Goal: Task Accomplishment & Management: Use online tool/utility

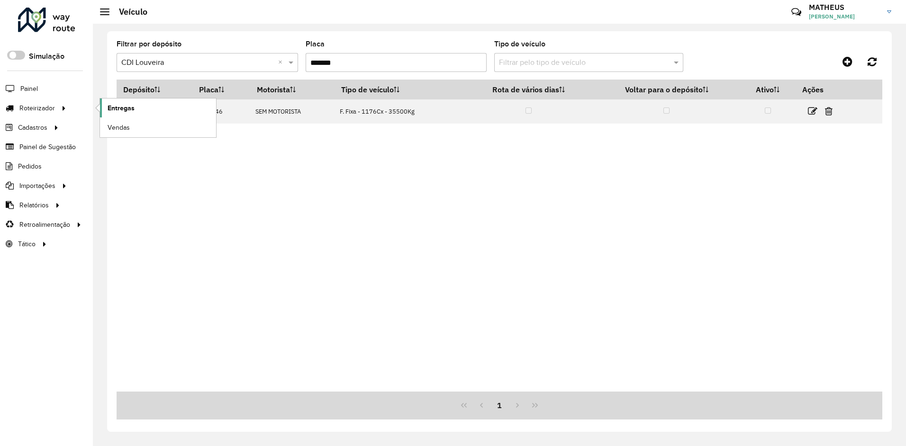
click at [140, 114] on link "Entregas" at bounding box center [158, 108] width 116 height 19
click at [142, 103] on link "Entregas" at bounding box center [158, 108] width 116 height 19
click at [36, 15] on div at bounding box center [46, 20] width 57 height 25
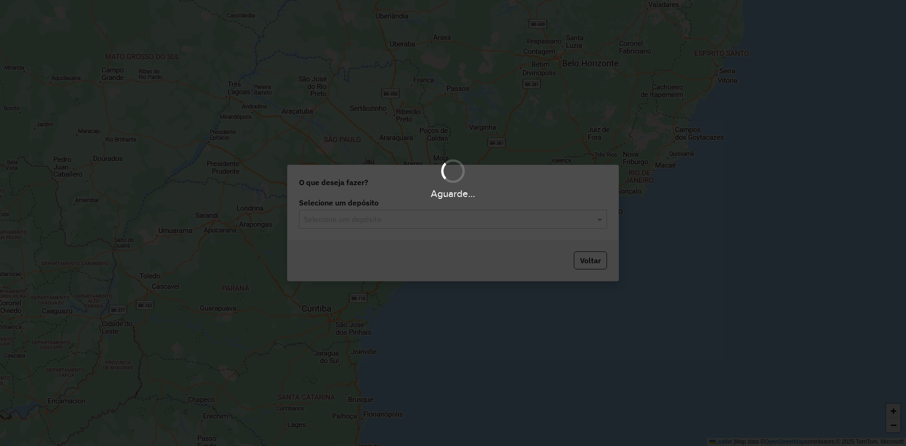
click at [351, 223] on hb-app "Aguarde... Pop-up bloqueado! Seu navegador bloqueou automáticamente a abertura …" at bounding box center [453, 223] width 906 height 446
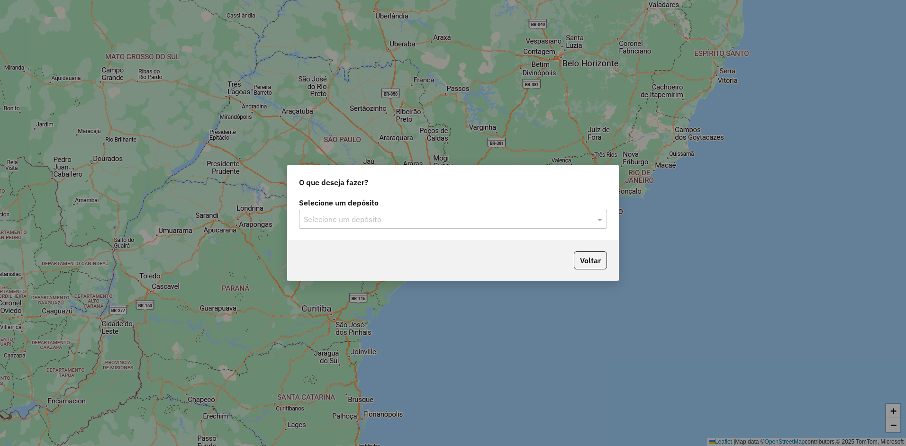
click at [351, 222] on input "text" at bounding box center [444, 219] width 280 height 11
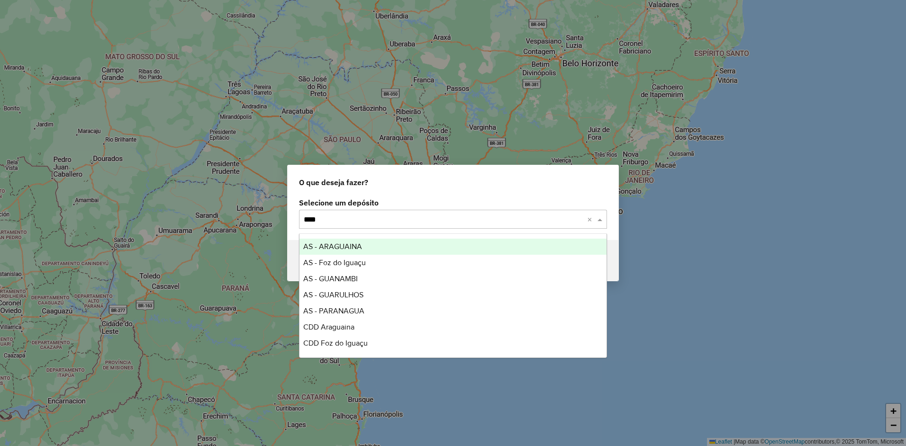
type input "*****"
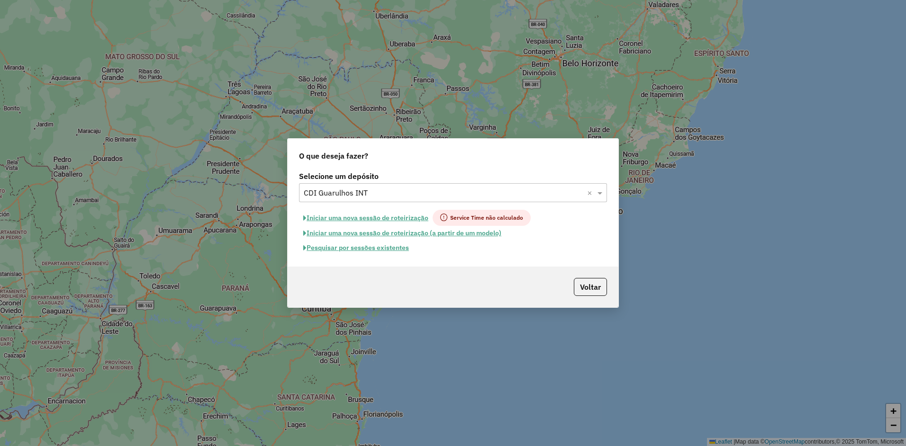
click at [362, 213] on button "Iniciar uma nova sessão de roteirização" at bounding box center [366, 218] width 134 height 16
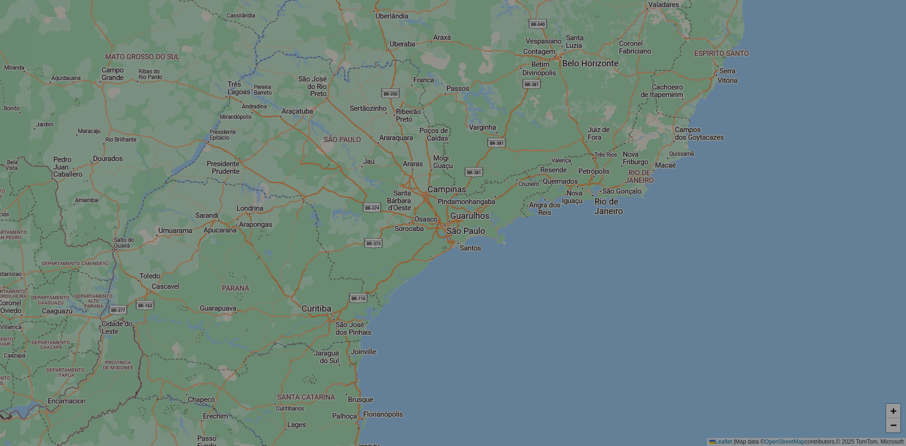
select select "*"
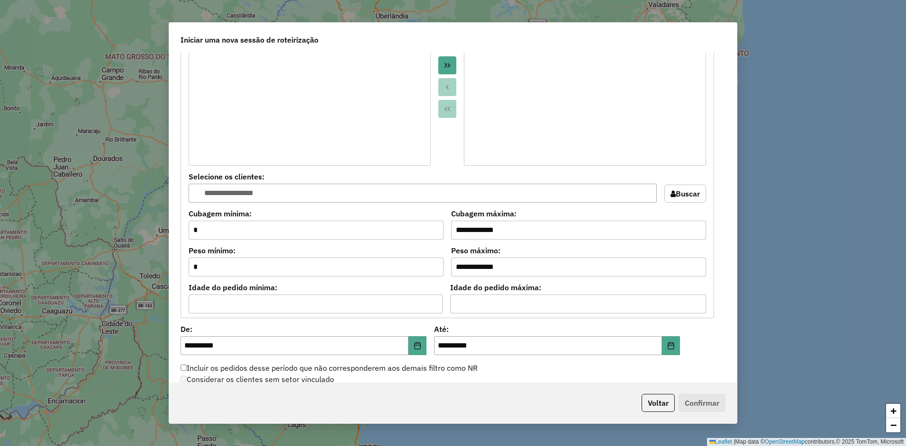
scroll to position [921, 0]
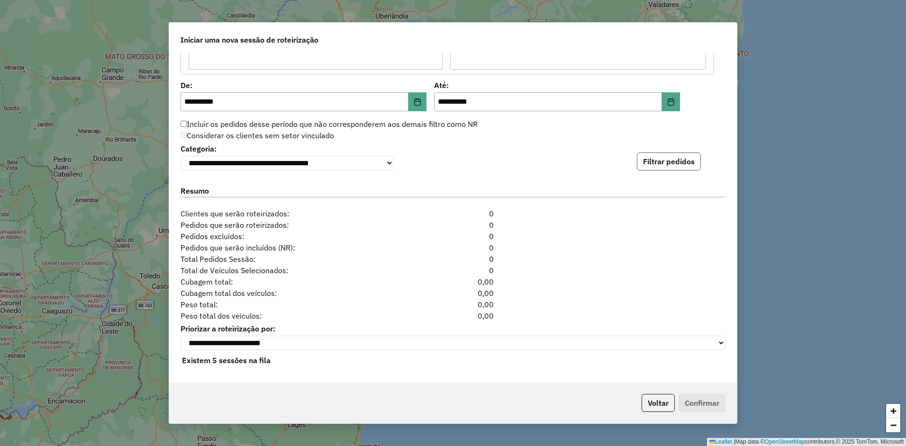
drag, startPoint x: 689, startPoint y: 155, endPoint x: 684, endPoint y: 155, distance: 5.2
click at [684, 154] on button "Filtrar pedidos" at bounding box center [669, 162] width 64 height 18
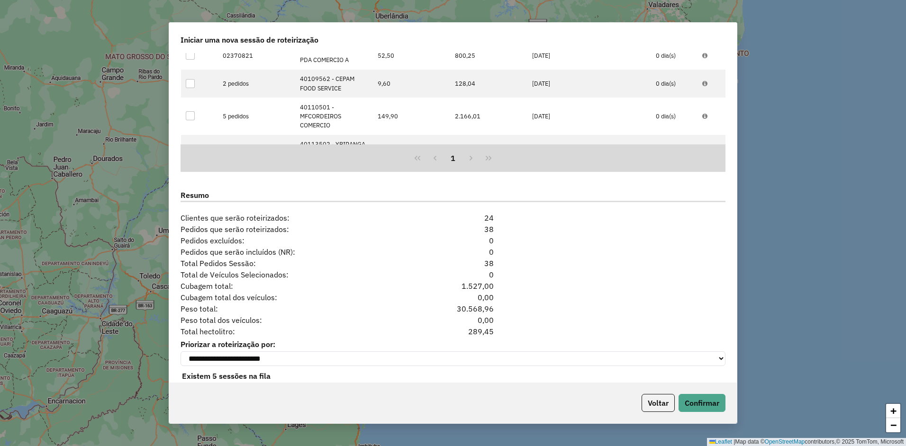
scroll to position [1127, 0]
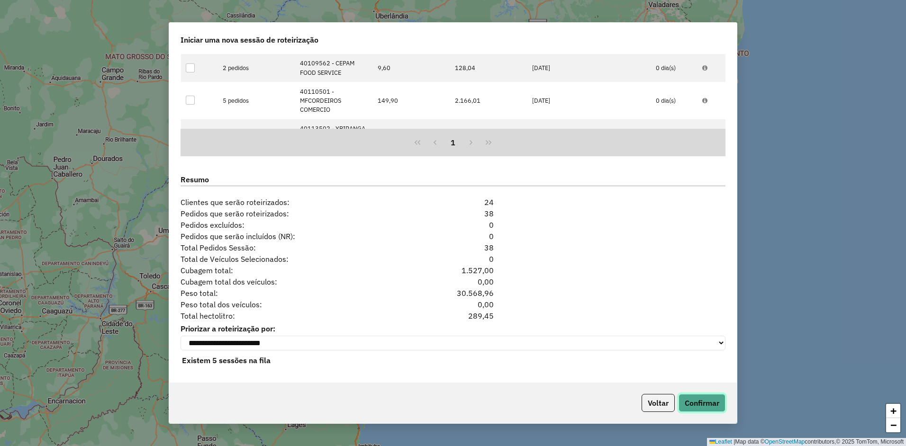
click at [694, 403] on button "Confirmar" at bounding box center [702, 403] width 47 height 18
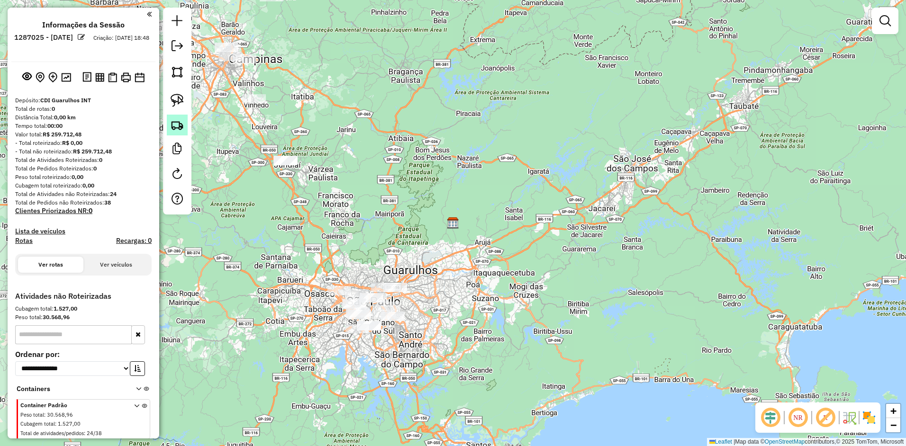
click at [173, 123] on img at bounding box center [177, 124] width 13 height 13
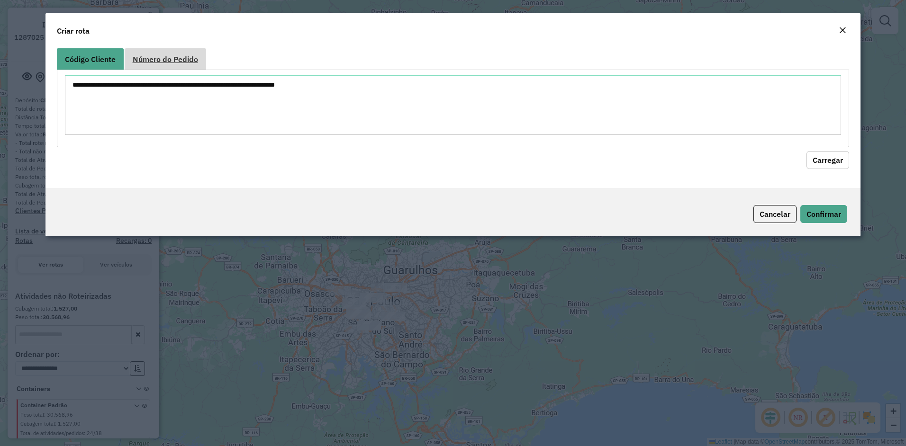
click at [165, 63] on span "Número do Pedido" at bounding box center [165, 59] width 65 height 8
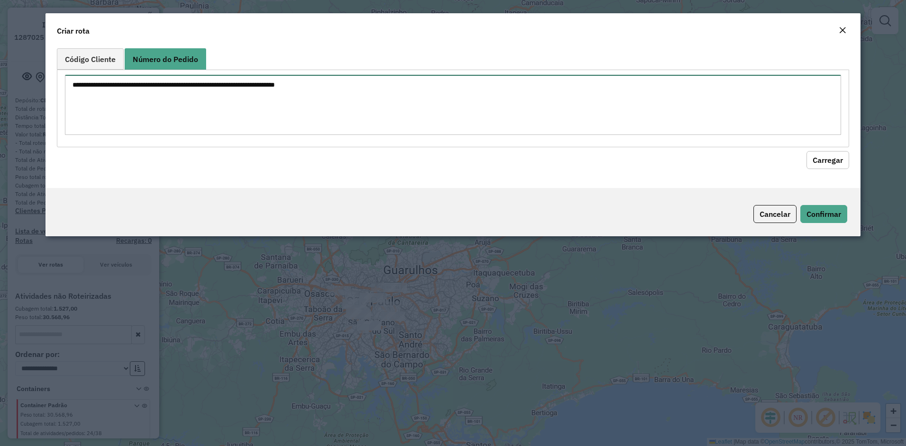
drag, startPoint x: 159, startPoint y: 119, endPoint x: 224, endPoint y: 145, distance: 70.1
click at [159, 120] on textarea at bounding box center [453, 105] width 777 height 60
paste textarea "****** ****** ****** ******"
type textarea "****** ****** ****** ******"
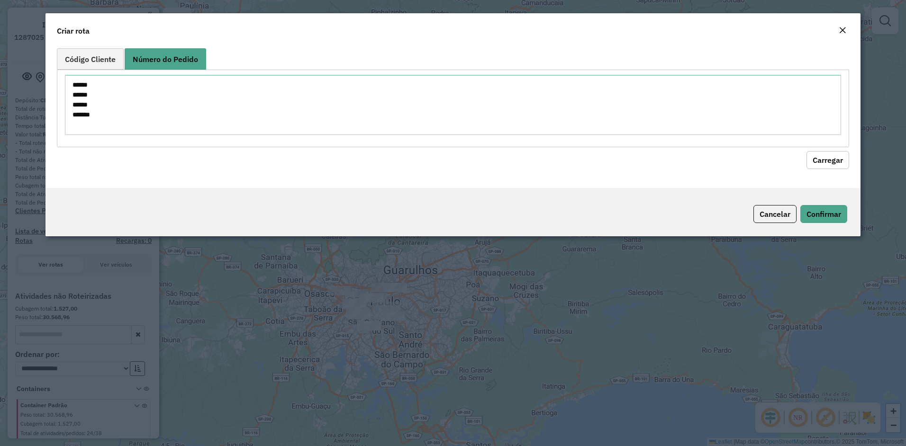
click at [802, 164] on hb-field-button "Carregar" at bounding box center [453, 158] width 793 height 22
click at [818, 167] on button "Carregar" at bounding box center [828, 160] width 43 height 18
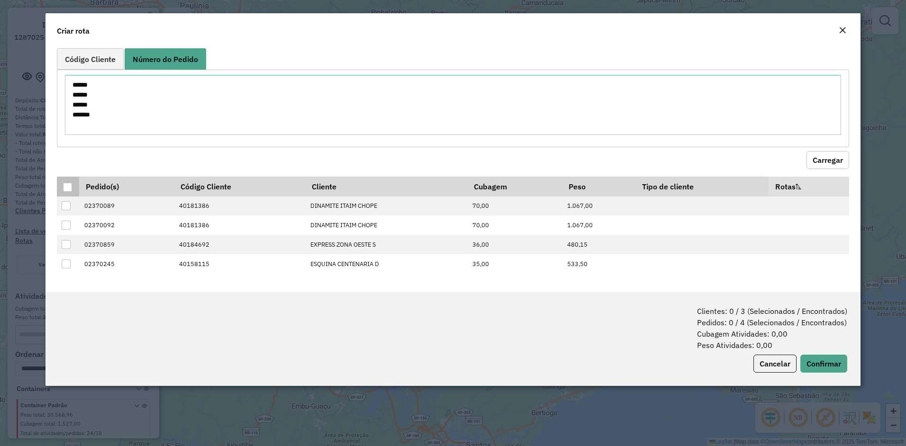
click at [63, 187] on div at bounding box center [67, 187] width 9 height 9
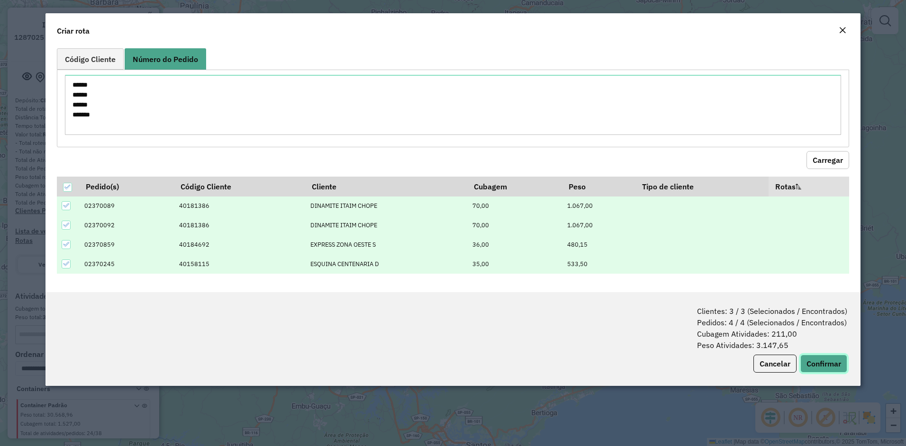
click at [808, 355] on button "Confirmar" at bounding box center [823, 364] width 47 height 18
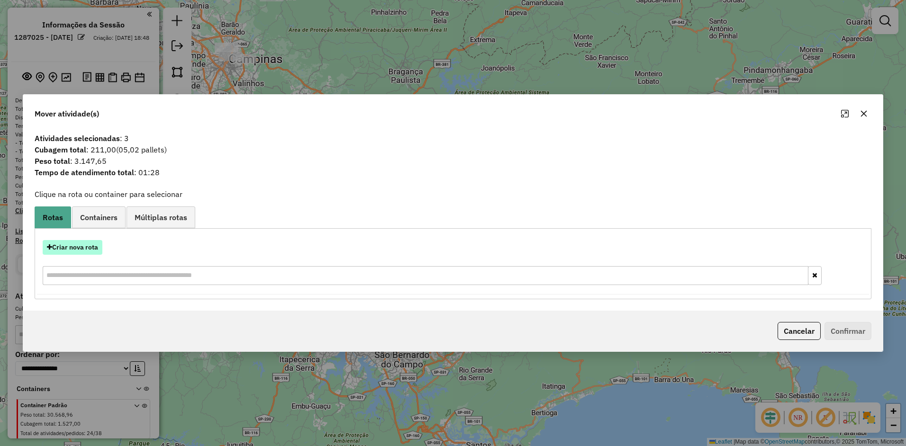
click at [72, 253] on button "Criar nova rota" at bounding box center [73, 247] width 60 height 15
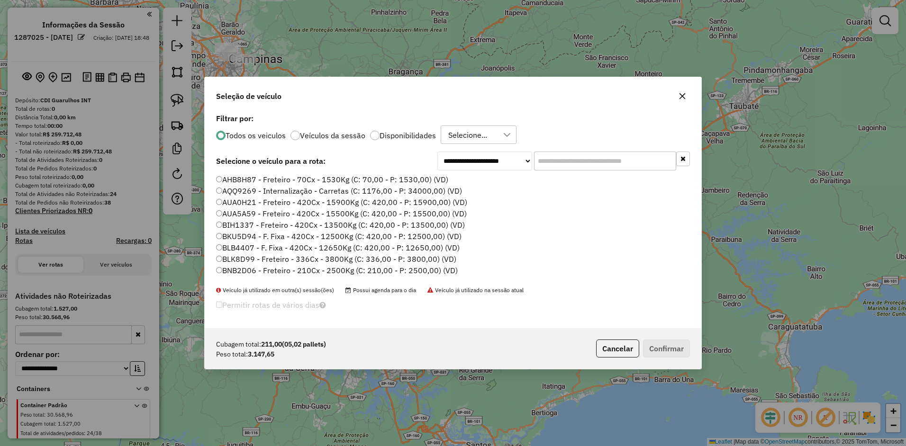
click at [600, 164] on input "text" at bounding box center [605, 161] width 142 height 19
paste input "*******"
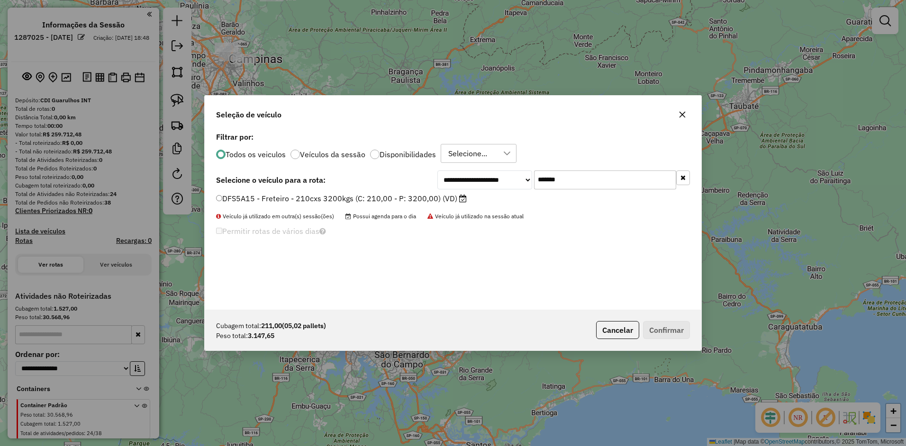
type input "*******"
click at [353, 196] on label "DFS5A15 - Freteiro - 210cxs 3200kgs (C: 210,00 - P: 3200,00) (VD)" at bounding box center [341, 198] width 251 height 11
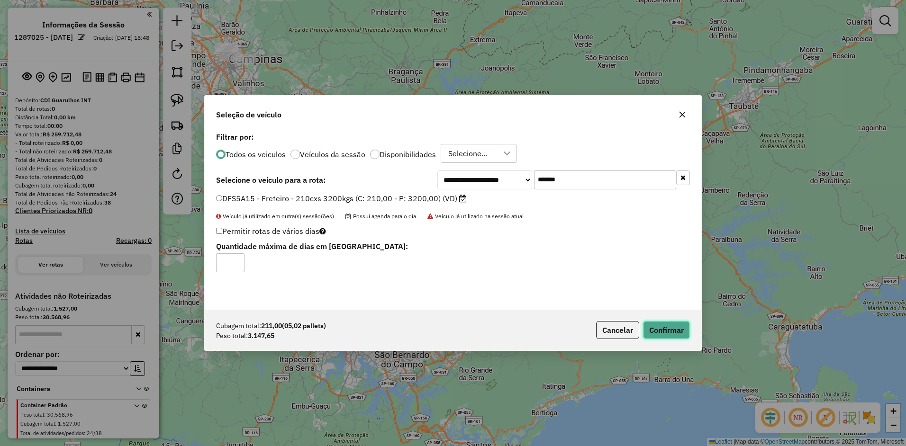
click at [644, 327] on button "Confirmar" at bounding box center [666, 330] width 47 height 18
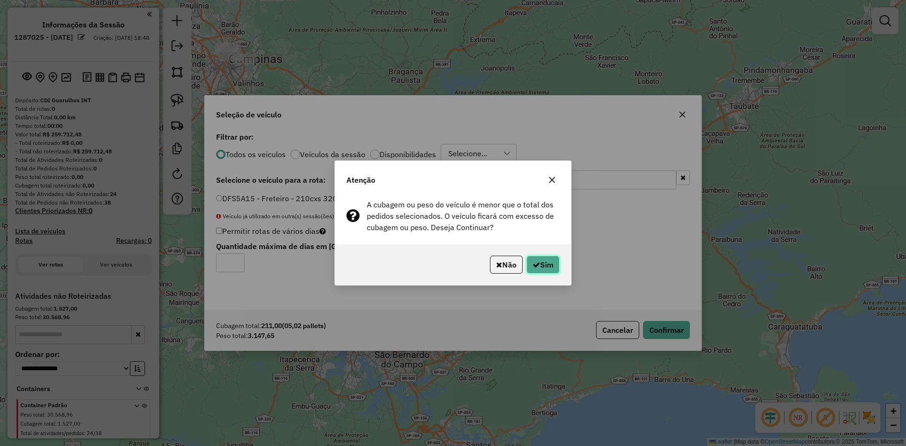
click at [539, 263] on button "Sim" at bounding box center [543, 265] width 33 height 18
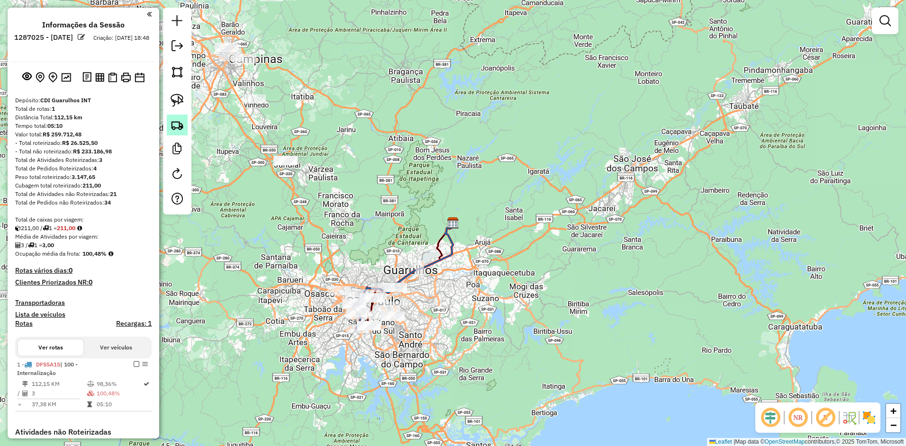
click at [173, 120] on img at bounding box center [177, 124] width 13 height 13
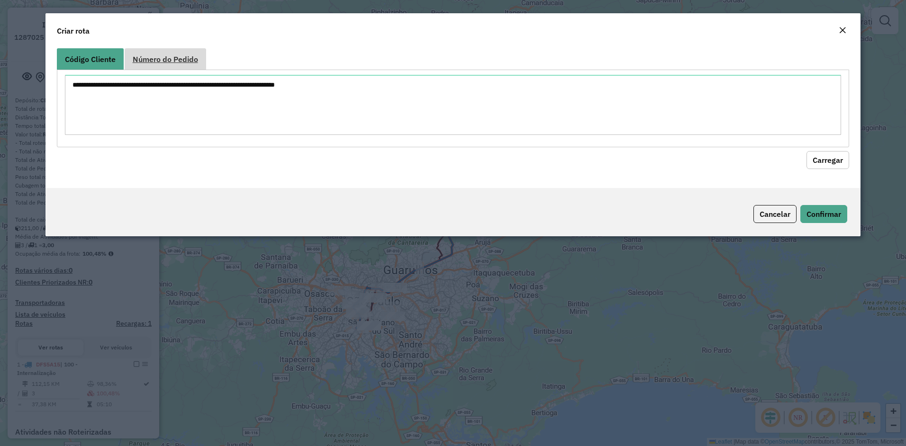
click at [173, 57] on span "Número do Pedido" at bounding box center [165, 59] width 65 height 8
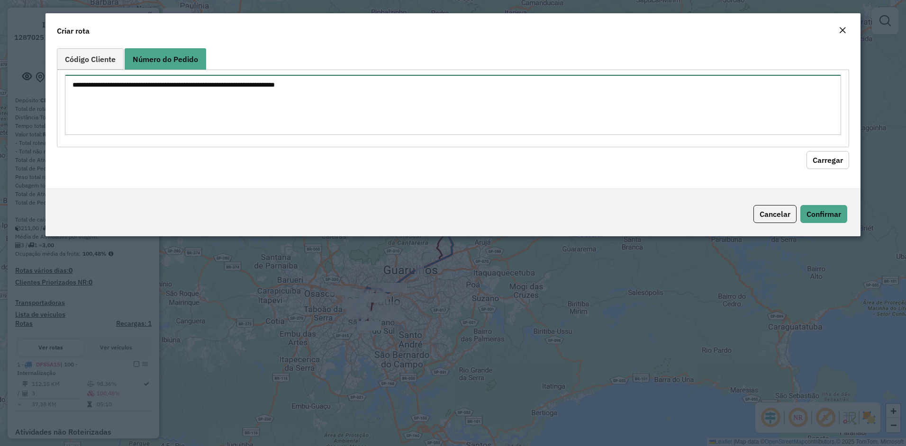
click at [164, 95] on textarea at bounding box center [453, 105] width 777 height 60
paste textarea "****** ****** ****** ******"
type textarea "****** ****** ****** ******"
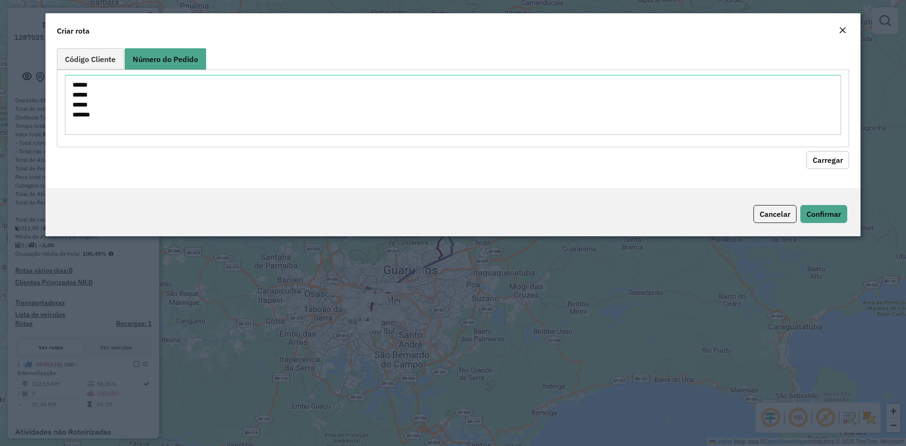
click at [821, 155] on button "Carregar" at bounding box center [828, 160] width 43 height 18
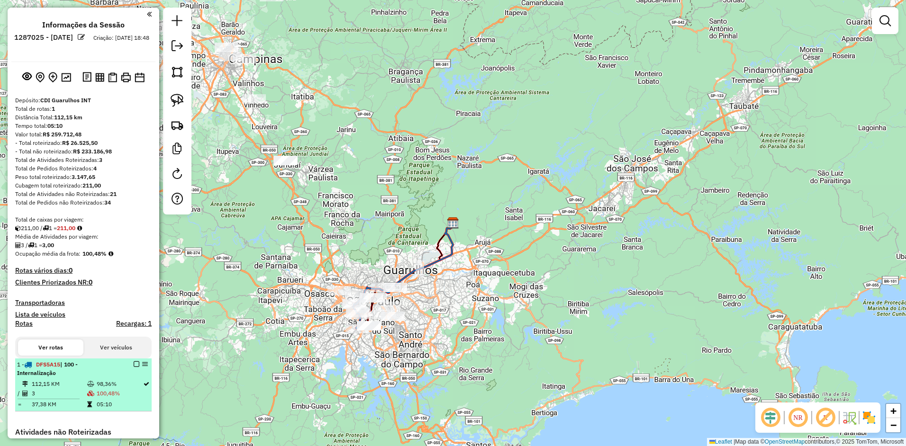
click at [134, 364] on em at bounding box center [137, 365] width 6 height 6
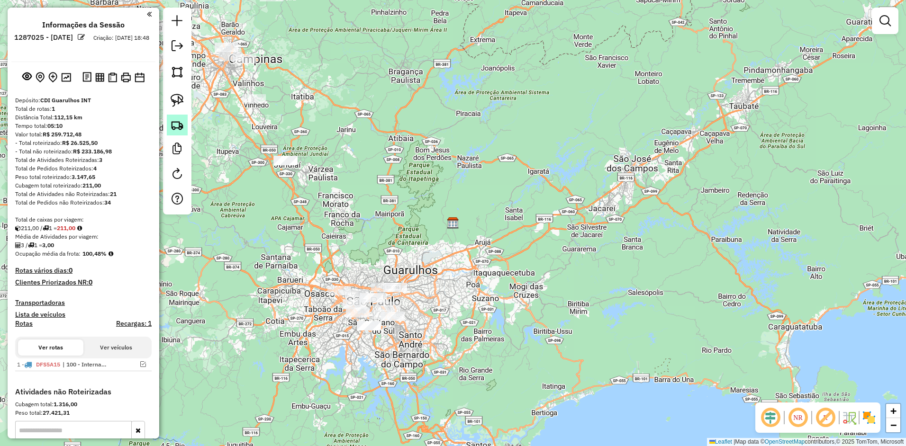
click at [184, 128] on link at bounding box center [177, 125] width 21 height 21
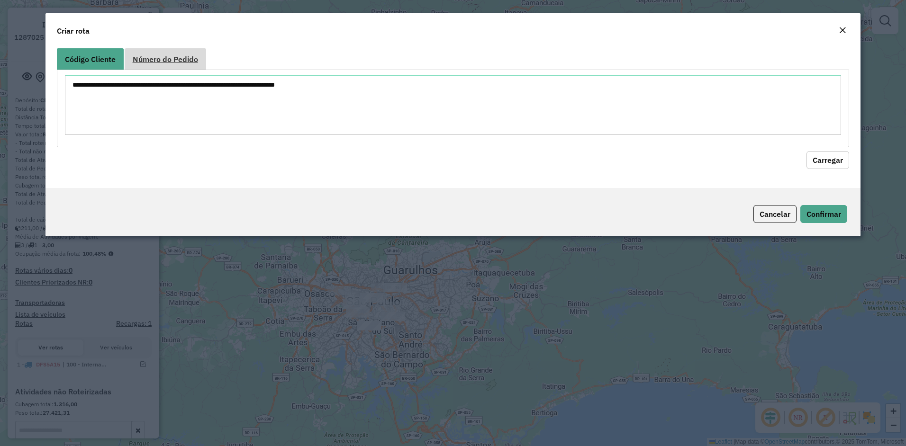
click at [194, 61] on span "Número do Pedido" at bounding box center [165, 59] width 65 height 8
click at [0, 0] on textarea at bounding box center [0, 0] width 0 height 0
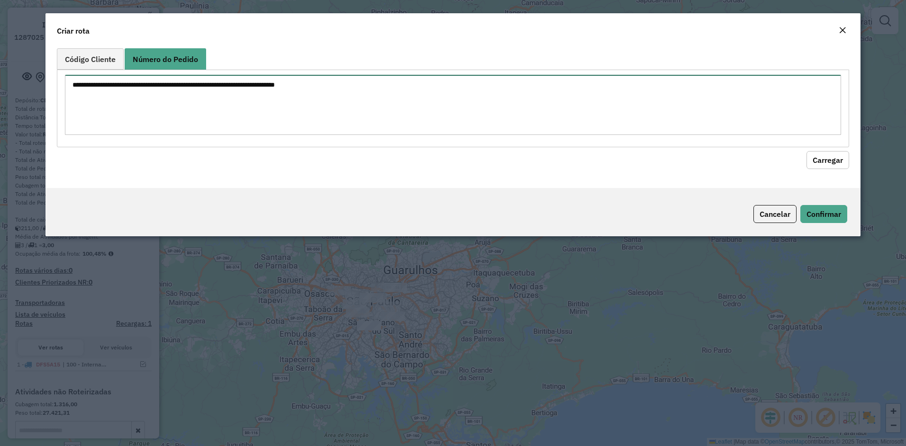
paste textarea "****** ****** ****** ******"
type textarea "****** ****** ****** ******"
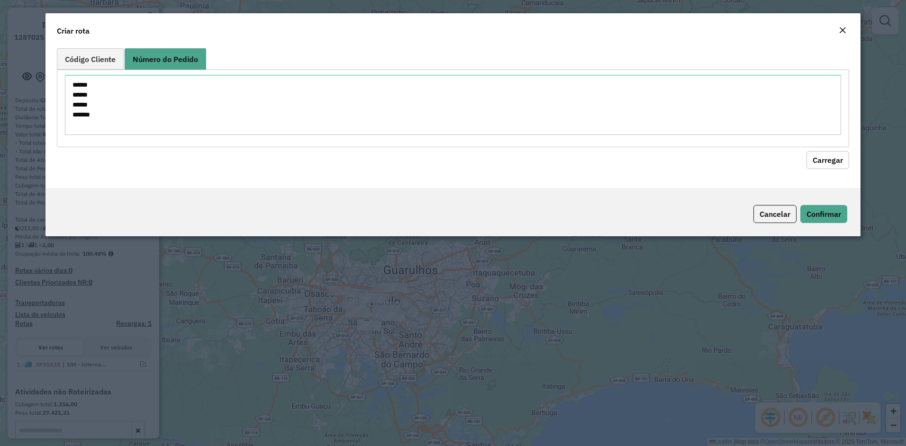
click at [819, 155] on button "Carregar" at bounding box center [828, 160] width 43 height 18
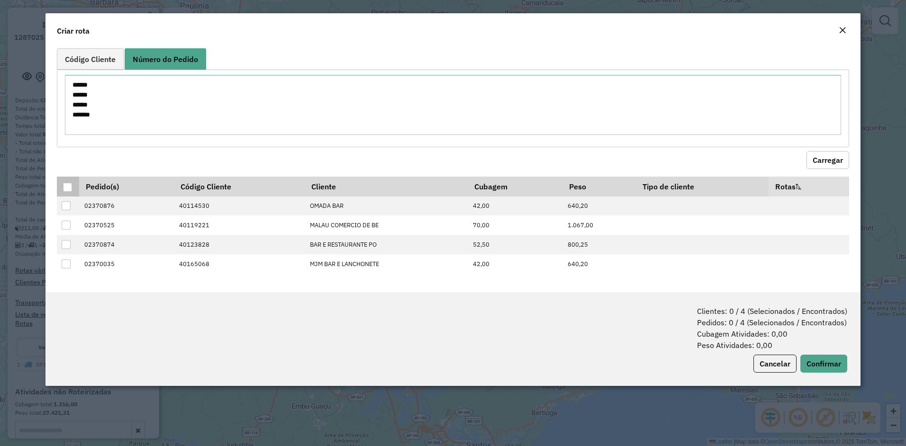
drag, startPoint x: 62, startPoint y: 183, endPoint x: 69, endPoint y: 187, distance: 8.3
click at [67, 185] on th at bounding box center [68, 187] width 22 height 20
click at [69, 187] on div at bounding box center [67, 187] width 9 height 9
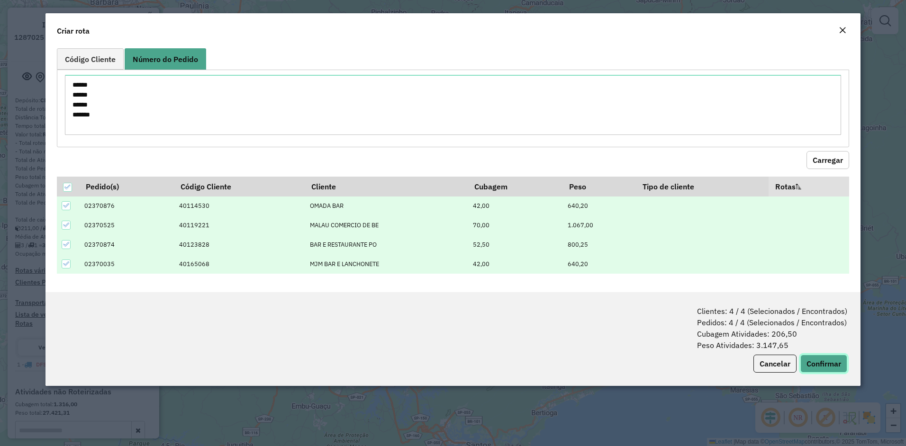
click at [816, 358] on button "Confirmar" at bounding box center [823, 364] width 47 height 18
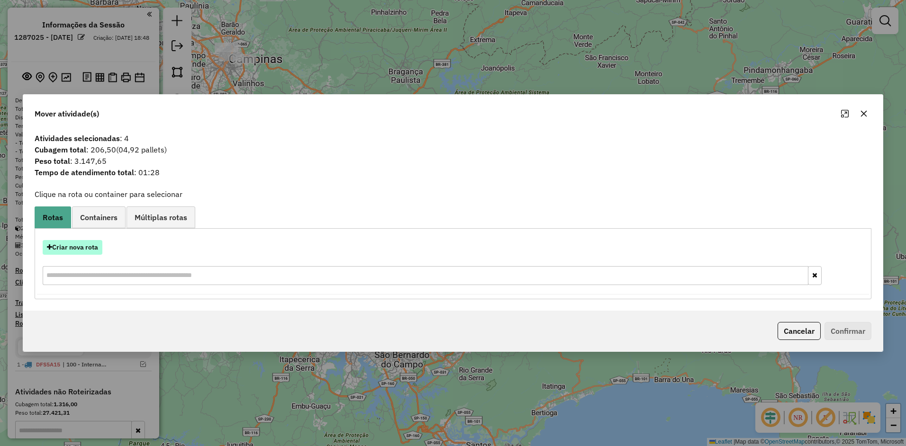
click at [74, 243] on button "Criar nova rota" at bounding box center [73, 247] width 60 height 15
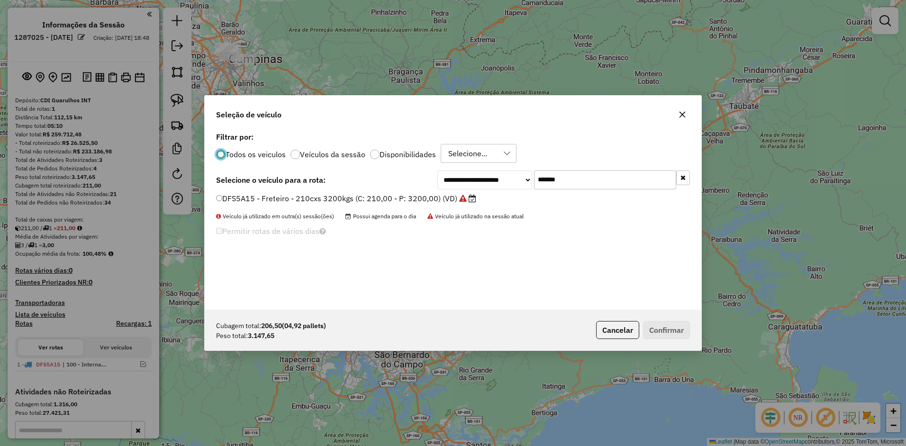
scroll to position [5, 3]
drag, startPoint x: 557, startPoint y: 182, endPoint x: 428, endPoint y: 191, distance: 129.3
click at [463, 185] on div "**********" at bounding box center [563, 180] width 253 height 19
paste input "text"
type input "*******"
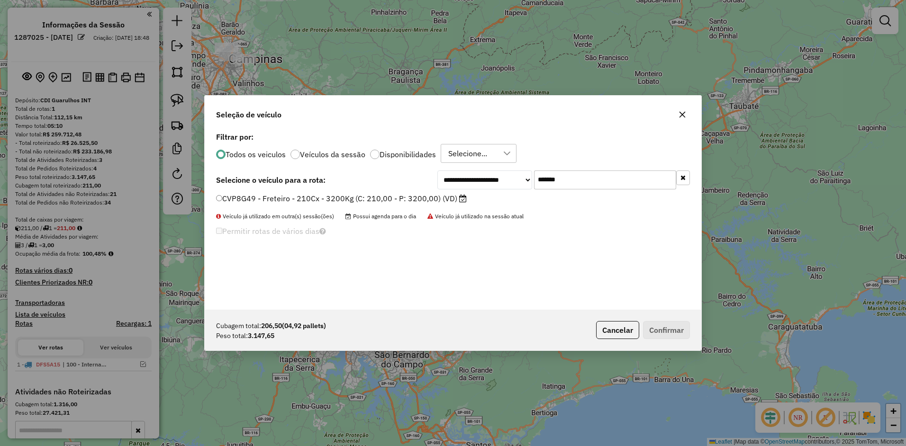
click at [369, 199] on label "CVP8G49 - Freteiro - 210Cx - 3200Kg (C: 210,00 - P: 3200,00) (VD)" at bounding box center [341, 198] width 251 height 11
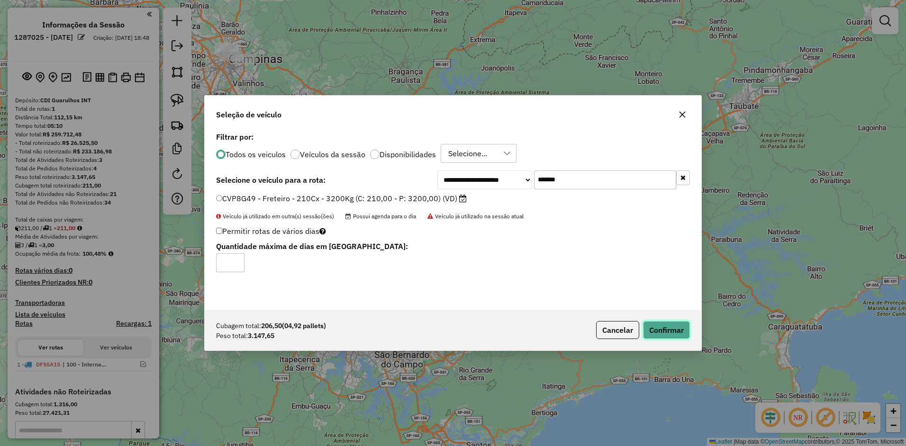
click at [668, 327] on button "Confirmar" at bounding box center [666, 330] width 47 height 18
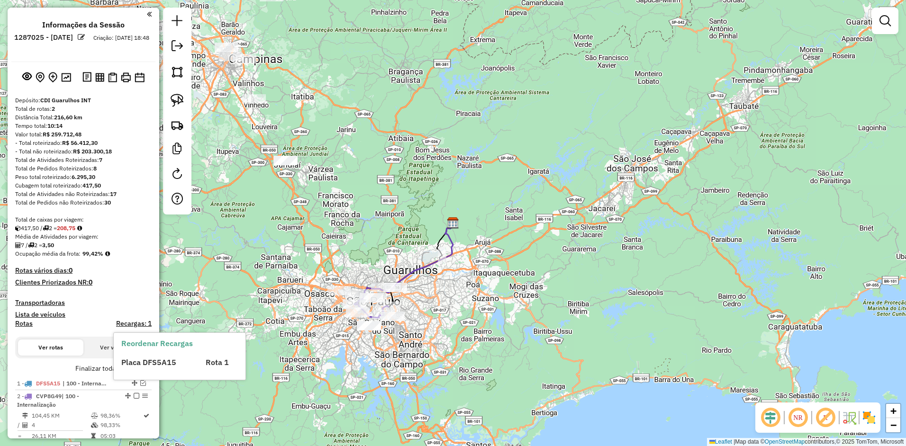
click at [143, 366] on div "Reordenar Recargas Placa DFS5A15 Rota 1" at bounding box center [180, 356] width 132 height 46
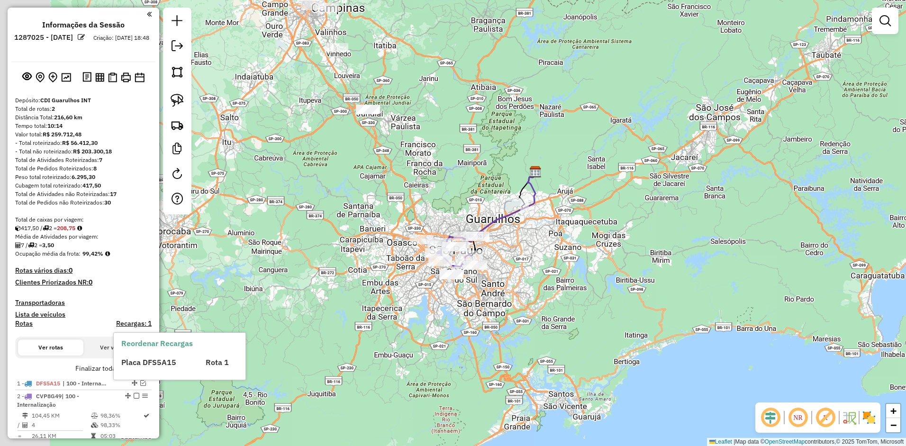
drag, startPoint x: 244, startPoint y: 297, endPoint x: 269, endPoint y: 261, distance: 44.0
click at [334, 245] on div "Janela de atendimento Grade de atendimento Capacidade Transportadoras Veículos …" at bounding box center [453, 223] width 906 height 446
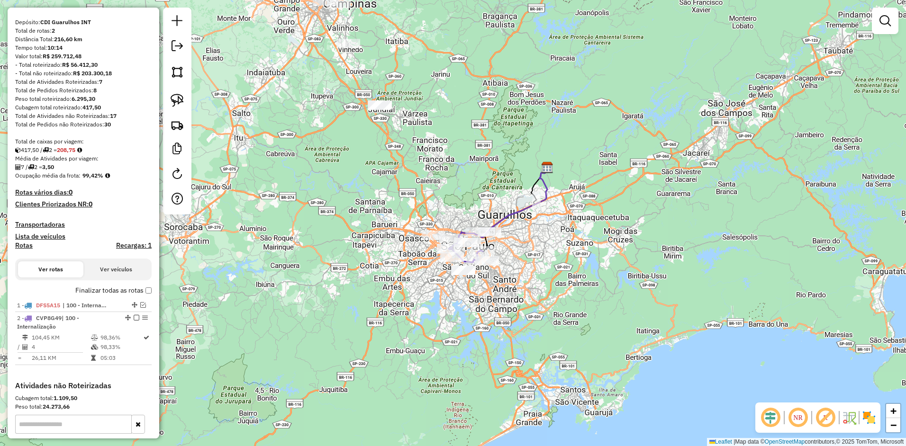
scroll to position [142, 0]
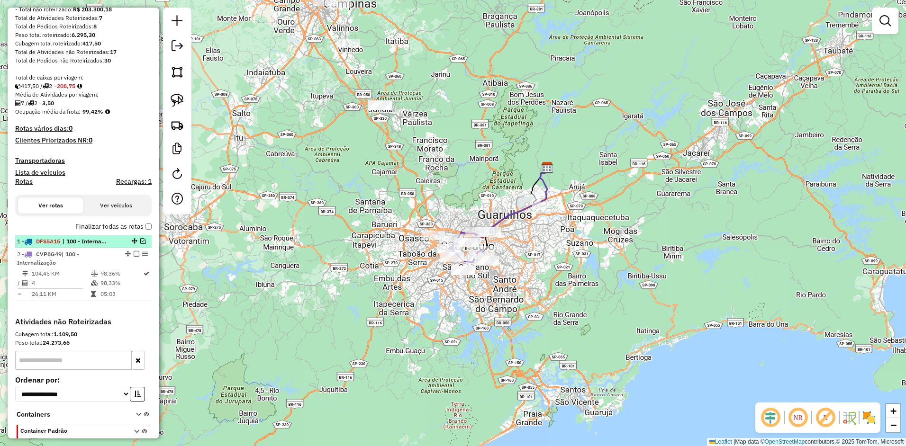
click at [140, 240] on em at bounding box center [143, 241] width 6 height 6
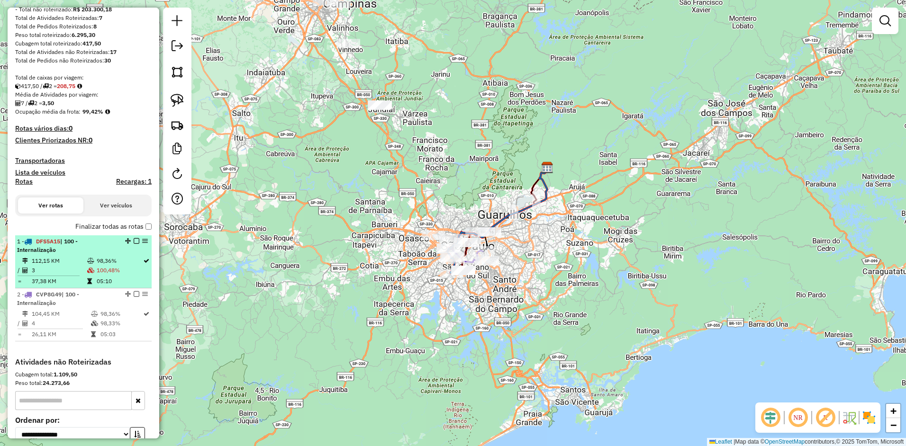
click at [135, 241] on em at bounding box center [137, 241] width 6 height 6
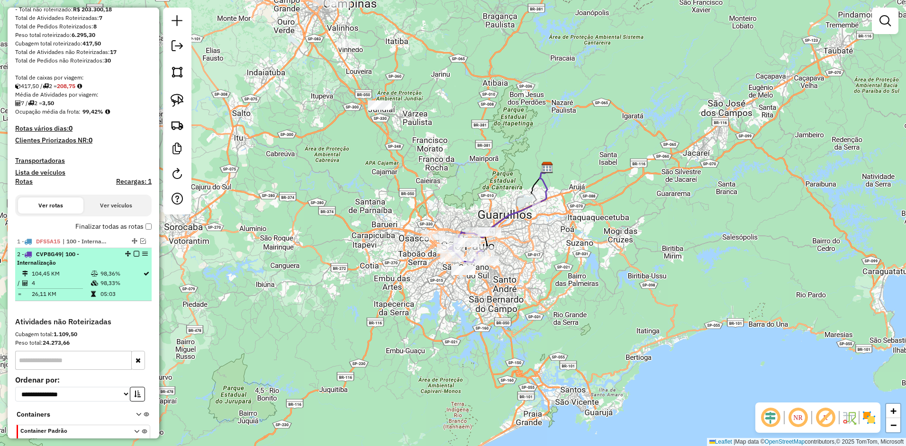
click at [134, 252] on em at bounding box center [137, 254] width 6 height 6
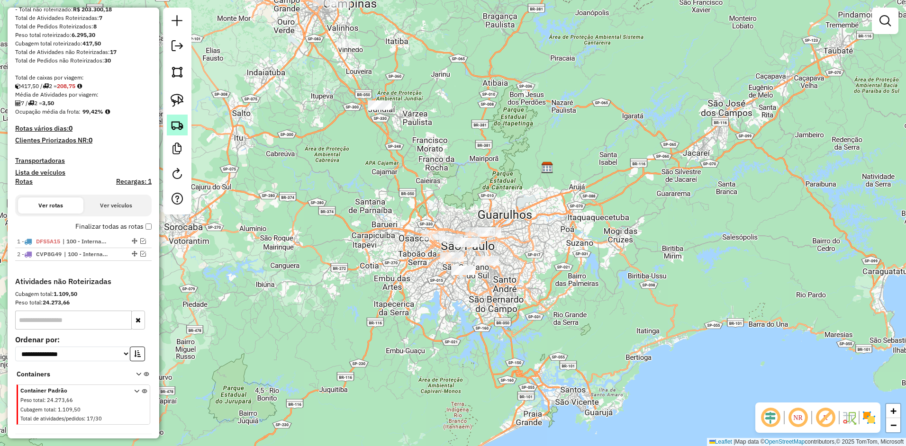
click at [171, 127] on img at bounding box center [177, 124] width 13 height 13
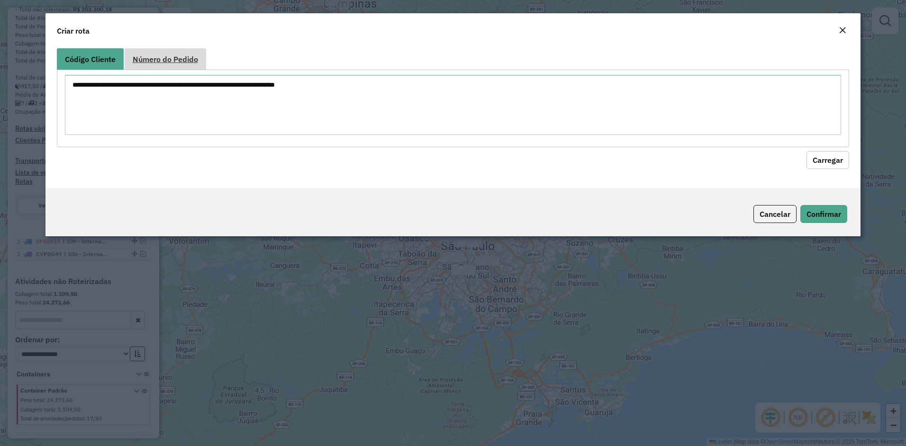
drag, startPoint x: 173, startPoint y: 52, endPoint x: 173, endPoint y: 89, distance: 37.0
click at [173, 54] on link "Número do Pedido" at bounding box center [166, 58] width 82 height 21
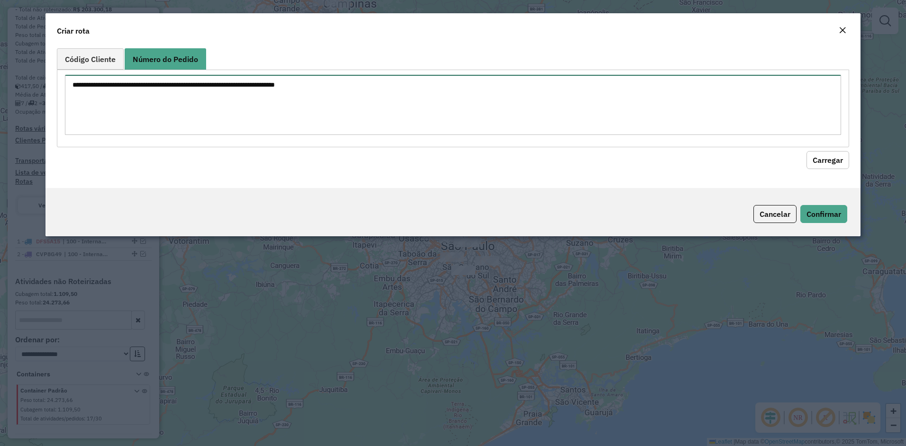
drag, startPoint x: 173, startPoint y: 89, endPoint x: 300, endPoint y: 123, distance: 130.5
click at [174, 90] on textarea at bounding box center [453, 105] width 777 height 60
paste textarea "****** ****** ****** ****** ****** ******"
type textarea "****** ****** ****** ****** ****** ******"
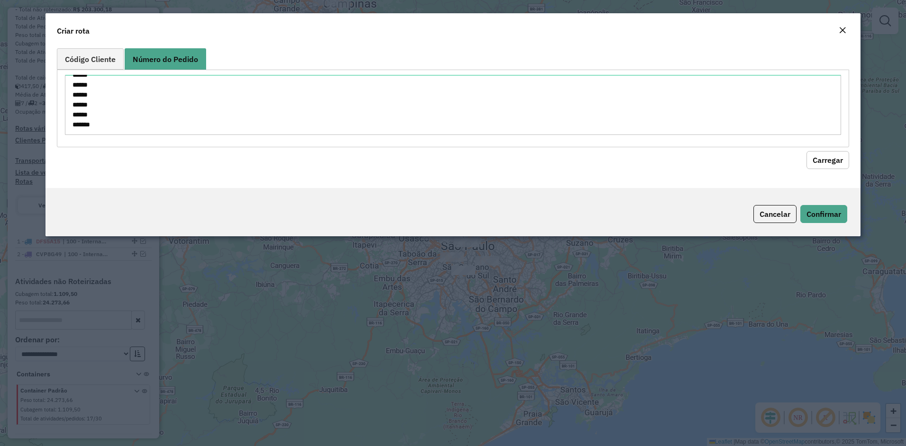
drag, startPoint x: 817, startPoint y: 155, endPoint x: 816, endPoint y: 162, distance: 6.3
click at [820, 155] on button "Carregar" at bounding box center [828, 160] width 43 height 18
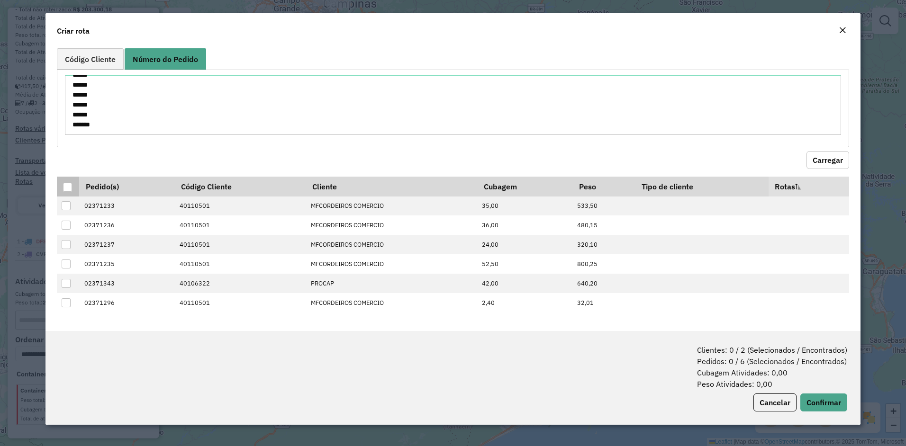
click at [66, 189] on div at bounding box center [67, 187] width 9 height 9
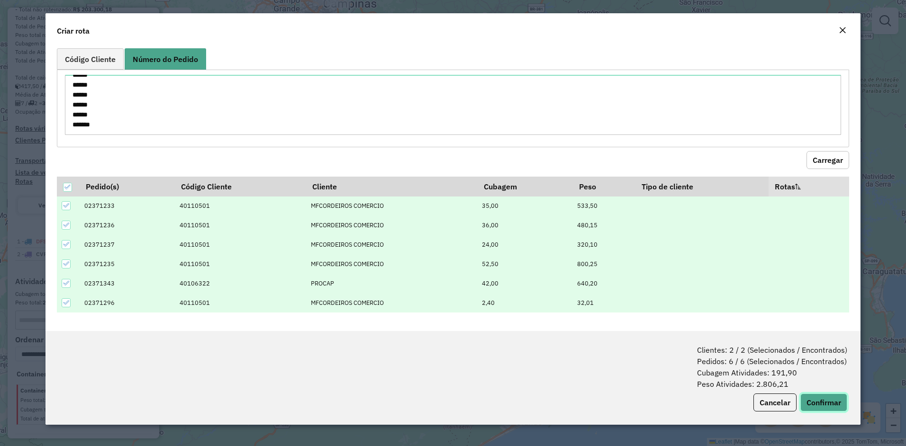
click at [834, 402] on button "Confirmar" at bounding box center [823, 403] width 47 height 18
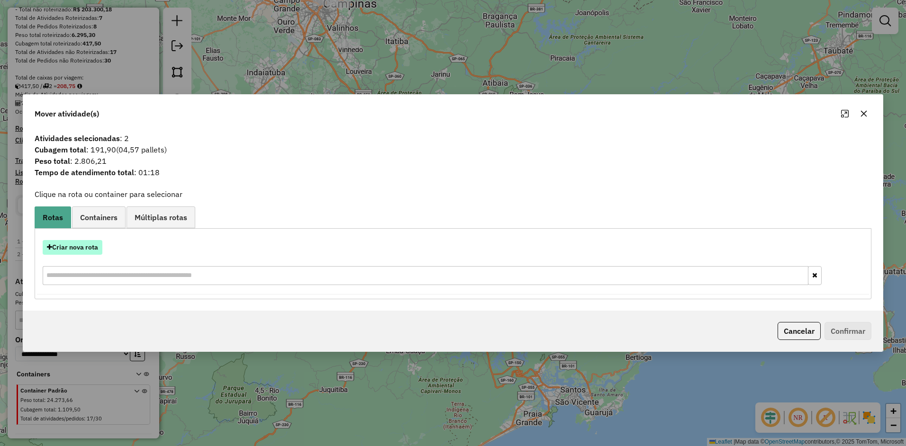
click at [97, 244] on button "Criar nova rota" at bounding box center [73, 247] width 60 height 15
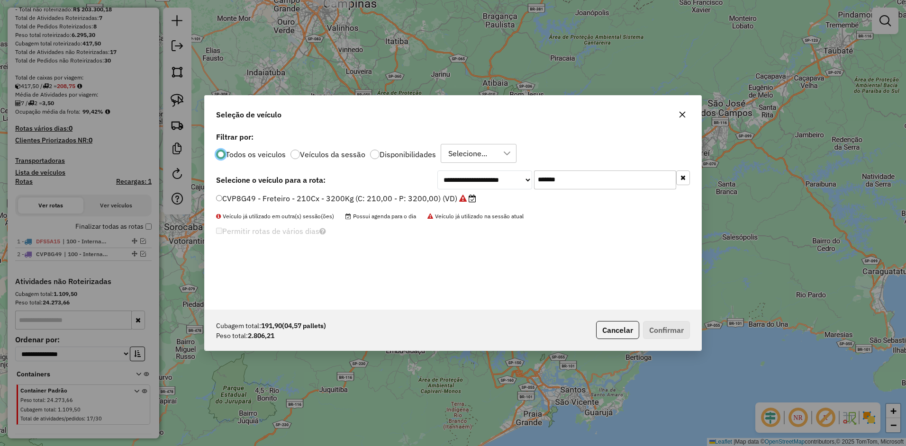
scroll to position [5, 3]
drag, startPoint x: 538, startPoint y: 179, endPoint x: 404, endPoint y: 191, distance: 135.2
click at [464, 186] on div "**********" at bounding box center [563, 180] width 253 height 19
paste input "text"
type input "*******"
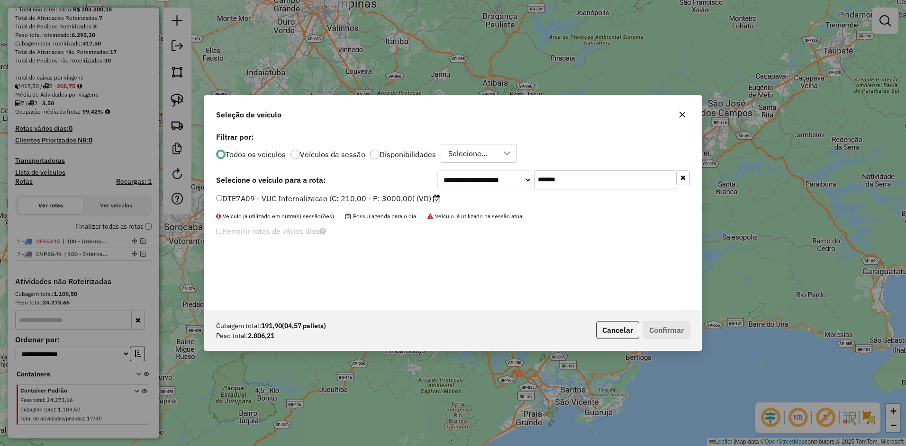
click at [385, 200] on label "DTE7A09 - VUC Internalizacao (C: 210,00 - P: 3000,00) (VD)" at bounding box center [328, 198] width 225 height 11
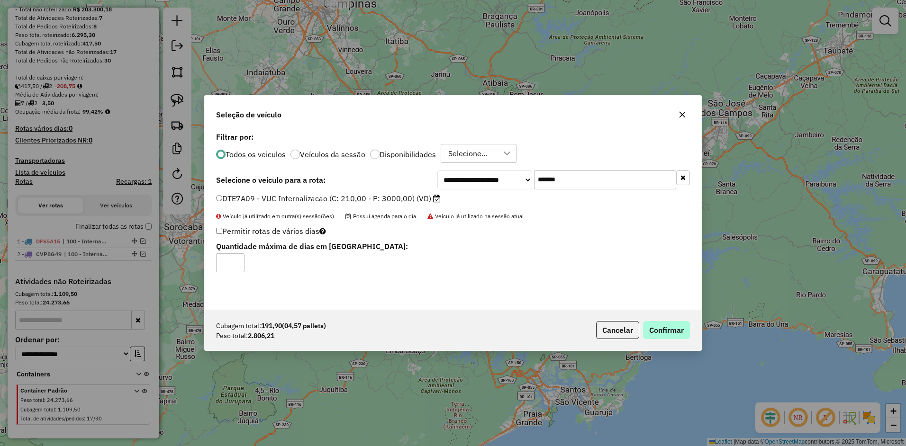
click at [648, 327] on p-footer "Cubagem total: 191,90 (04,57 pallets) Peso total: 2.806,21 Cancelar Confirmar" at bounding box center [641, 330] width 98 height 18
click at [661, 327] on button "Confirmar" at bounding box center [666, 330] width 47 height 18
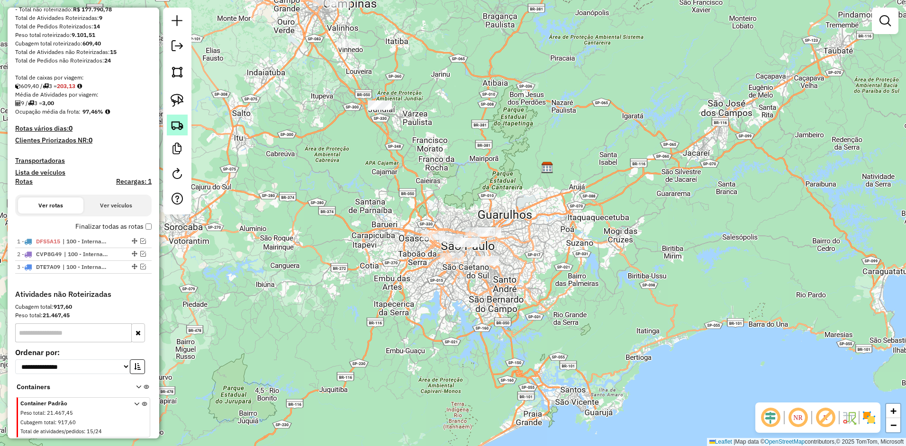
click at [180, 127] on img at bounding box center [177, 124] width 13 height 13
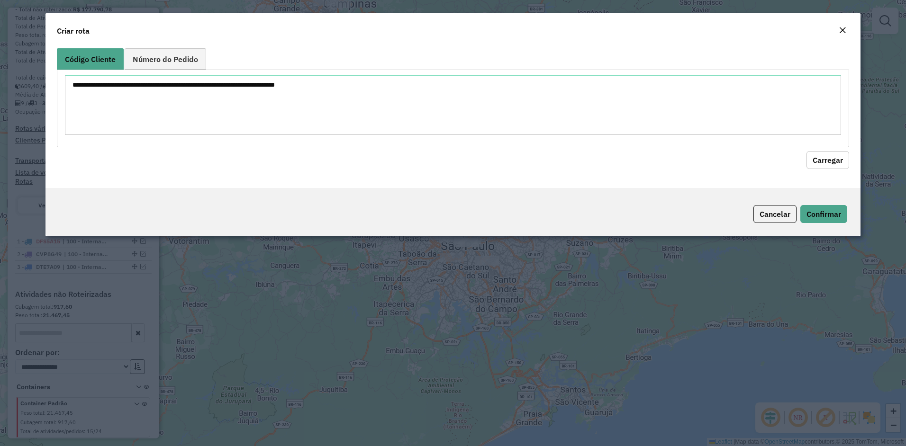
click at [172, 55] on span "Número do Pedido" at bounding box center [165, 59] width 65 height 8
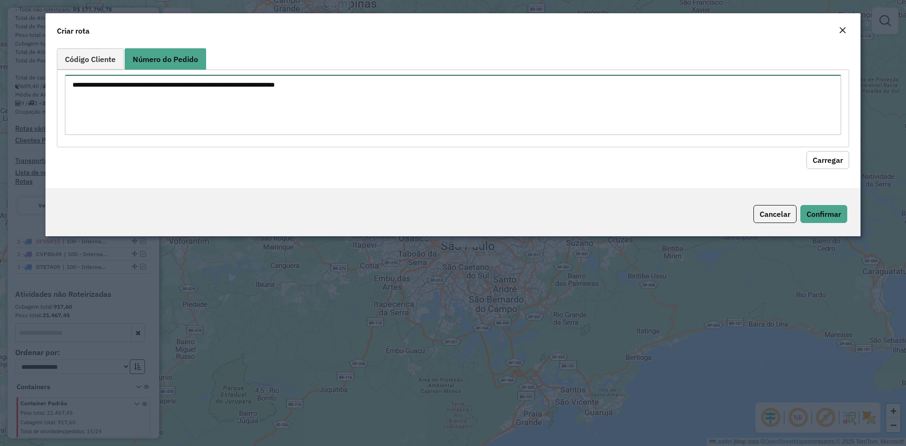
click at [183, 95] on textarea at bounding box center [453, 105] width 777 height 60
click at [677, 117] on textarea at bounding box center [453, 105] width 777 height 60
paste textarea "****** ******"
type textarea "****** ******"
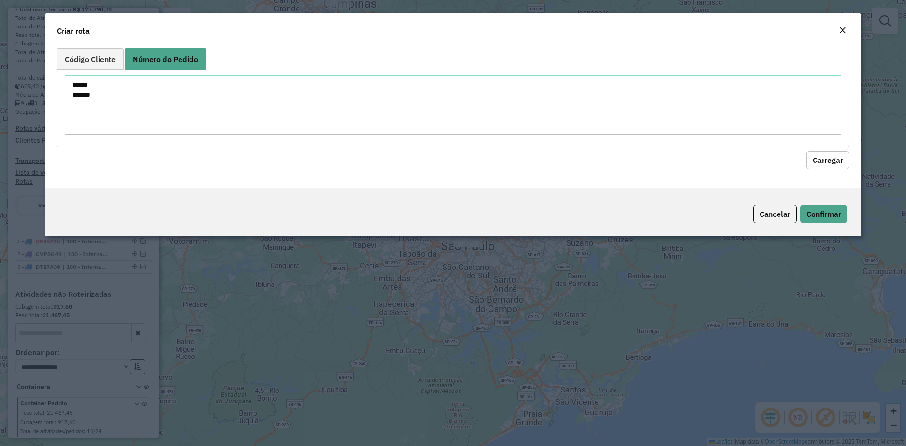
click at [824, 165] on button "Carregar" at bounding box center [828, 160] width 43 height 18
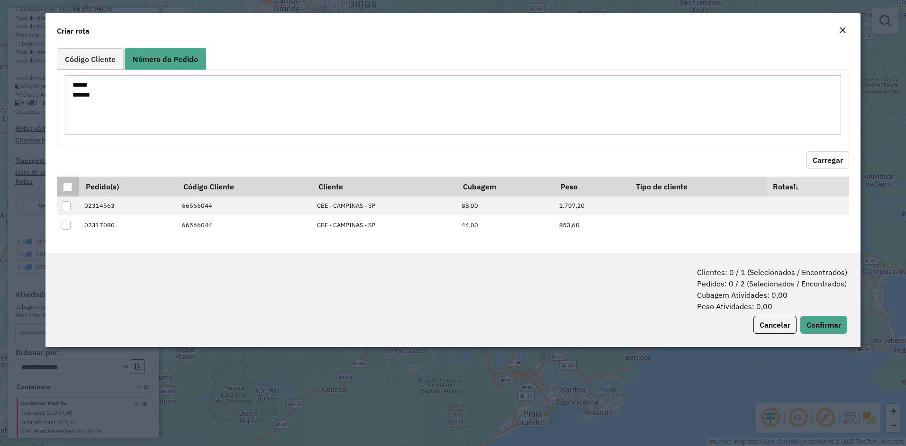
click at [63, 189] on th at bounding box center [68, 187] width 22 height 20
click at [66, 187] on div at bounding box center [67, 187] width 9 height 9
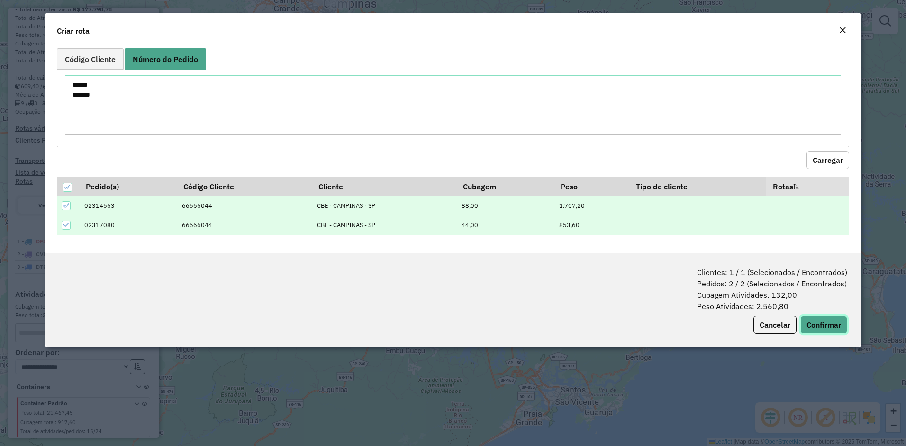
click at [814, 325] on button "Confirmar" at bounding box center [823, 325] width 47 height 18
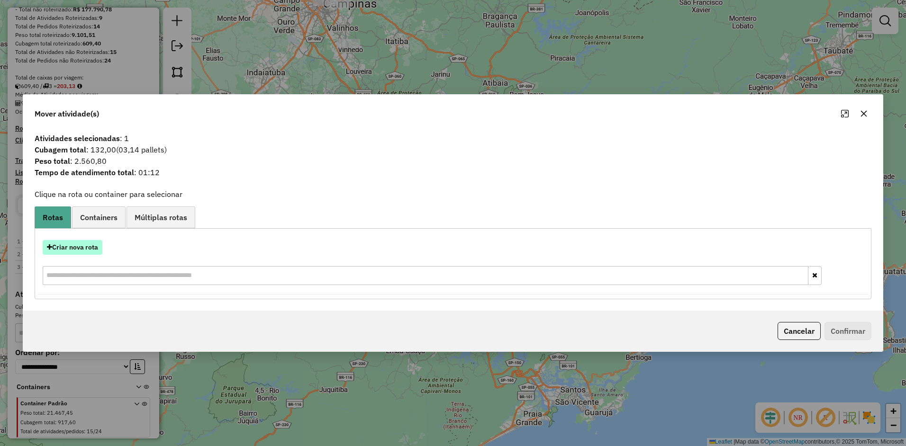
click at [83, 246] on button "Criar nova rota" at bounding box center [73, 247] width 60 height 15
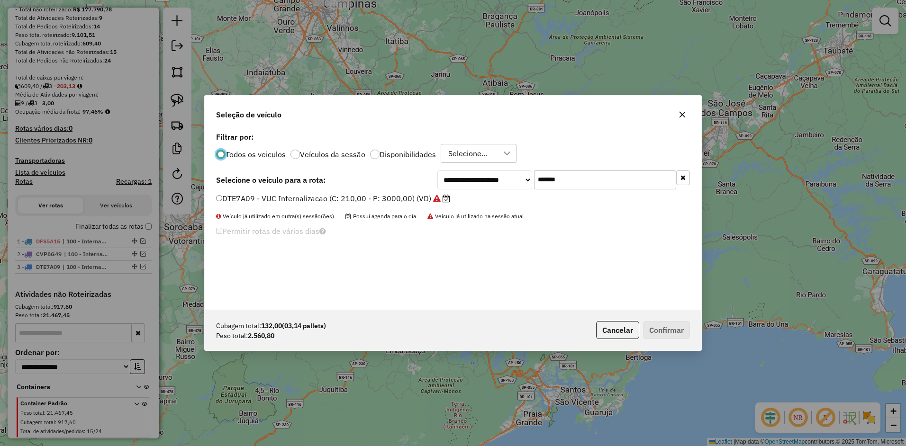
drag, startPoint x: 521, startPoint y: 177, endPoint x: 396, endPoint y: 186, distance: 125.4
click at [466, 181] on div "**********" at bounding box center [563, 180] width 253 height 19
paste input "text"
type input "*******"
click at [391, 202] on label "FBO1B74 - VUC Internalizacao (C: 210,00 - P: 3000,00) (VD)" at bounding box center [328, 198] width 225 height 11
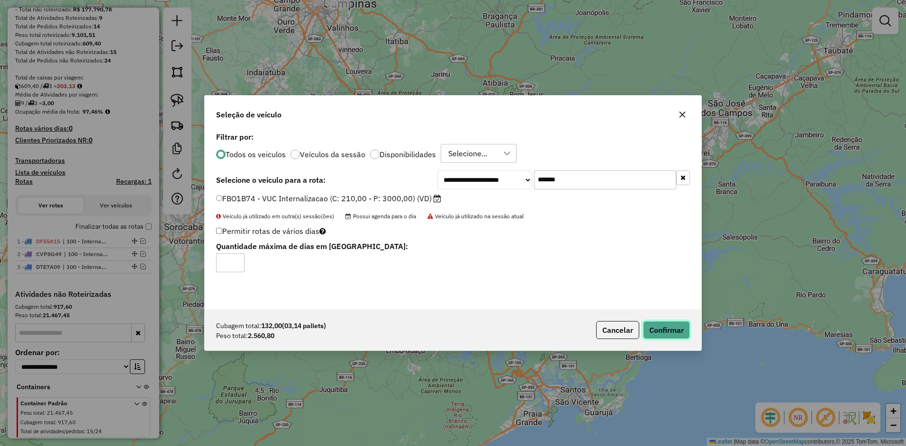
click at [655, 326] on button "Confirmar" at bounding box center [666, 330] width 47 height 18
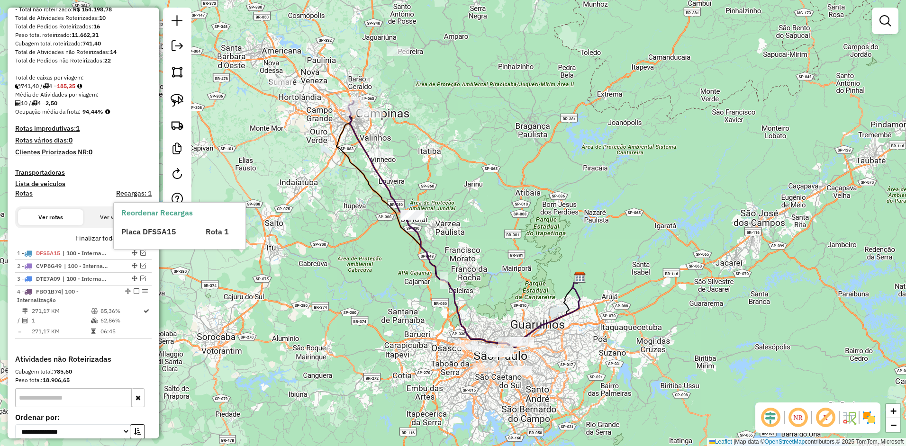
drag, startPoint x: 329, startPoint y: 153, endPoint x: 360, endPoint y: 258, distance: 109.0
click at [360, 258] on div "Janela de atendimento Grade de atendimento Capacidade Transportadoras Veículos …" at bounding box center [453, 223] width 906 height 446
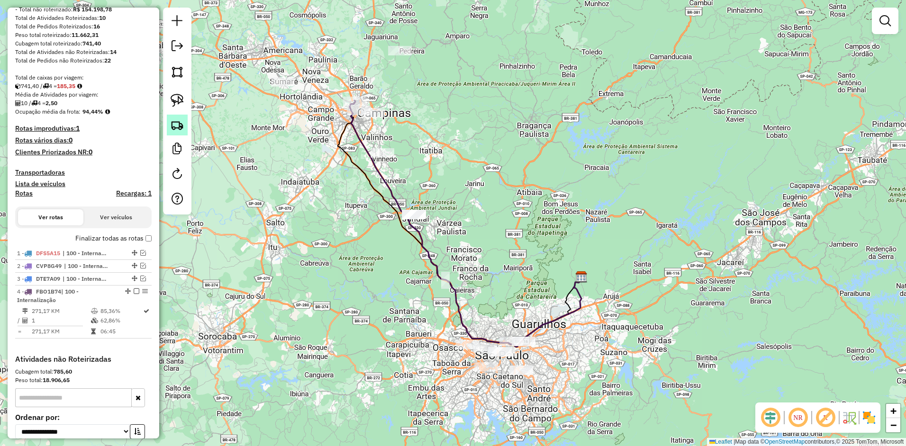
click at [174, 121] on img at bounding box center [177, 124] width 13 height 13
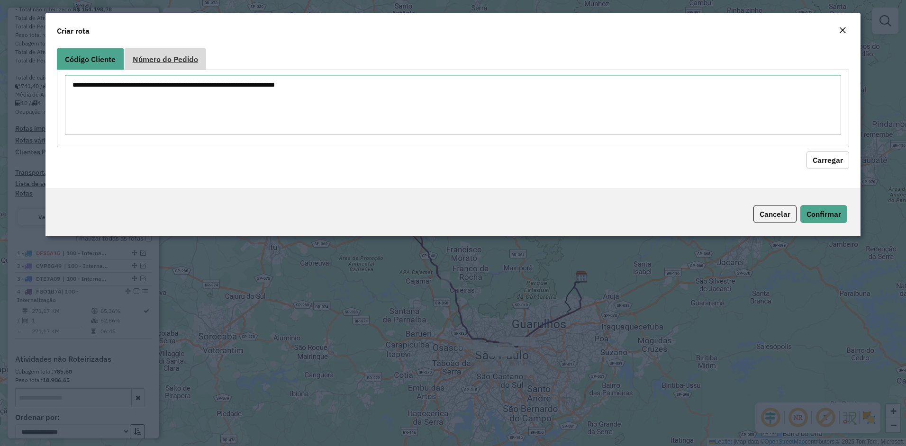
click at [174, 59] on span "Número do Pedido" at bounding box center [165, 59] width 65 height 8
click at [0, 0] on textarea at bounding box center [0, 0] width 0 height 0
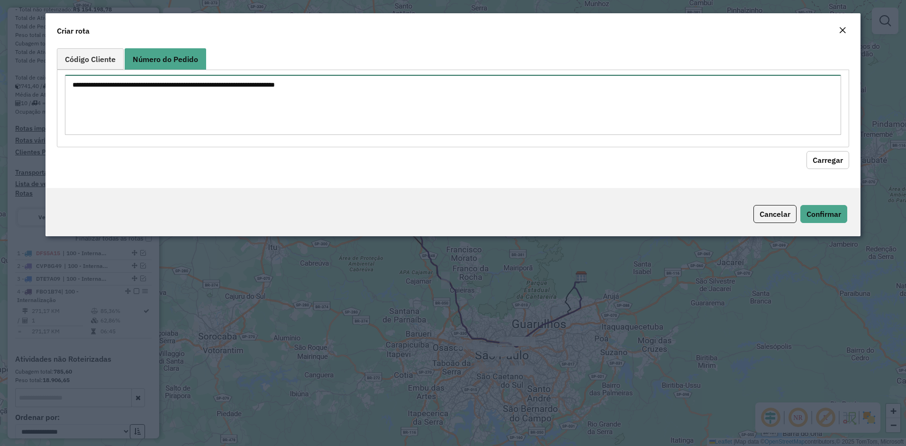
paste textarea "****** ****** ****** ****** ******"
type textarea "****** ****** ****** ****** ******"
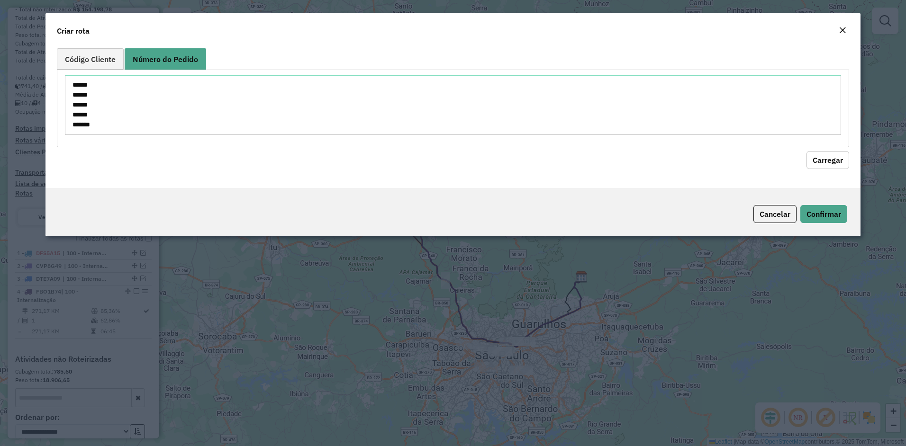
click at [833, 155] on button "Carregar" at bounding box center [828, 160] width 43 height 18
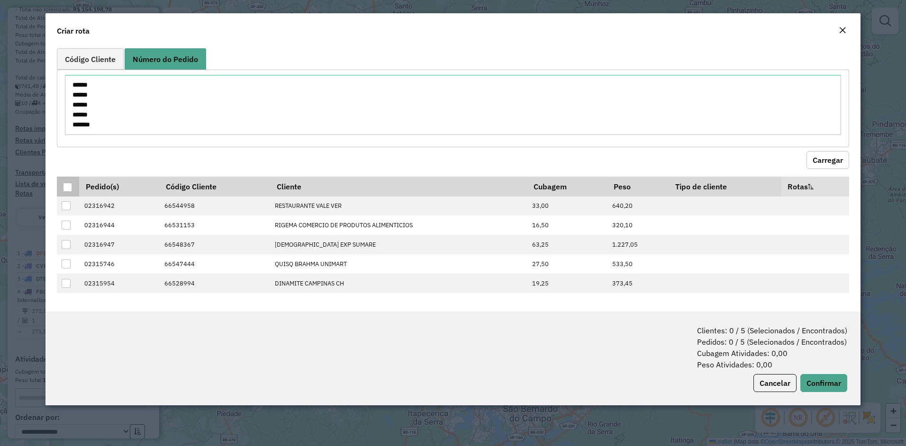
click at [69, 190] on div at bounding box center [67, 187] width 9 height 9
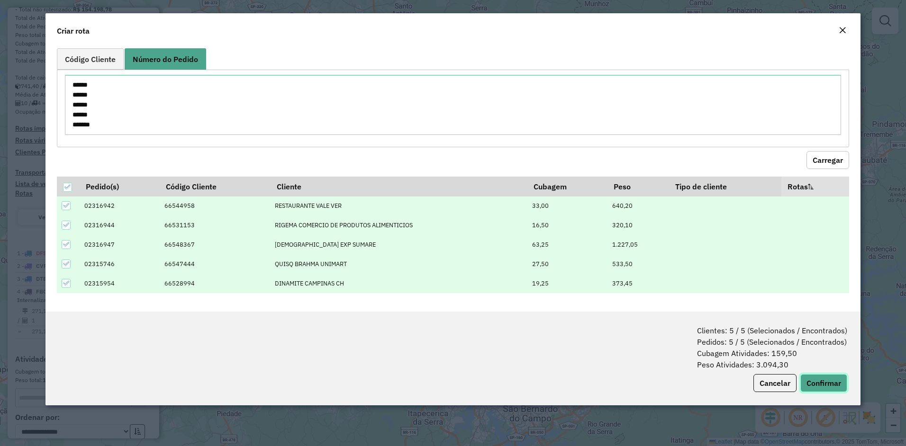
click at [824, 381] on button "Confirmar" at bounding box center [823, 383] width 47 height 18
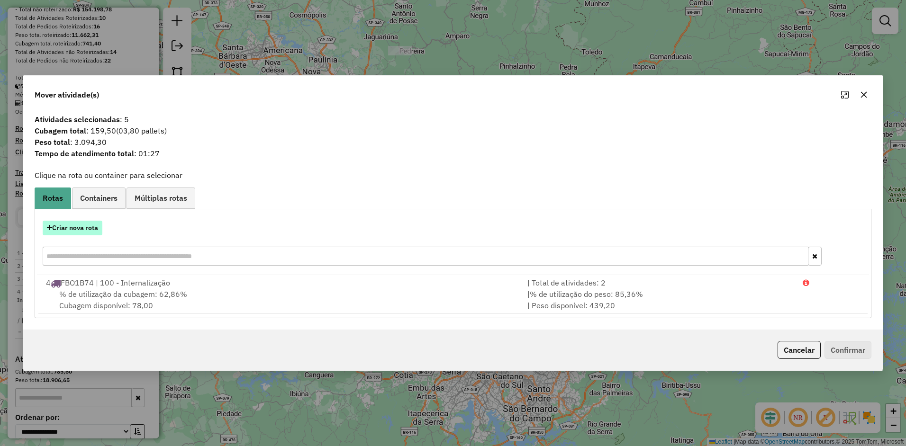
click at [75, 224] on button "Criar nova rota" at bounding box center [73, 228] width 60 height 15
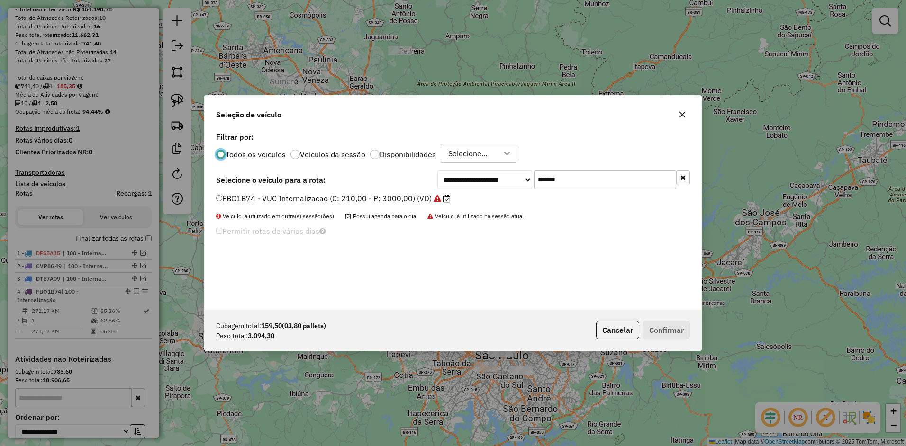
scroll to position [5, 3]
drag, startPoint x: 600, startPoint y: 180, endPoint x: 391, endPoint y: 187, distance: 208.7
click at [424, 184] on div "**********" at bounding box center [453, 180] width 474 height 19
paste input "text"
type input "*******"
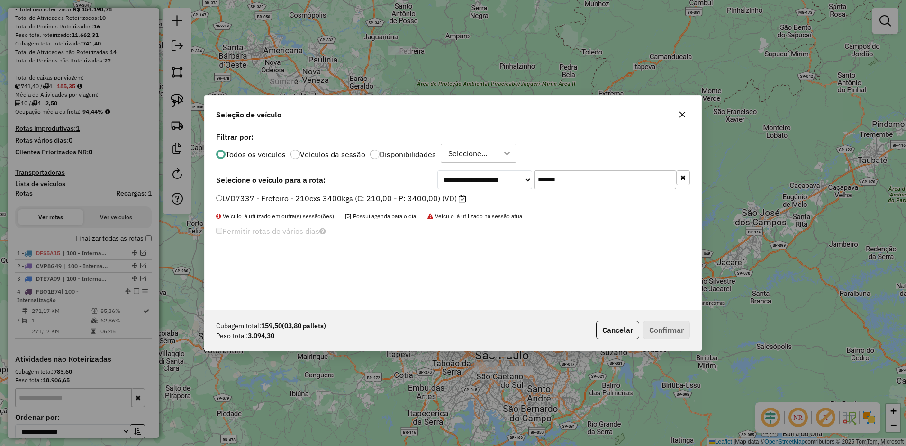
click at [372, 199] on label "LVD7337 - Freteiro - 210cxs 3400kgs (C: 210,00 - P: 3400,00) (VD)" at bounding box center [341, 198] width 250 height 11
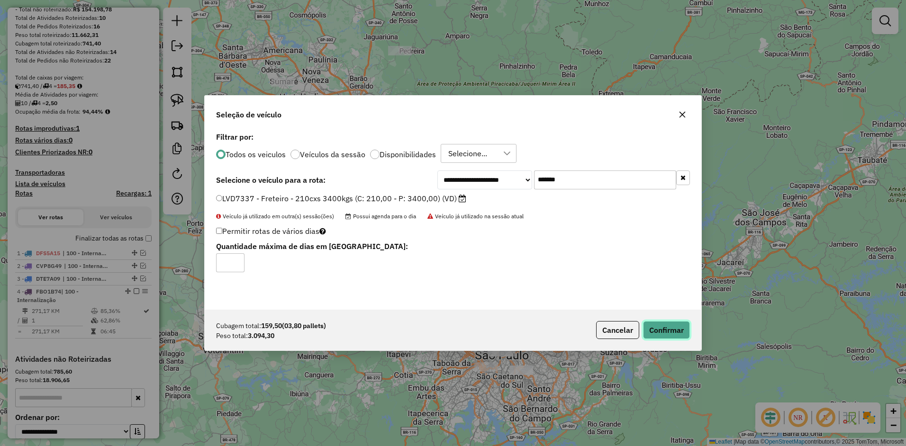
click at [662, 328] on button "Confirmar" at bounding box center [666, 330] width 47 height 18
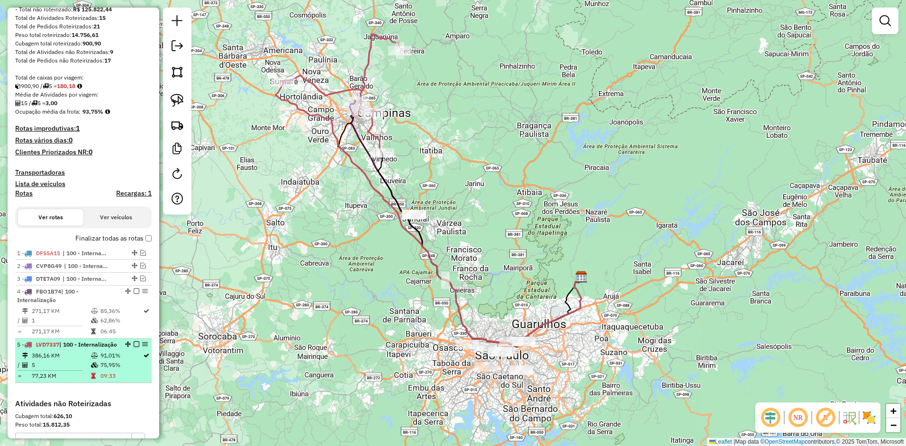
click at [136, 345] on em at bounding box center [137, 345] width 6 height 6
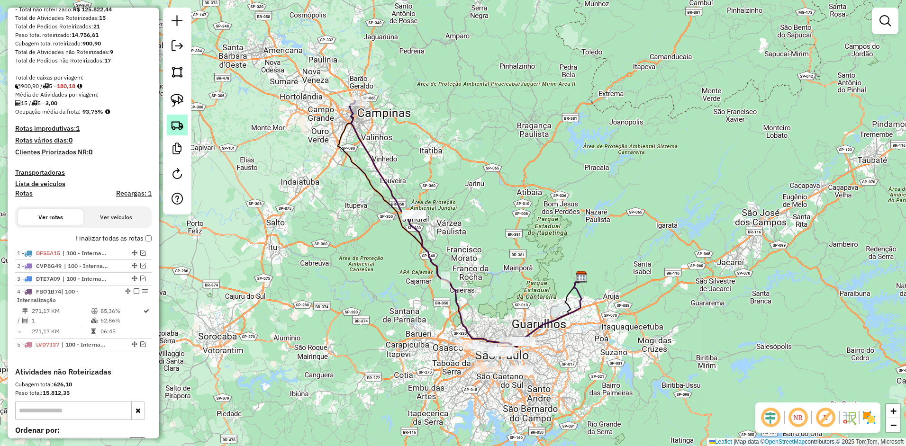
click at [169, 116] on link at bounding box center [177, 125] width 21 height 21
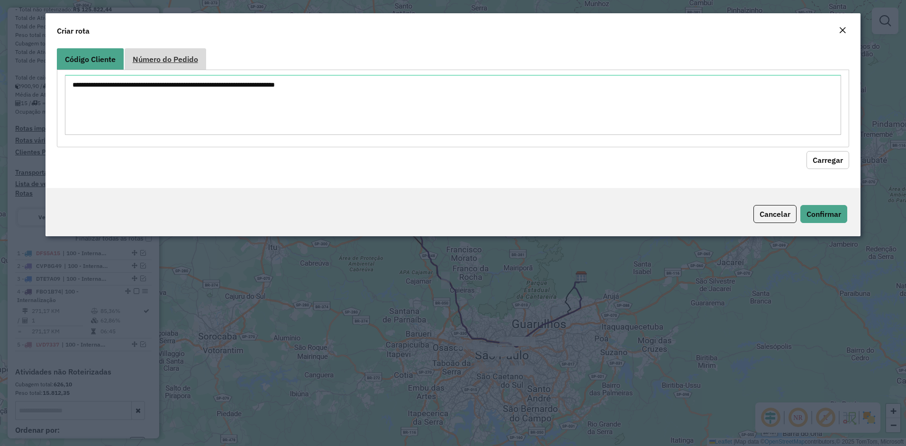
click at [167, 51] on link "Número do Pedido" at bounding box center [166, 58] width 82 height 21
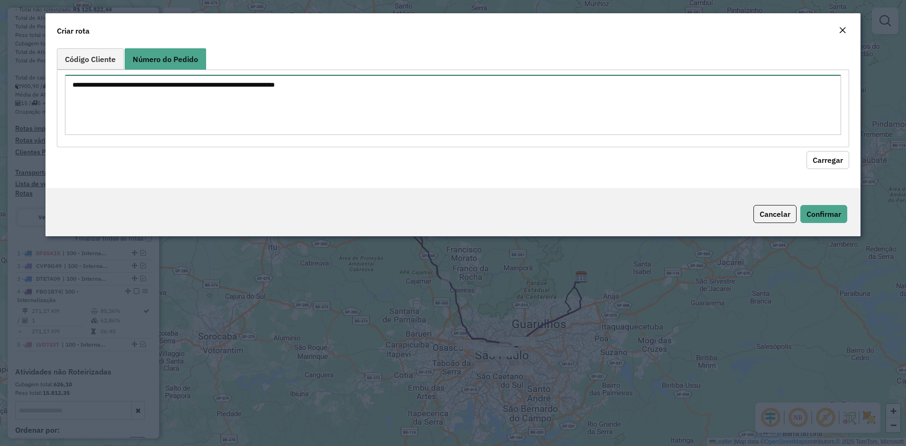
click at [164, 96] on textarea at bounding box center [453, 105] width 777 height 60
paste textarea "****** ****** ****** ****** ****** ******"
type textarea "****** ****** ****** ****** ****** ******"
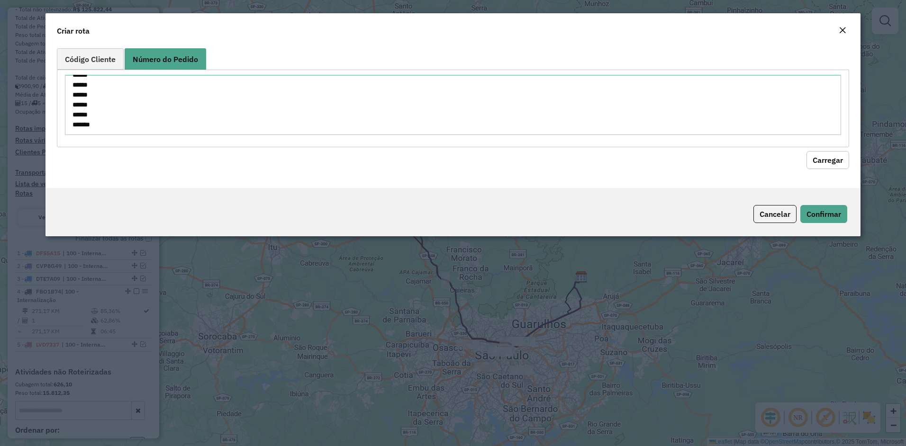
click at [829, 156] on button "Carregar" at bounding box center [828, 160] width 43 height 18
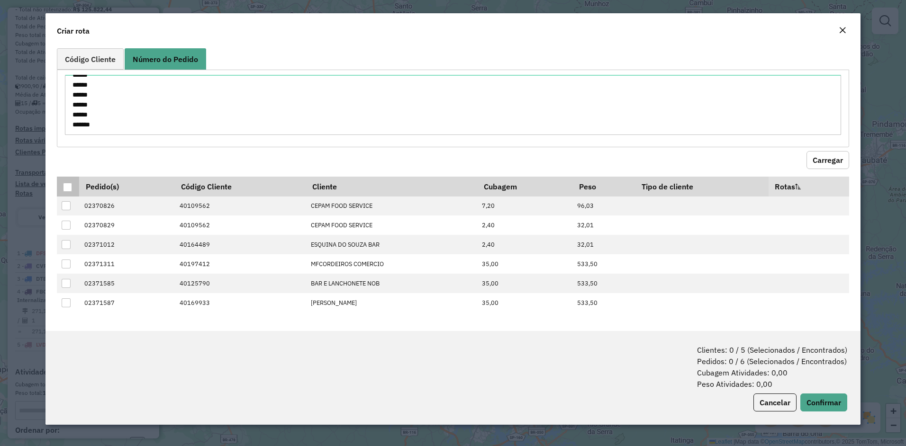
click at [65, 186] on div at bounding box center [67, 187] width 9 height 9
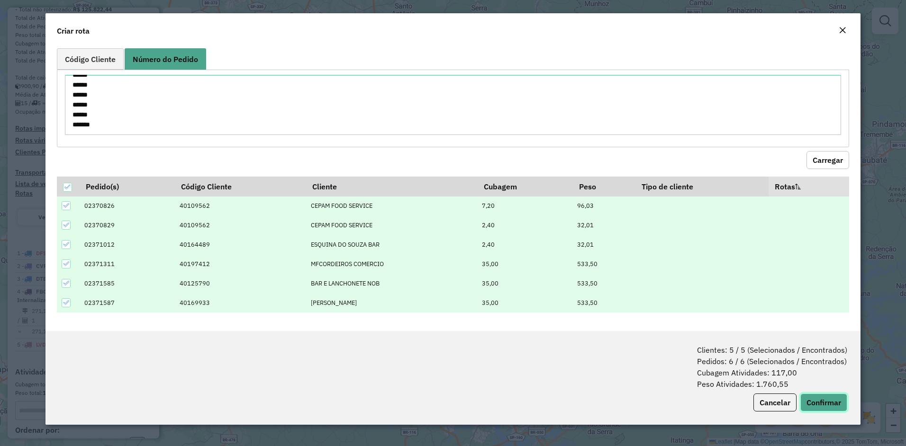
click at [836, 397] on button "Confirmar" at bounding box center [823, 403] width 47 height 18
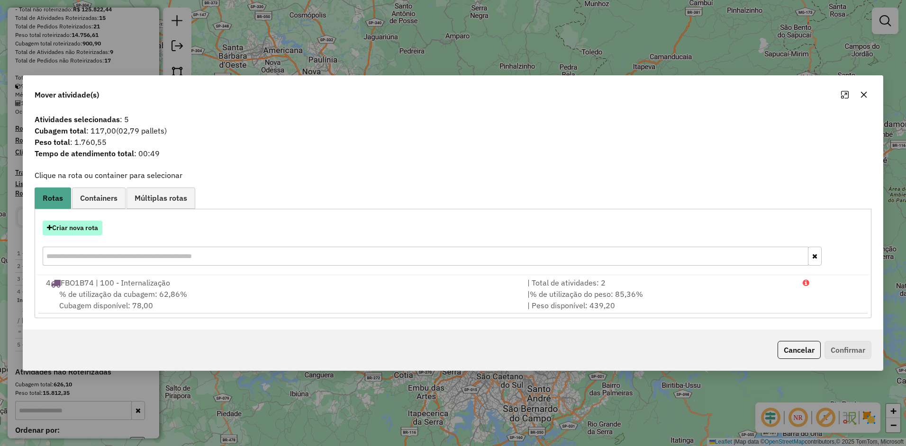
click at [89, 227] on button "Criar nova rota" at bounding box center [73, 228] width 60 height 15
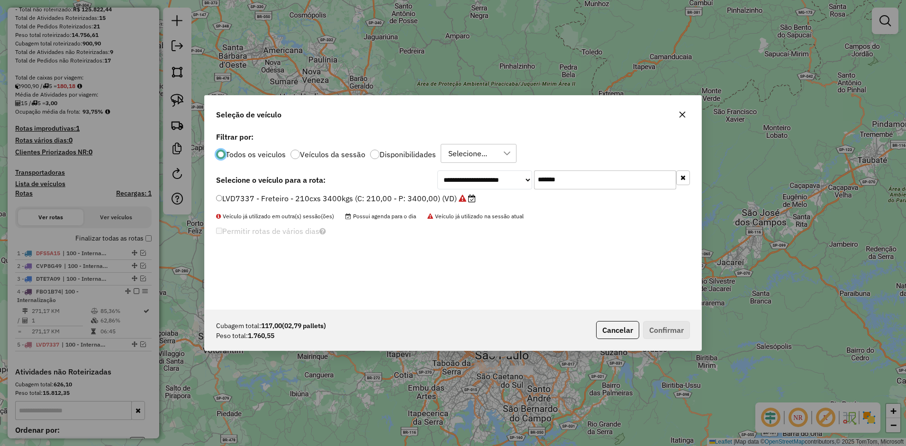
scroll to position [5, 3]
click at [266, 199] on label "LVD7337 - Freteiro - 210cxs 3400kgs (C: 210,00 - P: 3400,00) (VD)" at bounding box center [346, 198] width 260 height 11
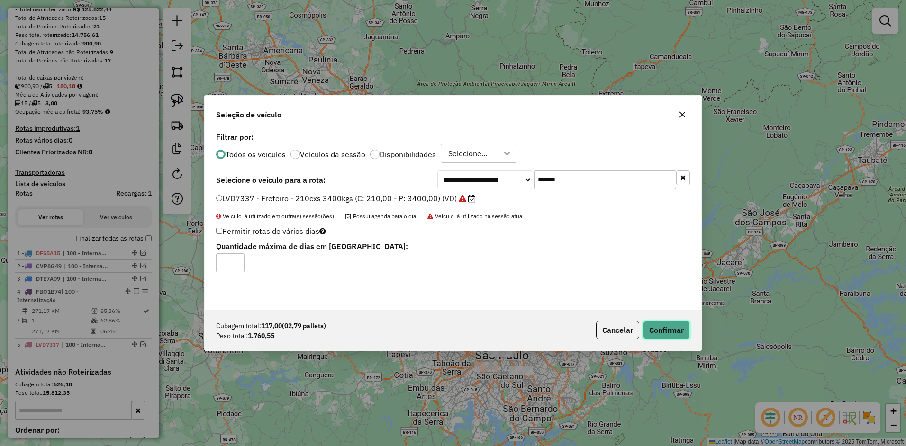
click at [664, 327] on button "Confirmar" at bounding box center [666, 330] width 47 height 18
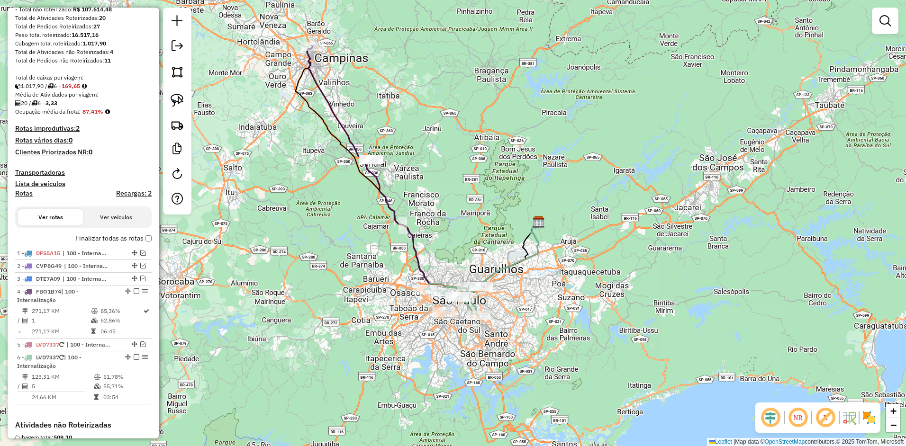
drag, startPoint x: 385, startPoint y: 323, endPoint x: 342, endPoint y: 242, distance: 91.8
click at [314, 239] on div "Janela de atendimento Grade de atendimento Capacidade Transportadoras Veículos …" at bounding box center [453, 223] width 906 height 446
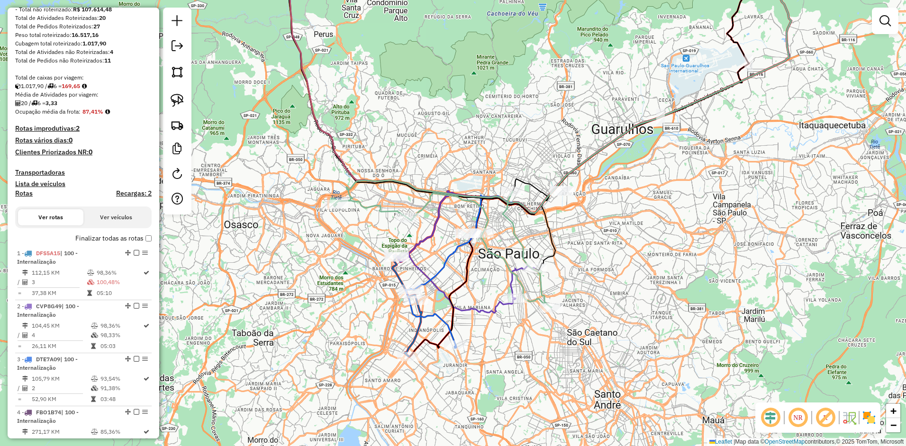
drag, startPoint x: 472, startPoint y: 286, endPoint x: 464, endPoint y: 238, distance: 48.9
click at [464, 238] on div "Janela de atendimento Grade de atendimento Capacidade Transportadoras Veículos …" at bounding box center [453, 223] width 906 height 446
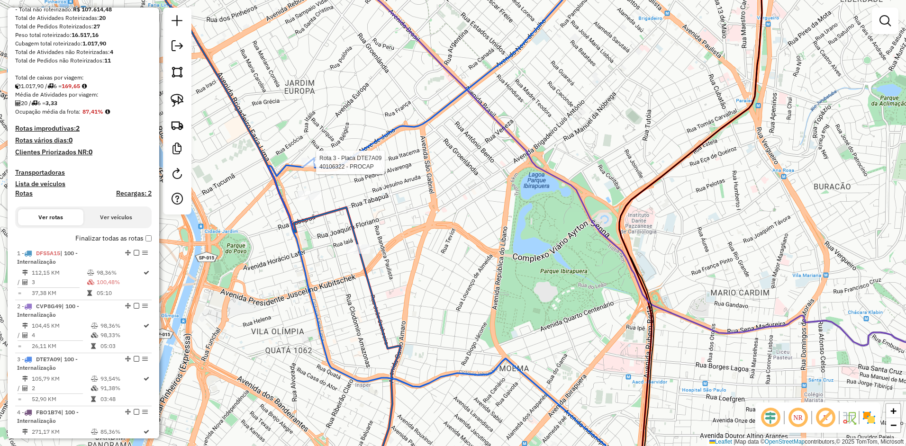
select select "**********"
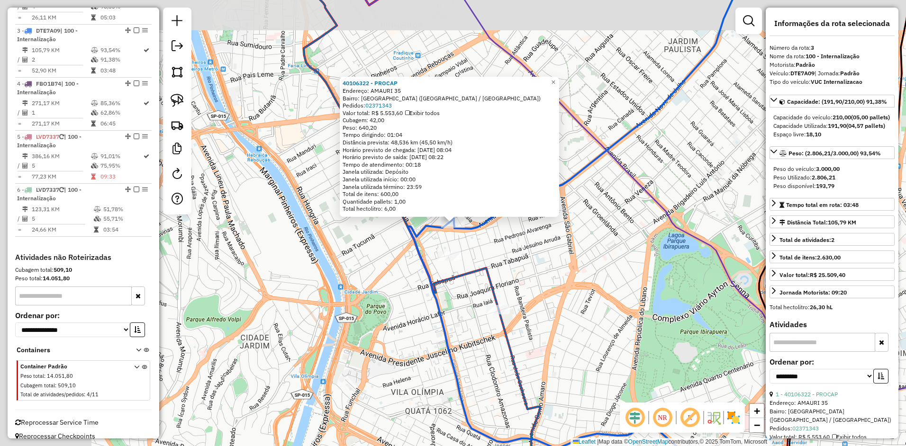
scroll to position [482, 0]
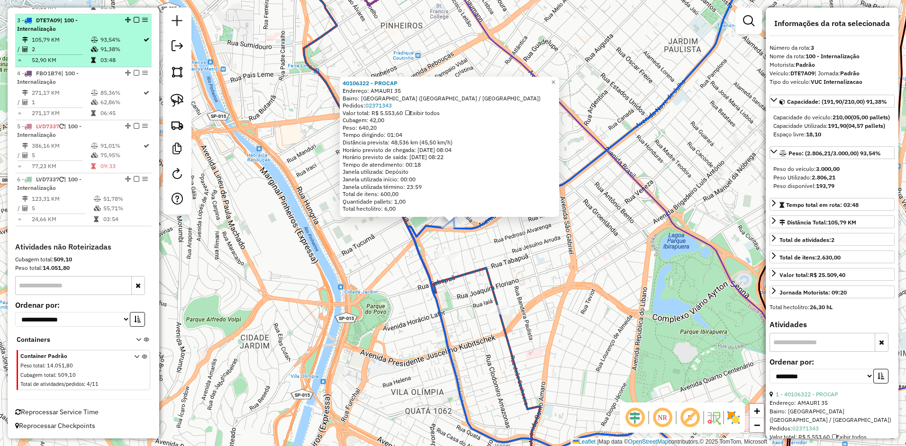
click at [137, 21] on div at bounding box center [133, 20] width 28 height 6
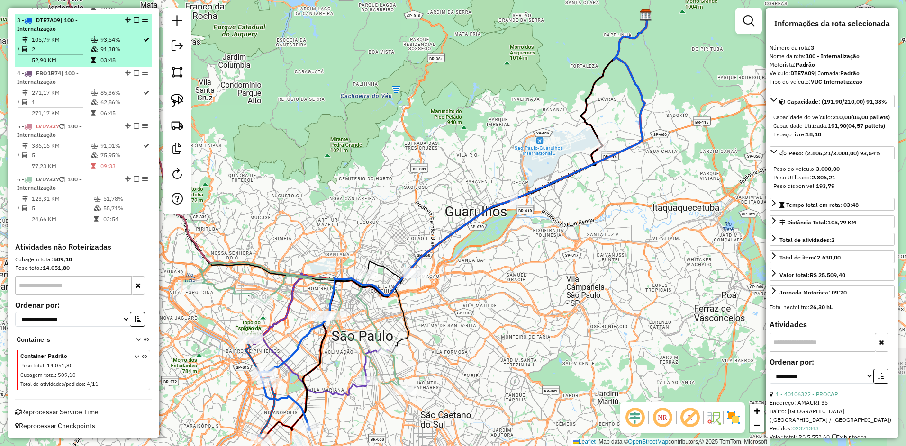
click at [134, 21] on em at bounding box center [137, 20] width 6 height 6
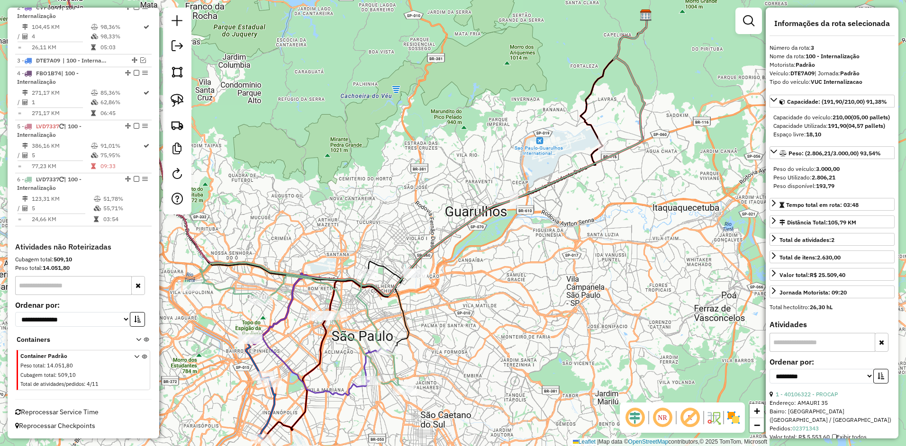
scroll to position [441, 0]
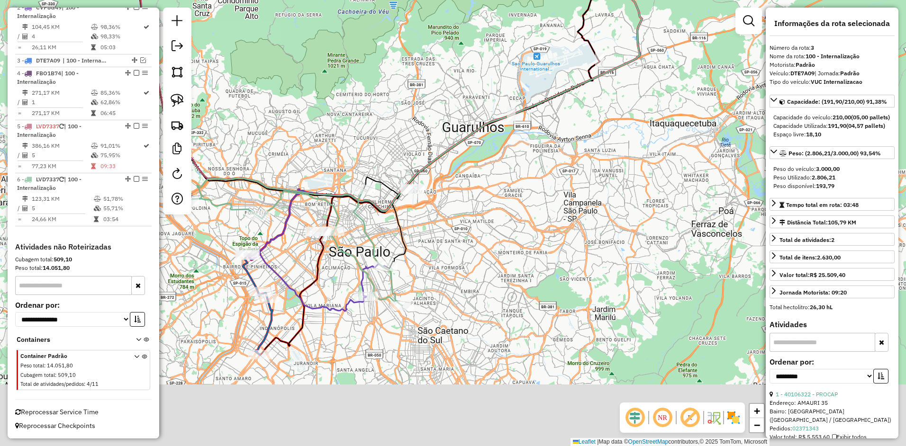
drag, startPoint x: 418, startPoint y: 172, endPoint x: 414, endPoint y: 158, distance: 14.4
click at [422, 148] on icon at bounding box center [414, 71] width 460 height 281
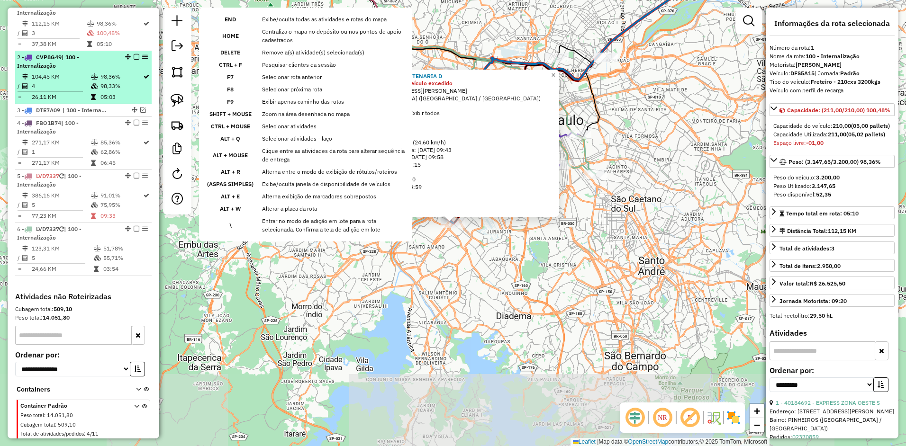
scroll to position [382, 0]
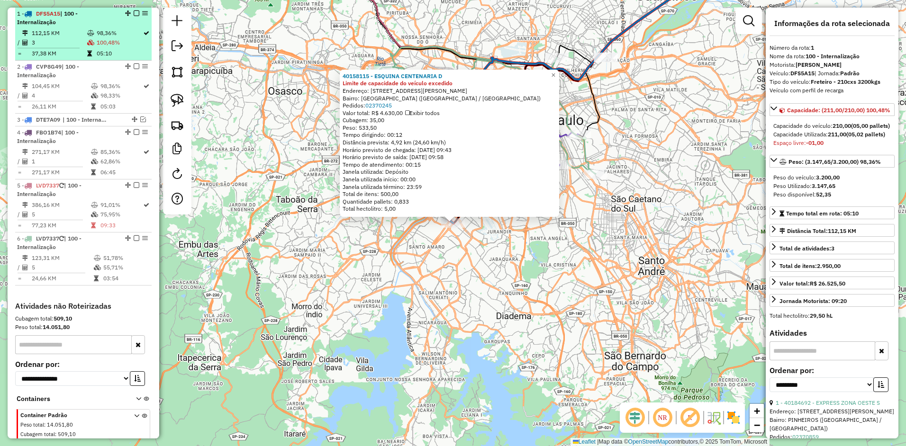
click at [134, 10] on em at bounding box center [137, 13] width 6 height 6
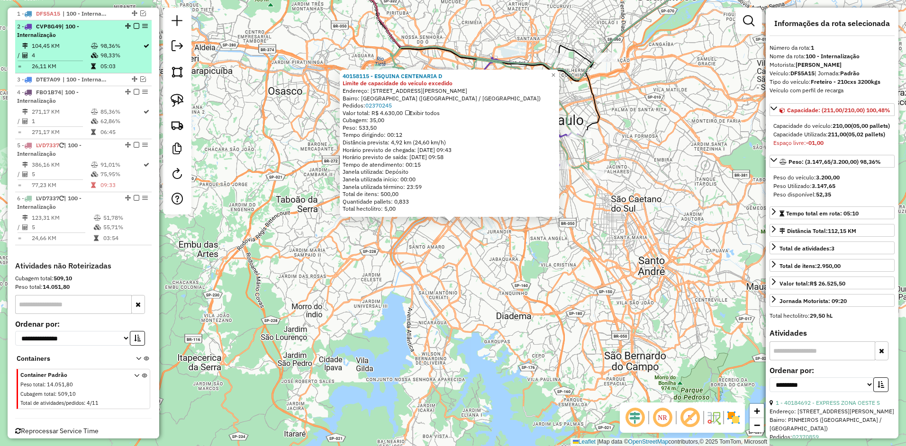
click at [136, 27] on em at bounding box center [137, 26] width 6 height 6
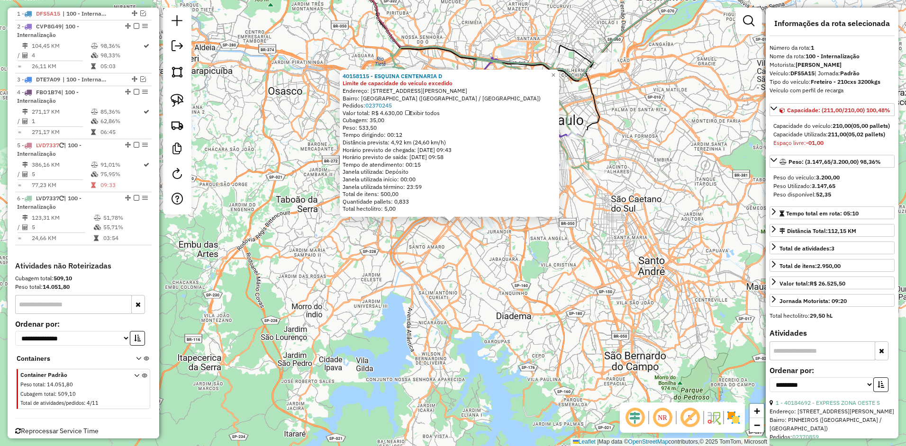
scroll to position [361, 0]
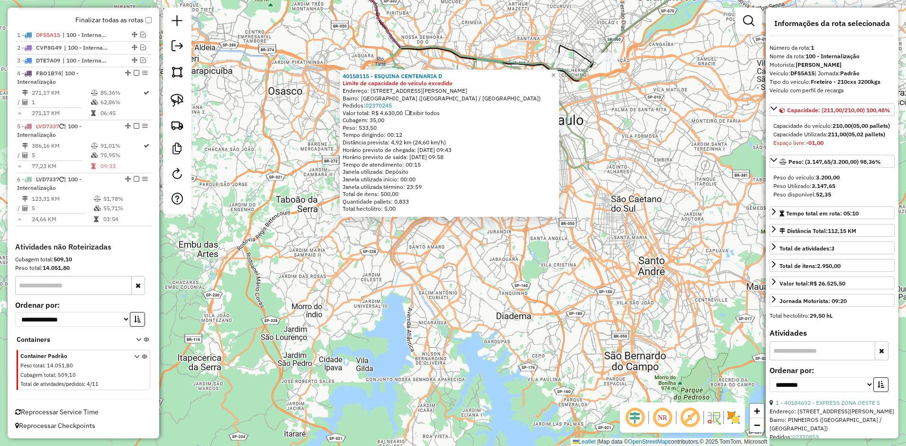
click at [402, 221] on div "40158115 - ESQUINA CENTENARIA D Limite de capacidade do veículo excedido Endere…" at bounding box center [453, 223] width 906 height 446
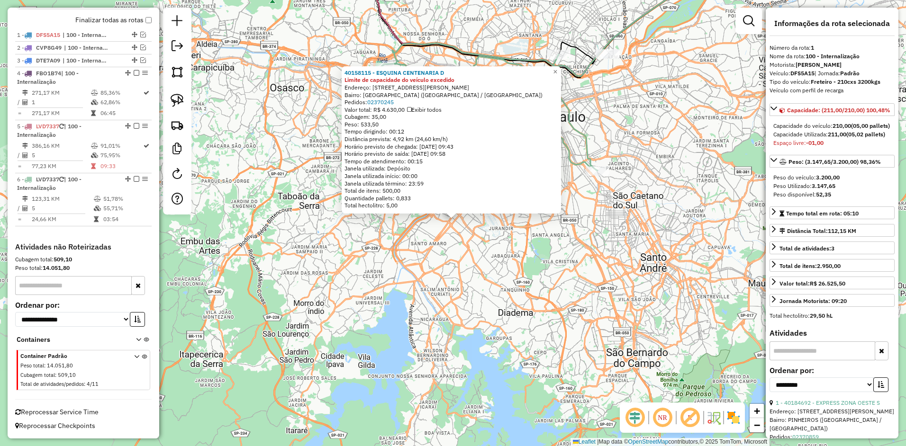
click at [412, 264] on div "40158115 - ESQUINA CENTENARIA D Limite de capacidade do veículo excedido Endere…" at bounding box center [453, 223] width 906 height 446
click at [487, 248] on div "40158115 - ESQUINA CENTENARIA D Limite de capacidade do veículo excedido Endere…" at bounding box center [453, 223] width 906 height 446
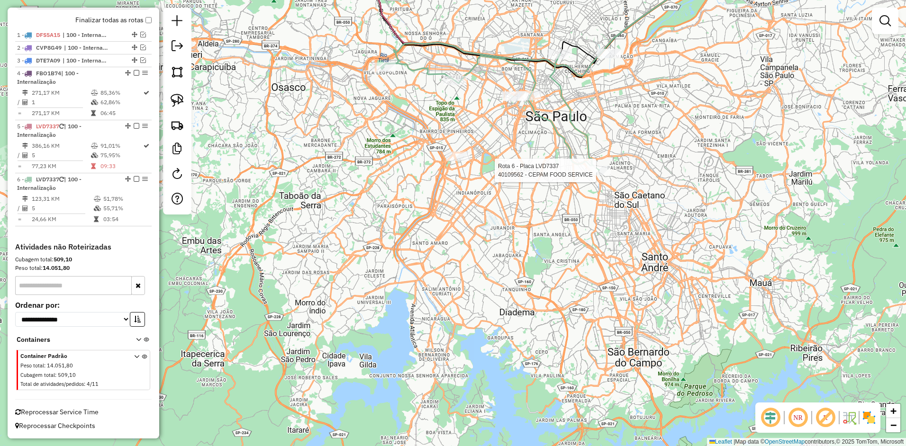
select select "**********"
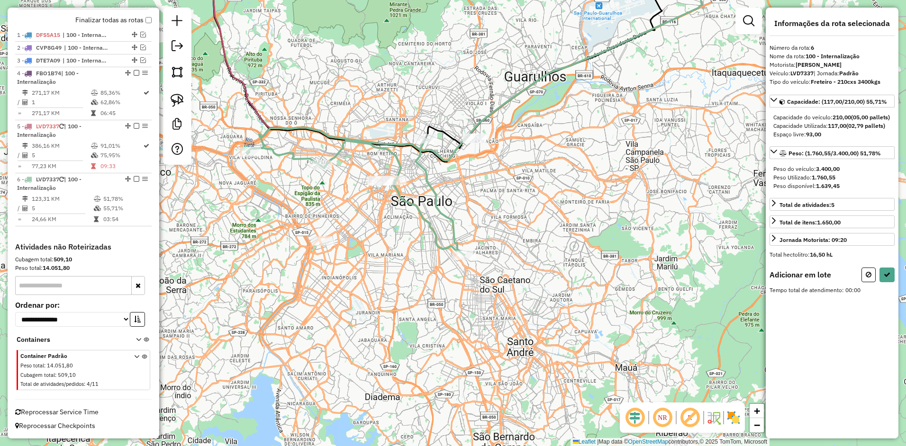
drag, startPoint x: 336, startPoint y: 258, endPoint x: 340, endPoint y: 278, distance: 20.0
click at [347, 290] on div "Janela de atendimento Grade de atendimento Capacidade Transportadoras Veículos …" at bounding box center [453, 223] width 906 height 446
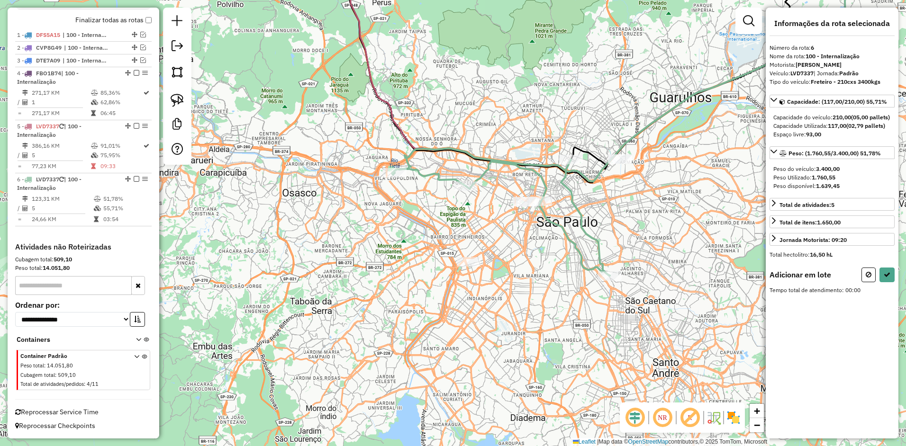
drag, startPoint x: 275, startPoint y: 260, endPoint x: 420, endPoint y: 152, distance: 180.9
click at [404, 157] on div "Janela de atendimento Grade de atendimento Capacidade Transportadoras Veículos …" at bounding box center [453, 223] width 906 height 446
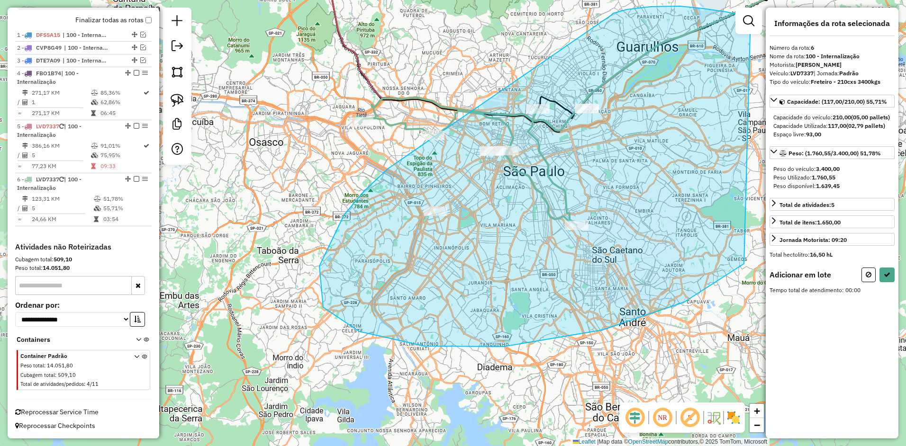
drag, startPoint x: 425, startPoint y: 346, endPoint x: 611, endPoint y: 15, distance: 380.3
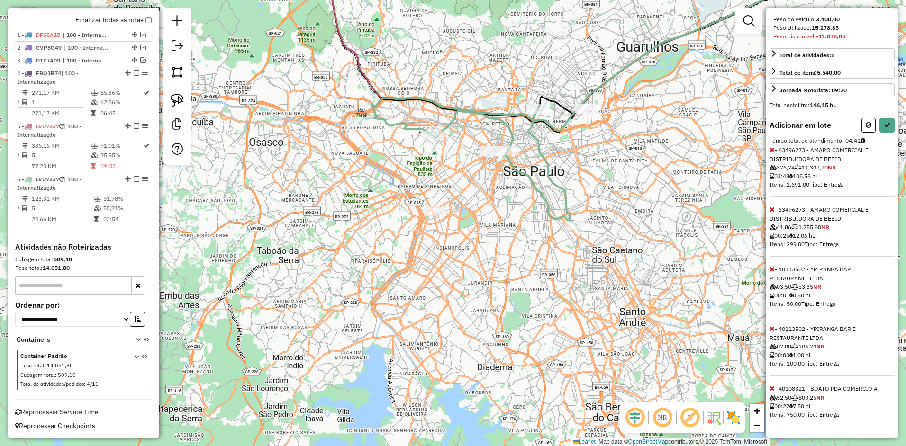
scroll to position [175, 0]
click at [771, 269] on icon at bounding box center [772, 269] width 5 height 7
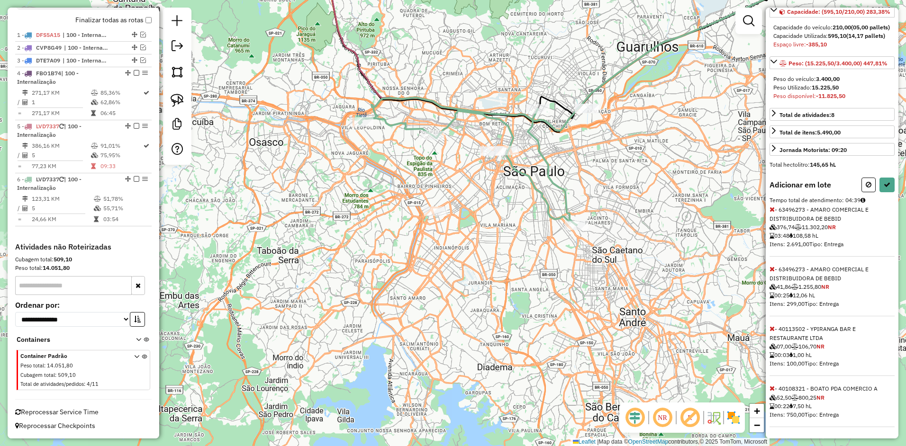
scroll to position [116, 0]
click at [772, 327] on icon at bounding box center [772, 329] width 5 height 7
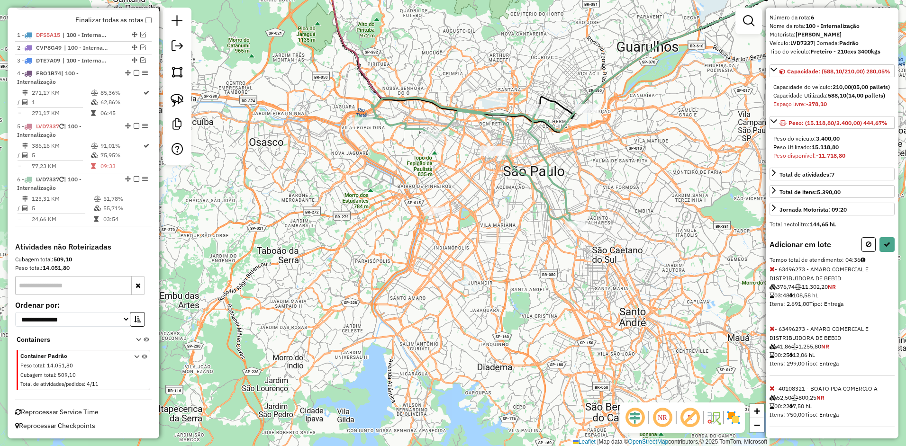
drag, startPoint x: 772, startPoint y: 389, endPoint x: 813, endPoint y: 398, distance: 42.3
click at [813, 398] on span "- 40108321 - BOATO PDA COMERCIO A 52,50 800,25 NR 00:22 7,50 hL Itens: 750,00 T…" at bounding box center [832, 406] width 125 height 42
drag, startPoint x: 813, startPoint y: 398, endPoint x: 773, endPoint y: 269, distance: 135.1
click at [773, 269] on icon at bounding box center [772, 269] width 5 height 7
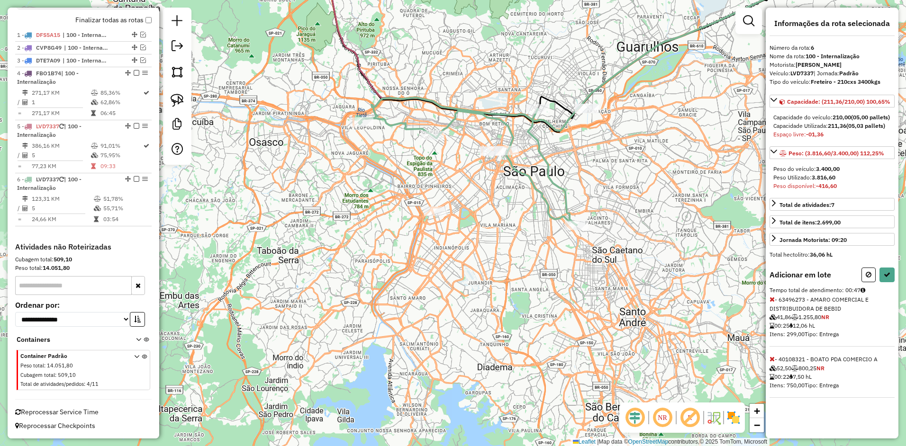
click at [773, 303] on icon at bounding box center [772, 299] width 5 height 7
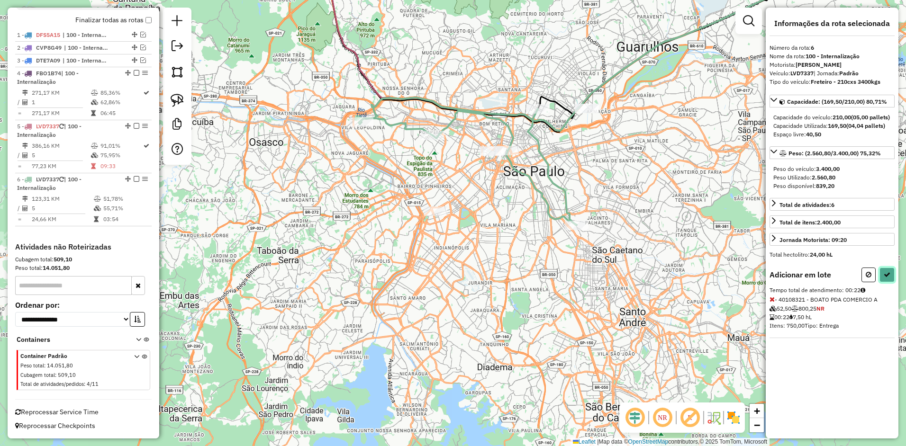
click at [880, 279] on button at bounding box center [887, 275] width 15 height 15
select select "**********"
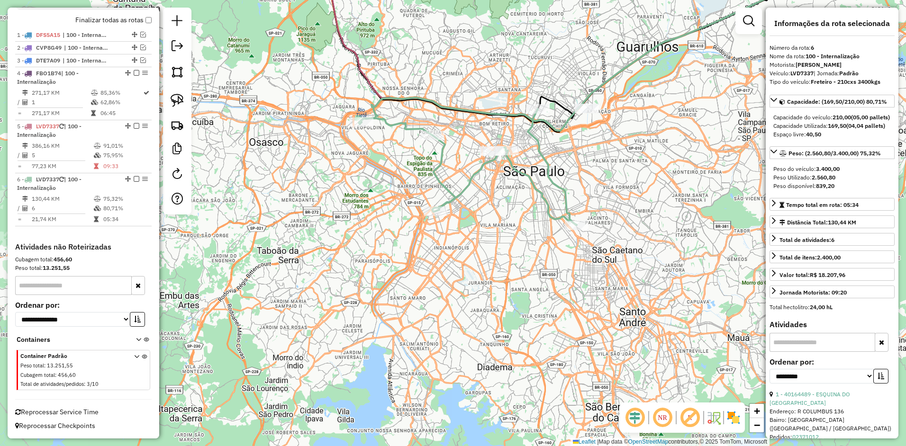
click at [430, 206] on icon at bounding box center [469, 167] width 216 height 116
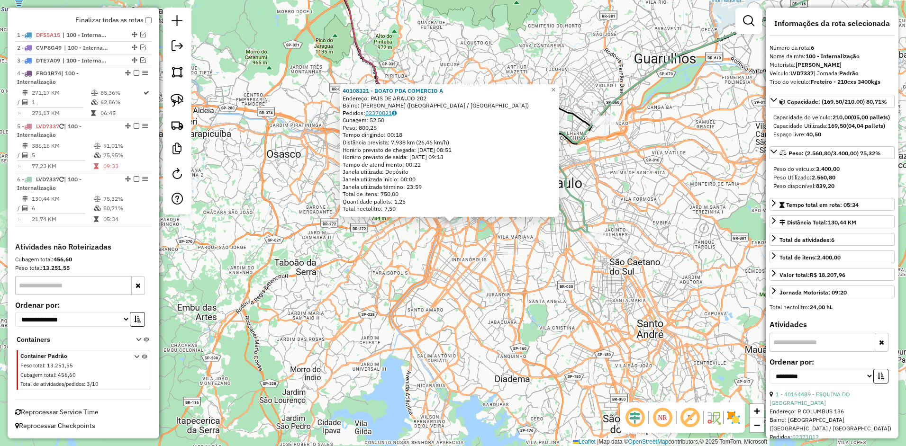
click at [378, 112] on link "02370821" at bounding box center [380, 112] width 31 height 7
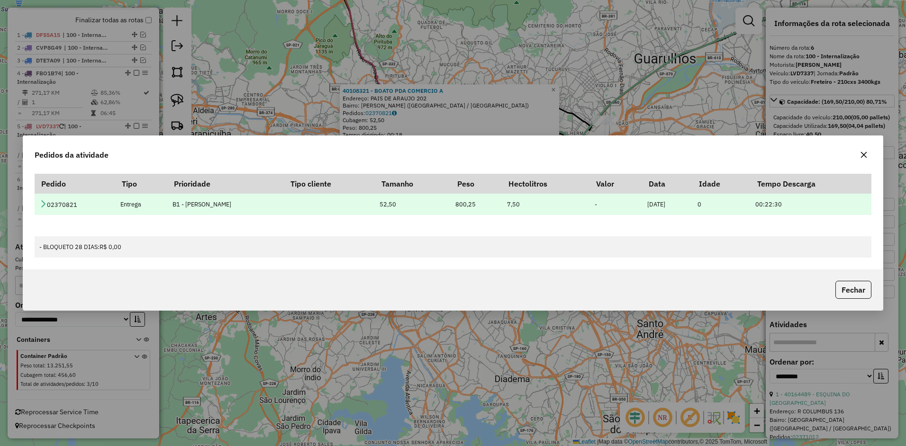
click at [43, 201] on icon at bounding box center [43, 204] width 8 height 8
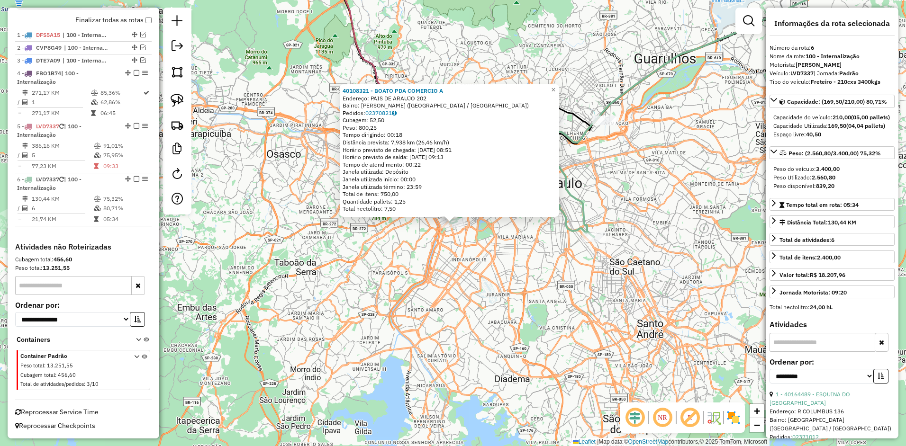
click at [446, 266] on div "40108321 - BOATO PDA COMERCIO A Endereço: PAIS DE ARAUJO 202 Bairro: [PERSON_NA…" at bounding box center [453, 223] width 906 height 446
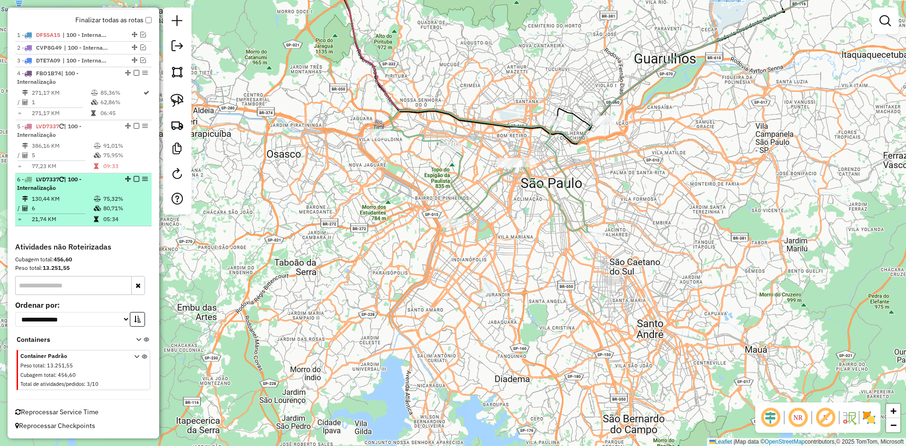
click at [142, 177] on em at bounding box center [145, 179] width 6 height 6
select select "**********"
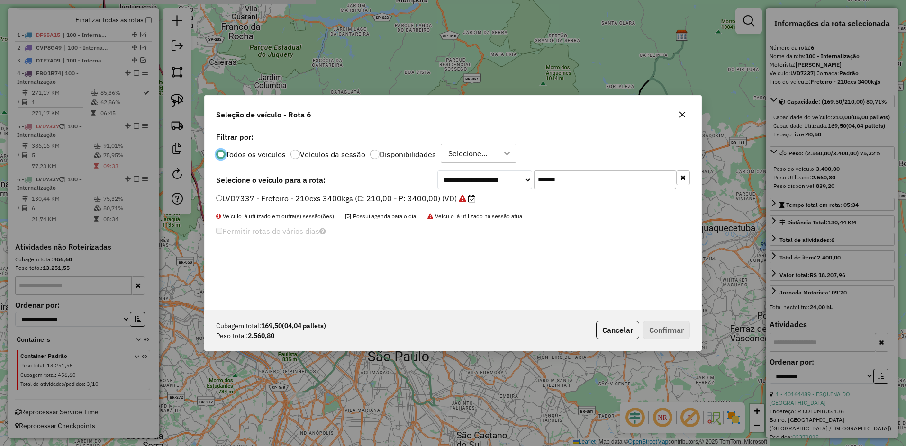
scroll to position [5, 3]
drag, startPoint x: 538, startPoint y: 181, endPoint x: 383, endPoint y: 192, distance: 155.9
click at [407, 190] on div "**********" at bounding box center [453, 220] width 497 height 180
paste input "text"
type input "*******"
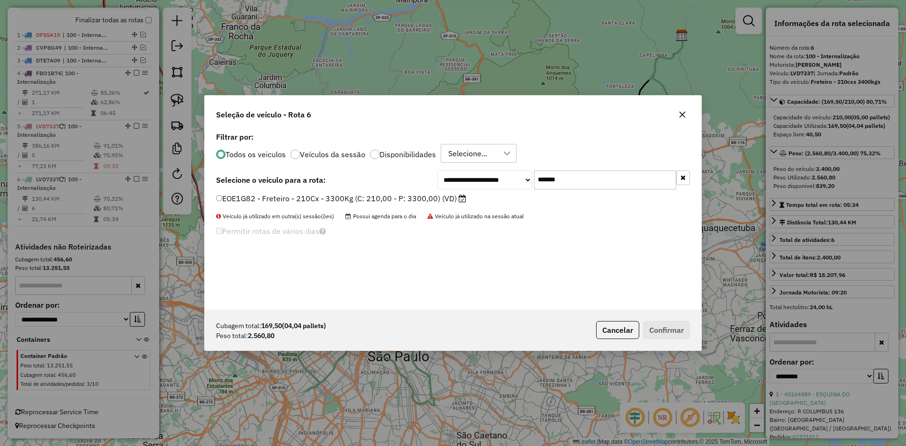
click at [373, 197] on label "EOE1G82 - Freteiro - 210Cx - 3300Kg (C: 210,00 - P: 3300,00) (VD)" at bounding box center [341, 198] width 250 height 11
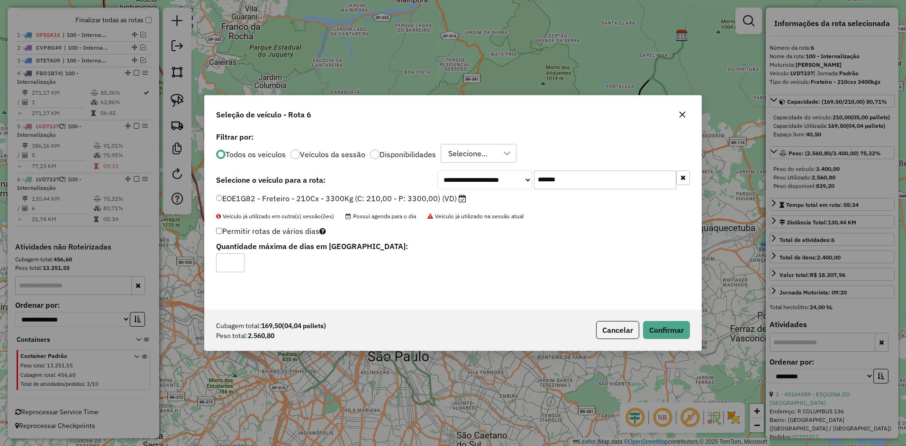
click at [675, 341] on div "Cubagem total: 169,50 (04,04 pallets) Peso total: 2.560,80 Cancelar Confirmar" at bounding box center [453, 330] width 497 height 41
click at [675, 337] on button "Confirmar" at bounding box center [666, 330] width 47 height 18
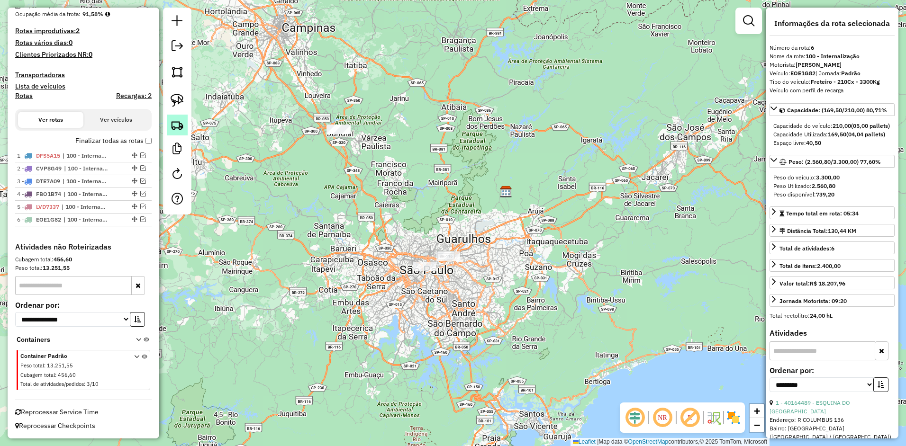
scroll to position [240, 0]
click at [180, 129] on img at bounding box center [177, 124] width 13 height 13
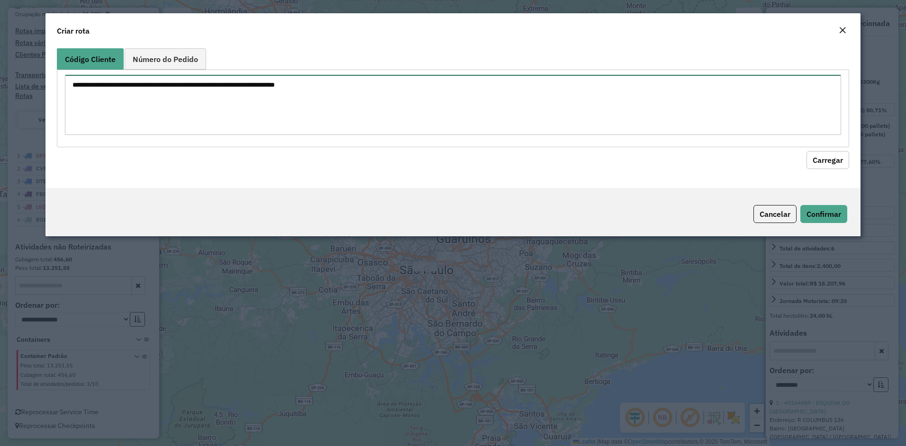
click at [277, 83] on textarea at bounding box center [453, 105] width 777 height 60
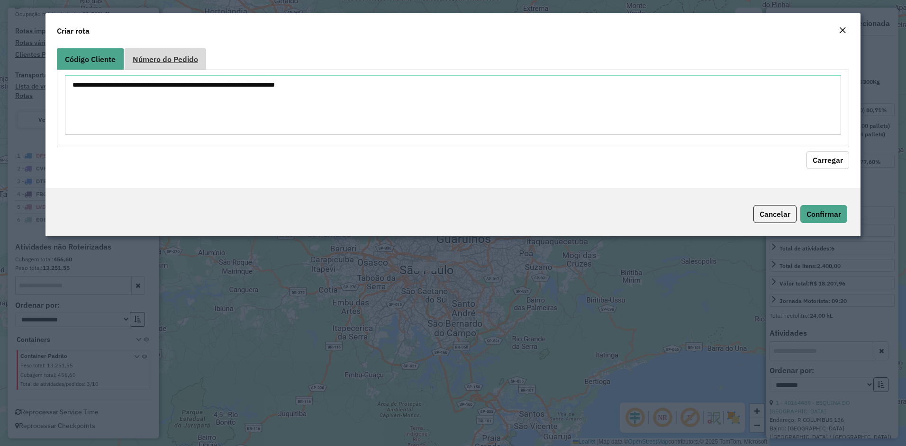
click at [180, 57] on span "Número do Pedido" at bounding box center [165, 59] width 65 height 8
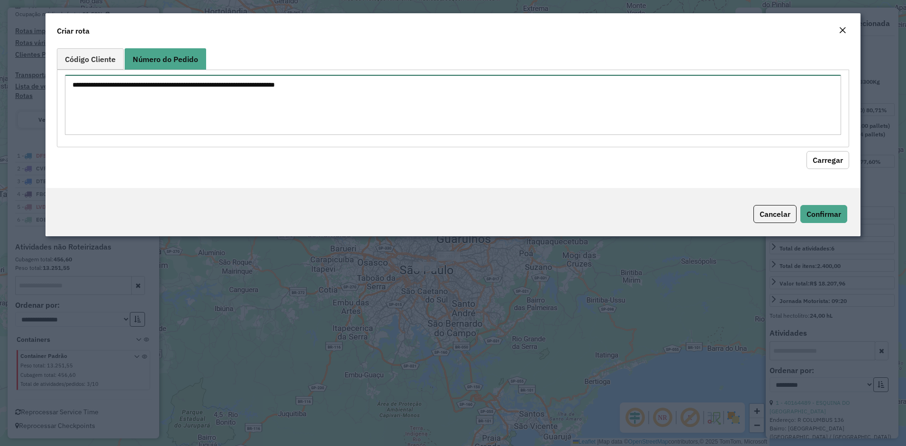
drag, startPoint x: 179, startPoint y: 96, endPoint x: 252, endPoint y: 127, distance: 79.0
click at [180, 98] on textarea at bounding box center [453, 105] width 777 height 60
paste textarea "*** ****** ****** ****** ****** ****** ******"
type textarea "*** ****** ****** ****** ****** ****** ******"
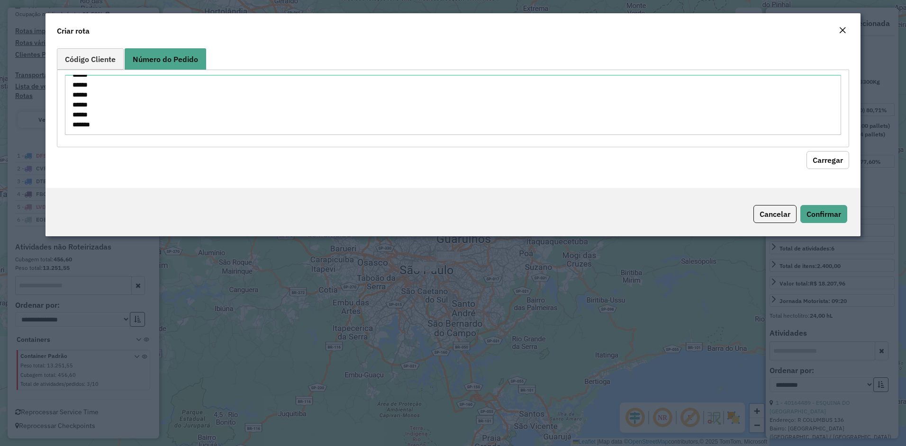
click at [823, 152] on button "Carregar" at bounding box center [828, 160] width 43 height 18
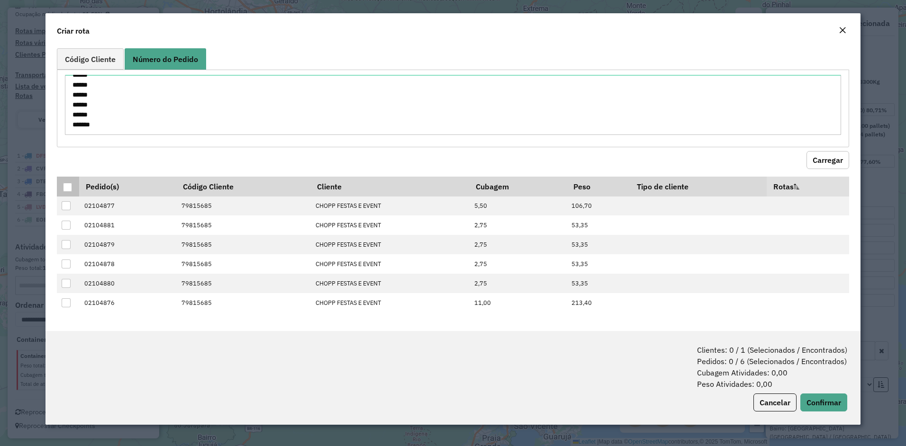
click at [69, 184] on div at bounding box center [67, 187] width 9 height 9
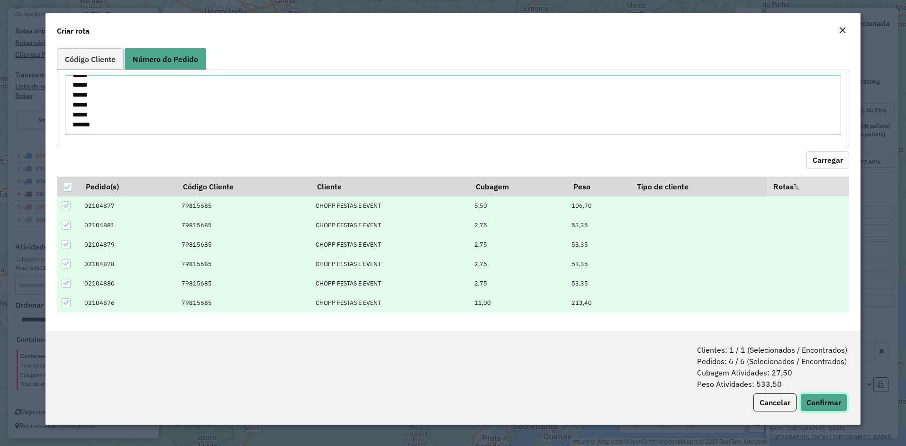
click at [819, 405] on button "Confirmar" at bounding box center [823, 403] width 47 height 18
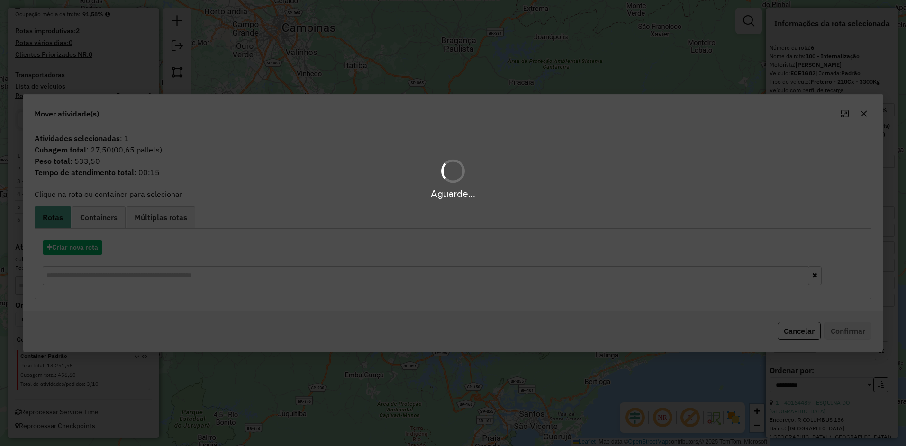
click at [94, 246] on div "Aguarde..." at bounding box center [453, 223] width 906 height 446
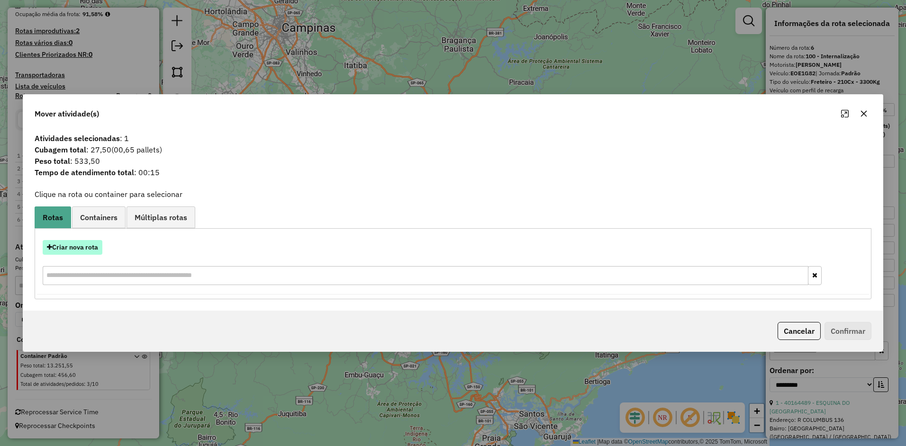
click at [91, 250] on button "Criar nova rota" at bounding box center [73, 247] width 60 height 15
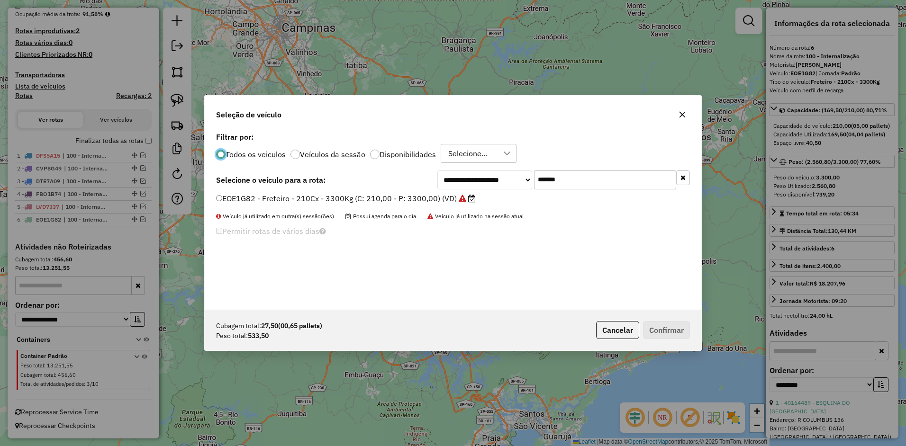
scroll to position [5, 3]
click at [377, 203] on label "EOE1G82 - Freteiro - 210Cx - 3300Kg (C: 210,00 - P: 3300,00) (VD)" at bounding box center [346, 198] width 260 height 11
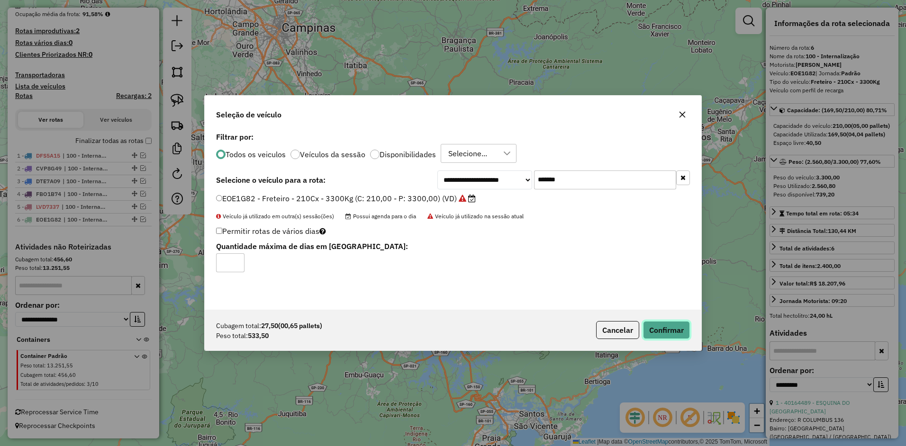
click at [683, 328] on button "Confirmar" at bounding box center [666, 330] width 47 height 18
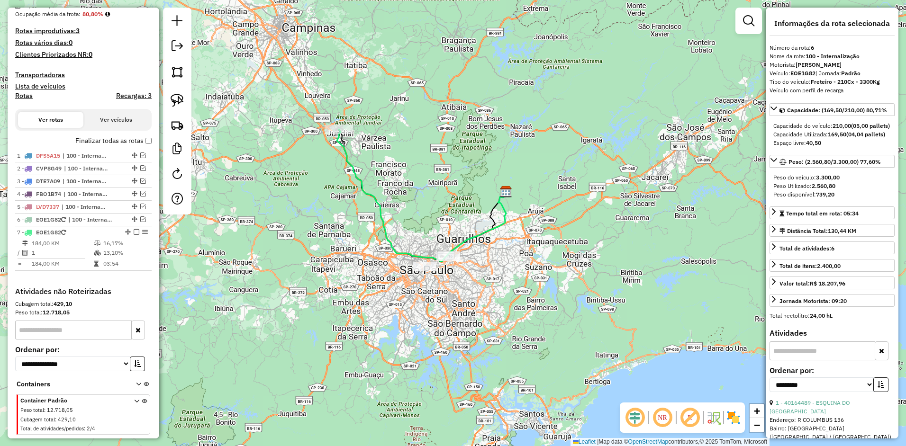
scroll to position [284, 0]
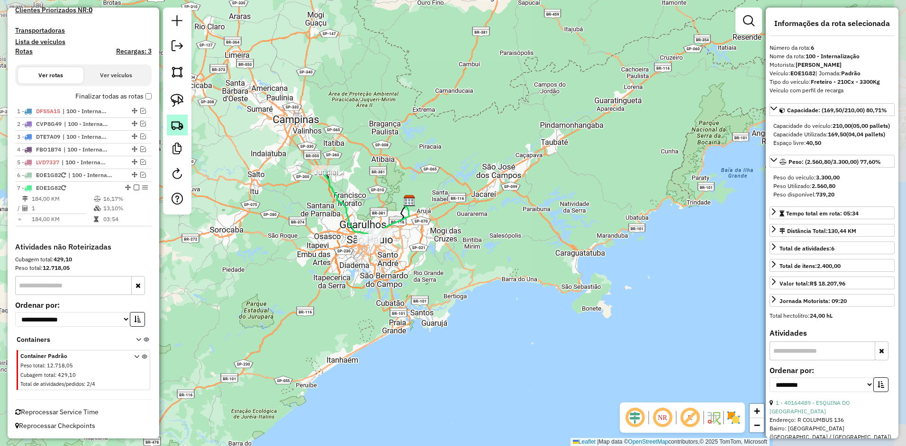
click at [172, 128] on img at bounding box center [177, 124] width 13 height 13
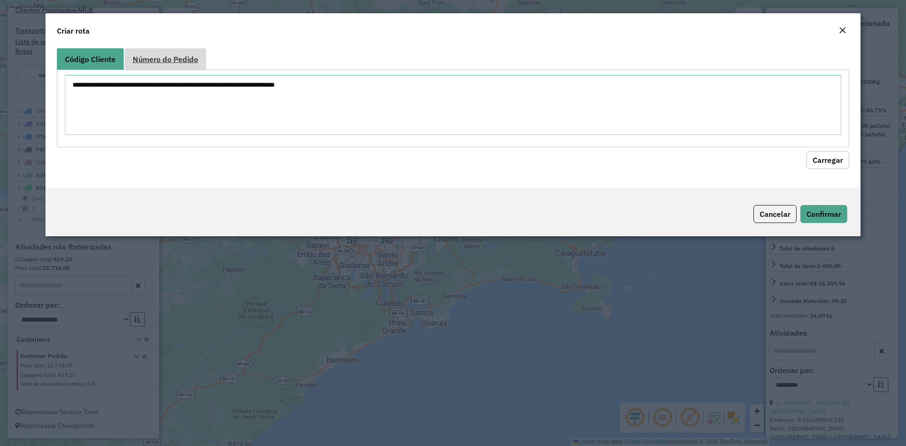
click at [182, 64] on link "Número do Pedido" at bounding box center [166, 58] width 82 height 21
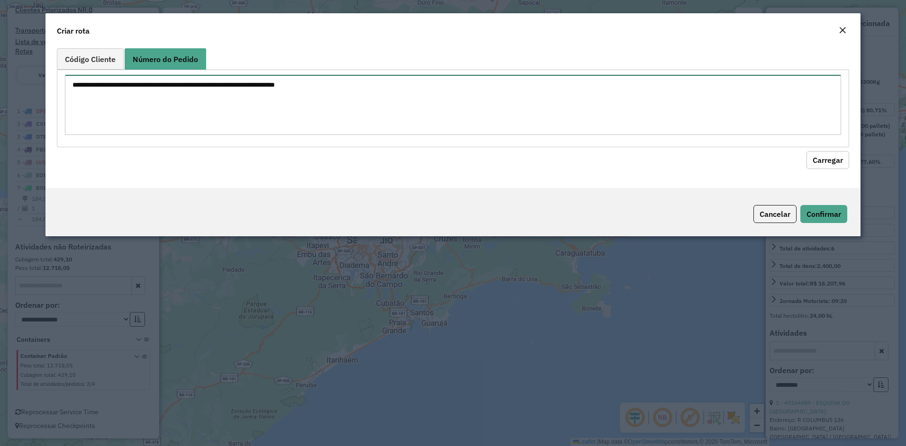
click at [179, 96] on textarea at bounding box center [453, 105] width 777 height 60
paste textarea "****** ******"
type textarea "****** ******"
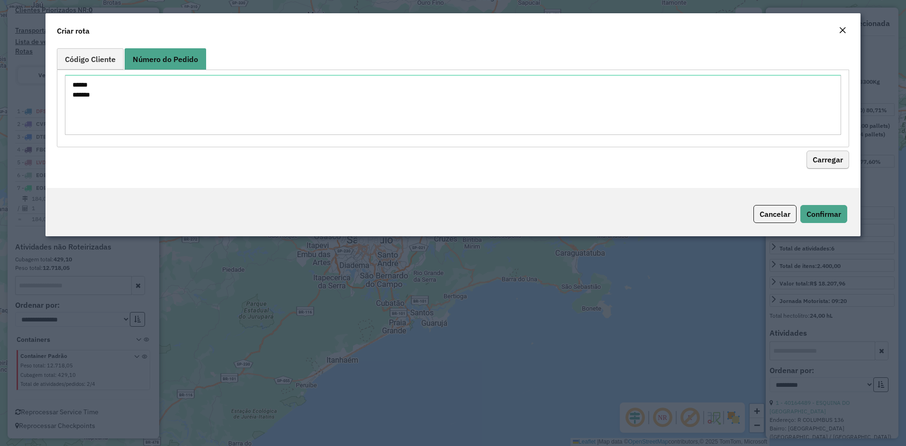
drag, startPoint x: 854, startPoint y: 176, endPoint x: 827, endPoint y: 166, distance: 28.8
click at [854, 175] on div "Código Cliente Número do Pedido ****** ****** Carregar" at bounding box center [453, 117] width 816 height 144
click at [826, 164] on button "Carregar" at bounding box center [828, 160] width 43 height 18
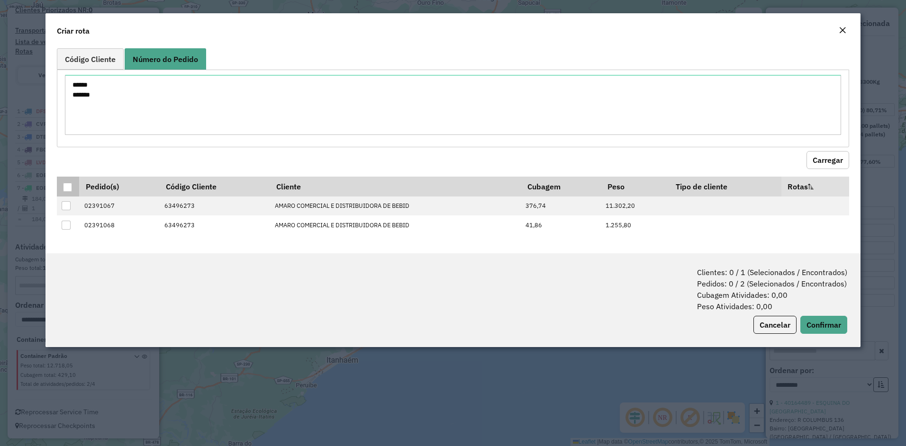
click at [70, 185] on div at bounding box center [67, 187] width 9 height 9
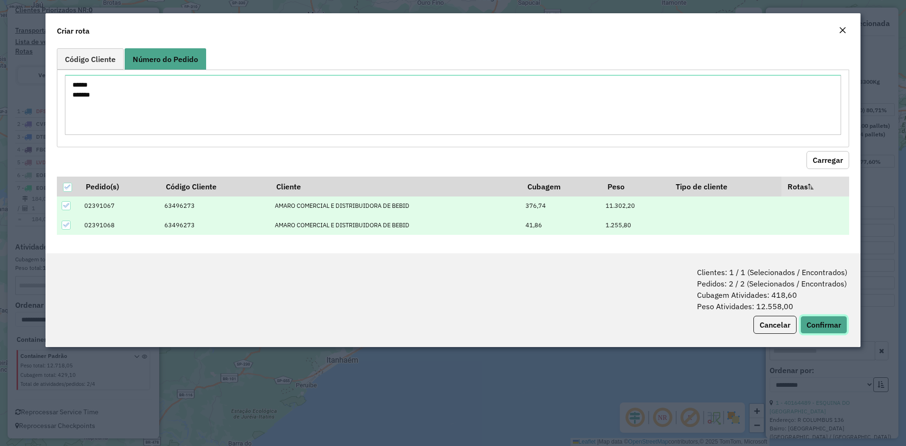
click at [836, 324] on button "Confirmar" at bounding box center [823, 325] width 47 height 18
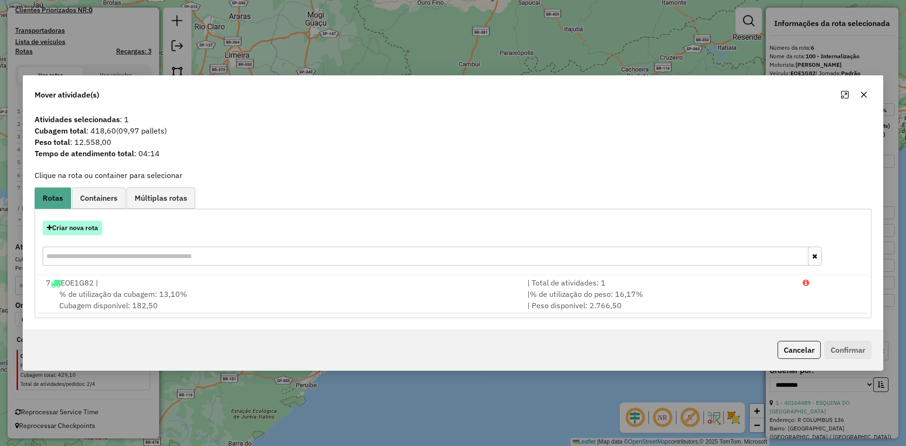
click at [94, 230] on button "Criar nova rota" at bounding box center [73, 228] width 60 height 15
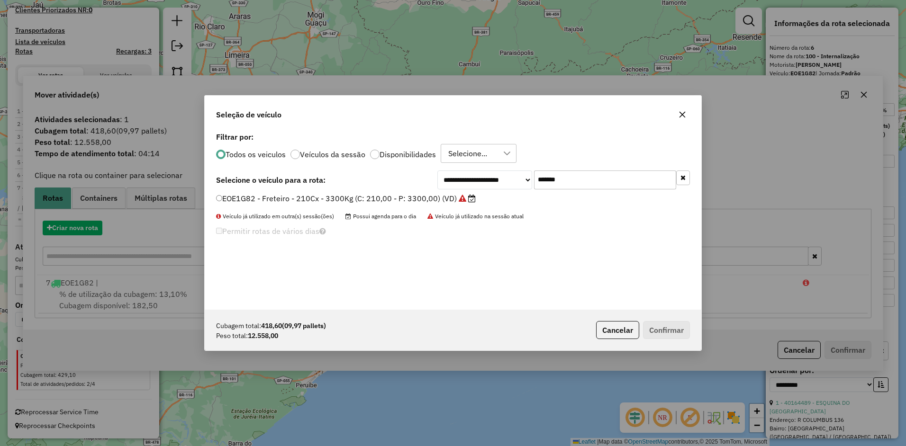
scroll to position [5, 3]
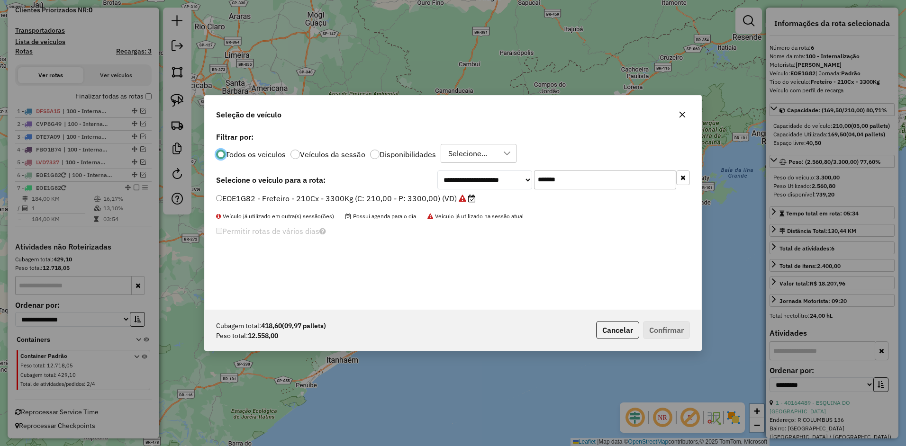
click at [460, 186] on div "**********" at bounding box center [563, 180] width 253 height 19
paste input "text"
type input "*******"
click at [385, 198] on label "CVP8G49 - Freteiro - 210Cx - 3200Kg (C: 210,00 - P: 3200,00) (VD)" at bounding box center [346, 198] width 260 height 11
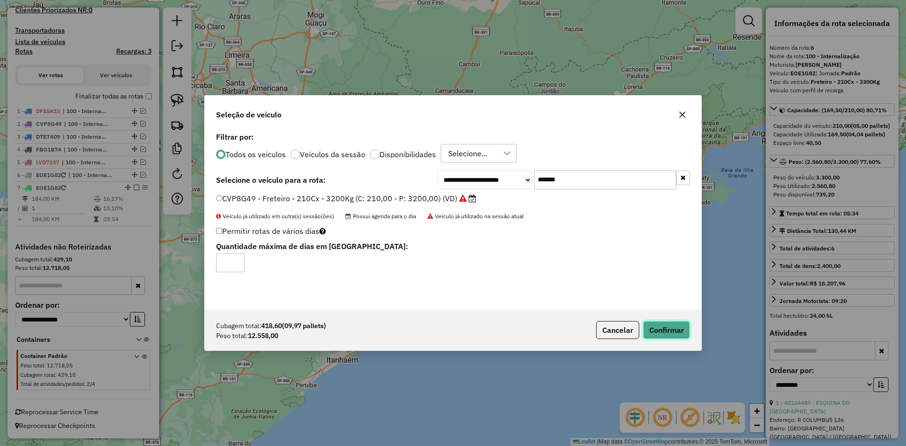
click at [652, 325] on button "Confirmar" at bounding box center [666, 330] width 47 height 18
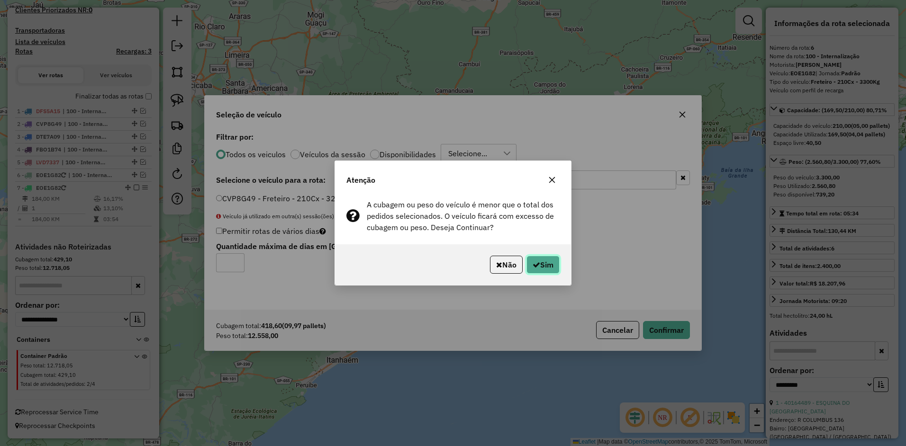
click at [537, 269] on button "Sim" at bounding box center [543, 265] width 33 height 18
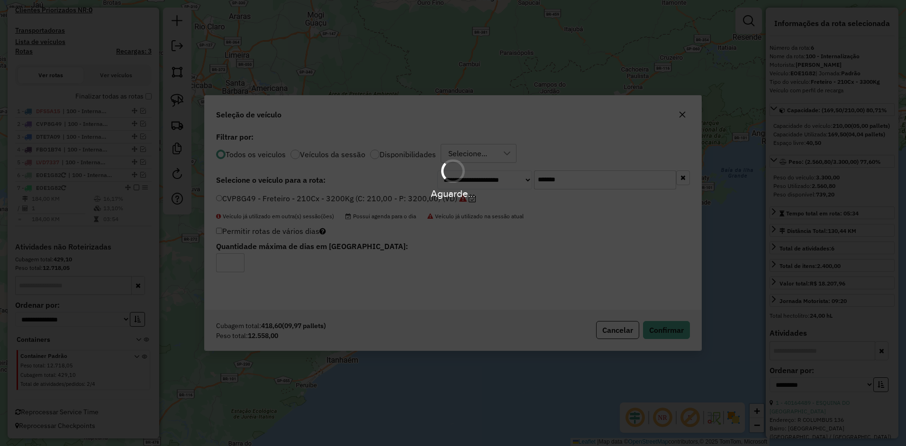
scroll to position [337, 0]
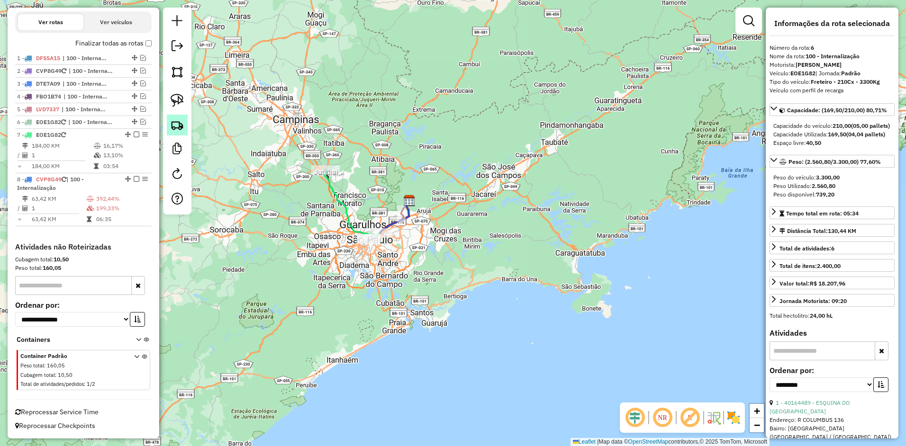
click at [178, 125] on img at bounding box center [177, 124] width 13 height 13
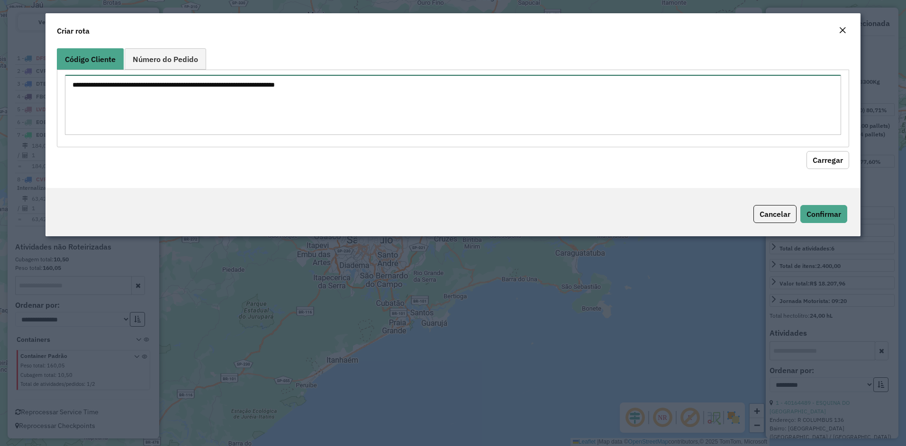
drag, startPoint x: 201, startPoint y: 93, endPoint x: 455, endPoint y: 119, distance: 254.5
click at [201, 93] on textarea at bounding box center [453, 105] width 777 height 60
paste textarea "****** ****** ****** *** ******"
type textarea "****** ****** ****** *** ******"
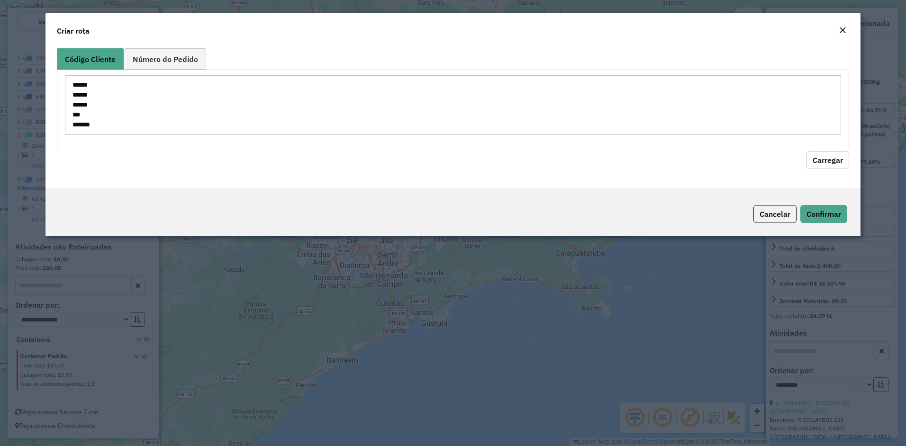
click at [824, 161] on button "Carregar" at bounding box center [828, 160] width 43 height 18
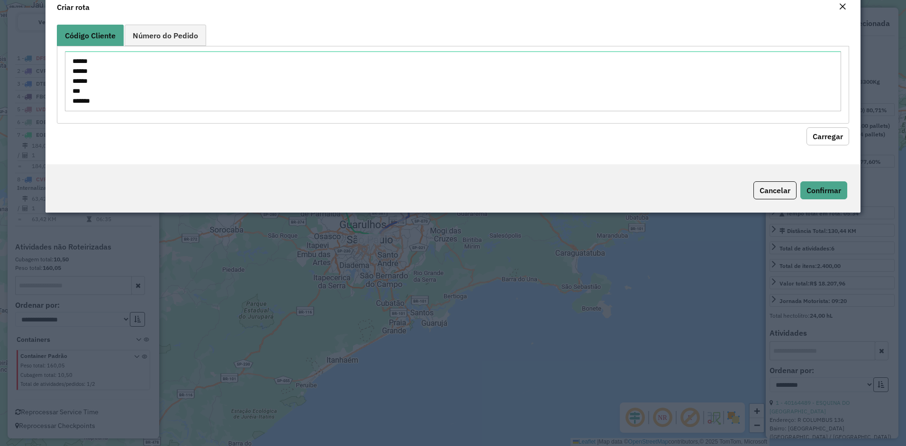
drag, startPoint x: 191, startPoint y: 55, endPoint x: 193, endPoint y: 59, distance: 5.3
click at [190, 55] on div "Código Cliente Número do Pedido ****** ****** ****** *** ******" at bounding box center [453, 74] width 793 height 99
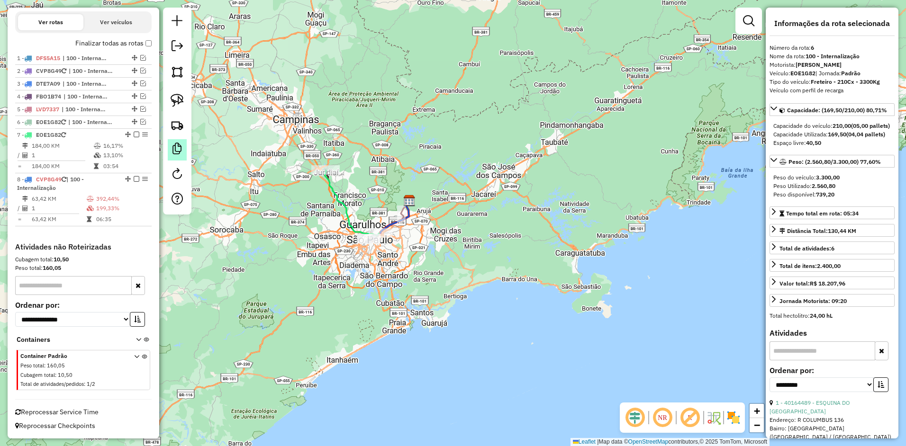
click at [174, 146] on em at bounding box center [177, 148] width 11 height 11
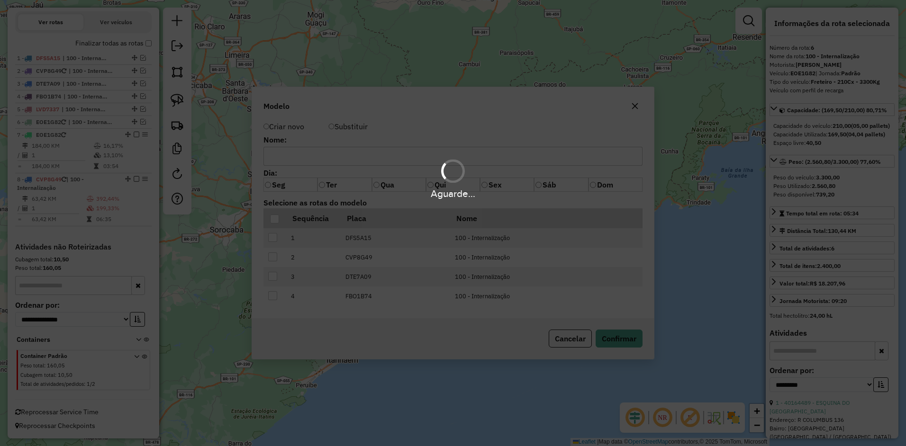
click at [182, 125] on img at bounding box center [177, 124] width 13 height 13
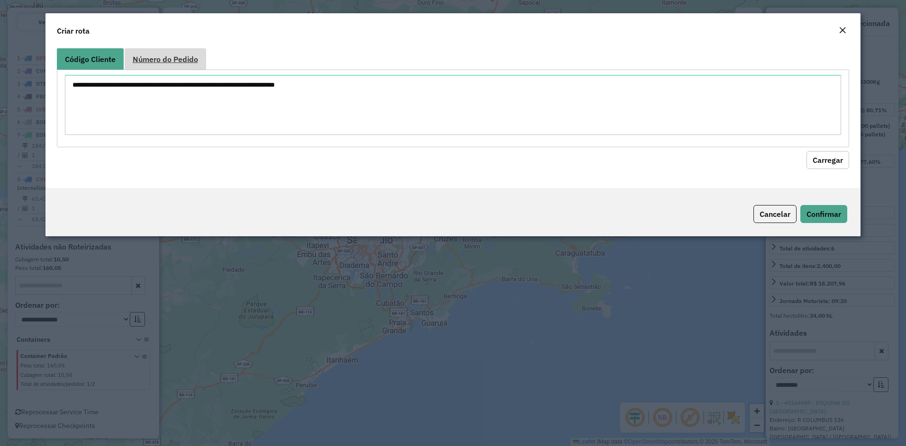
click at [180, 55] on span "Número do Pedido" at bounding box center [165, 59] width 65 height 8
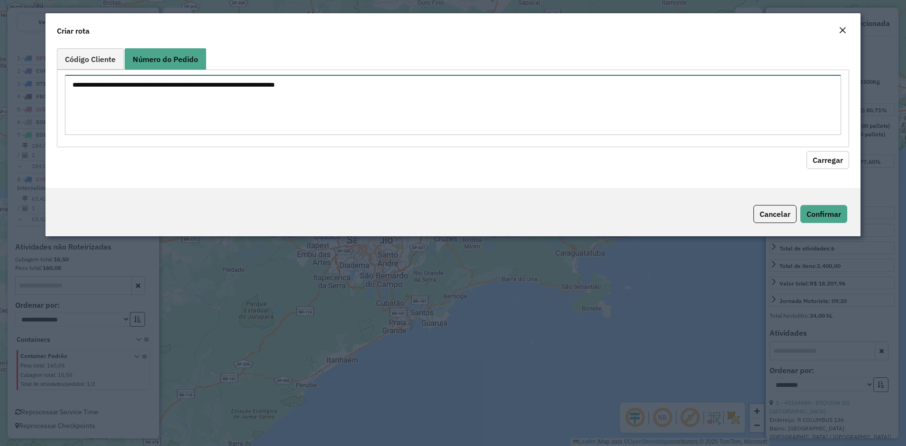
click at [185, 103] on textarea at bounding box center [453, 105] width 777 height 60
paste textarea "****** ****** ****** *** ******"
type textarea "****** ****** ****** *** ******"
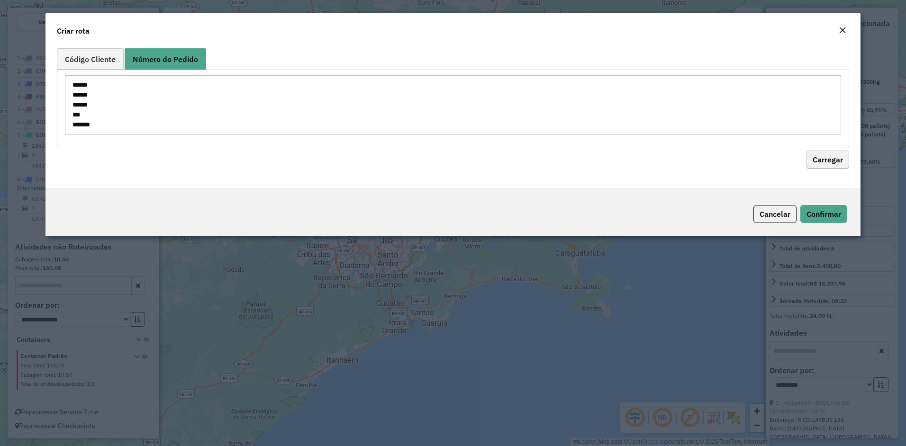
drag, startPoint x: 824, startPoint y: 147, endPoint x: 824, endPoint y: 161, distance: 13.7
click at [824, 147] on hb-field-button "Carregar" at bounding box center [453, 158] width 793 height 22
click at [824, 161] on button "Carregar" at bounding box center [828, 160] width 43 height 18
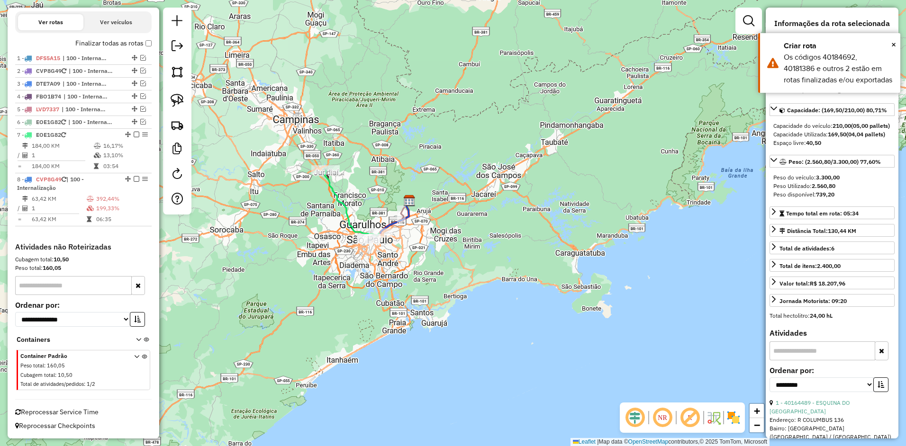
click at [151, 44] on div "Depósito: CDI Guarulhos INT Total de rotas: 8 Distância Total: 1.357,59 km Temp…" at bounding box center [83, 1] width 144 height 484
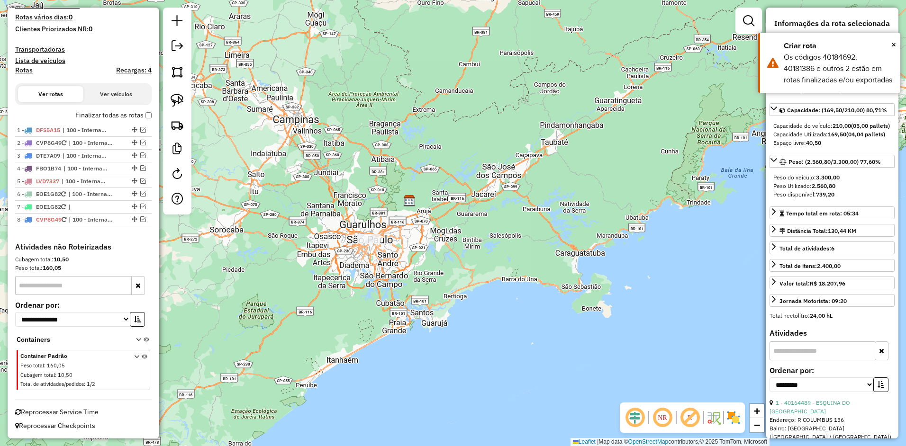
scroll to position [265, 0]
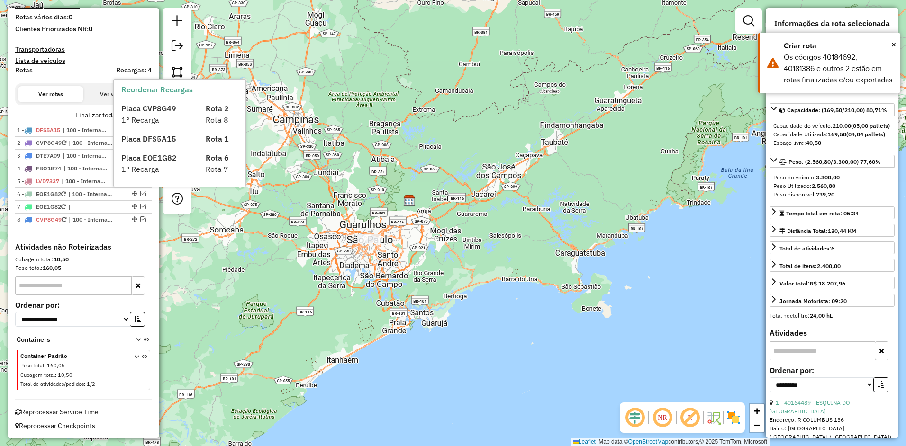
click at [146, 115] on div "1° Recarga" at bounding box center [158, 119] width 84 height 11
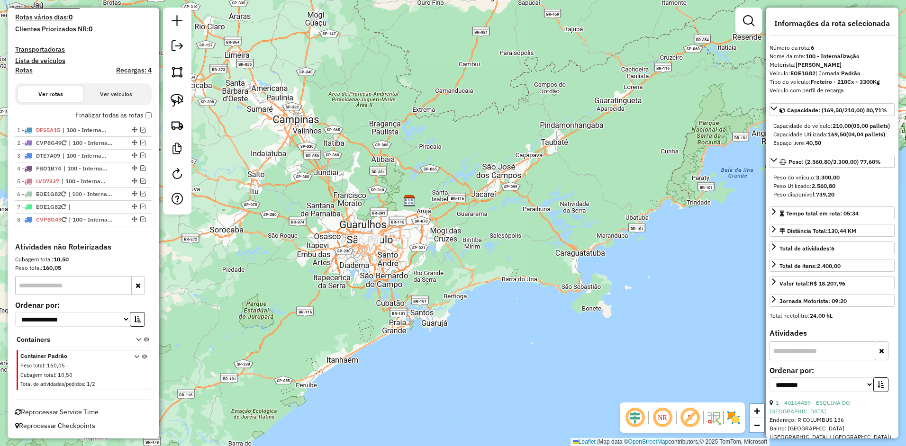
click at [138, 112] on label "Finalizar todas as rotas" at bounding box center [113, 115] width 76 height 10
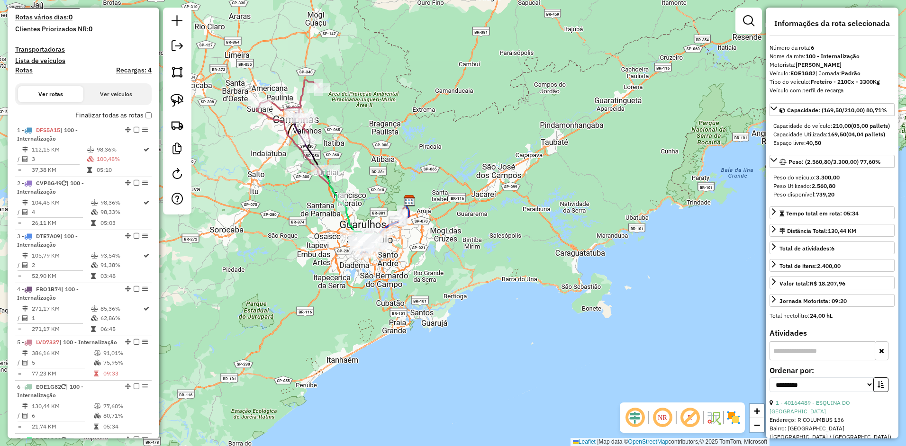
click at [260, 208] on div "Janela de atendimento Grade de atendimento Capacidade Transportadoras Veículos …" at bounding box center [453, 223] width 906 height 446
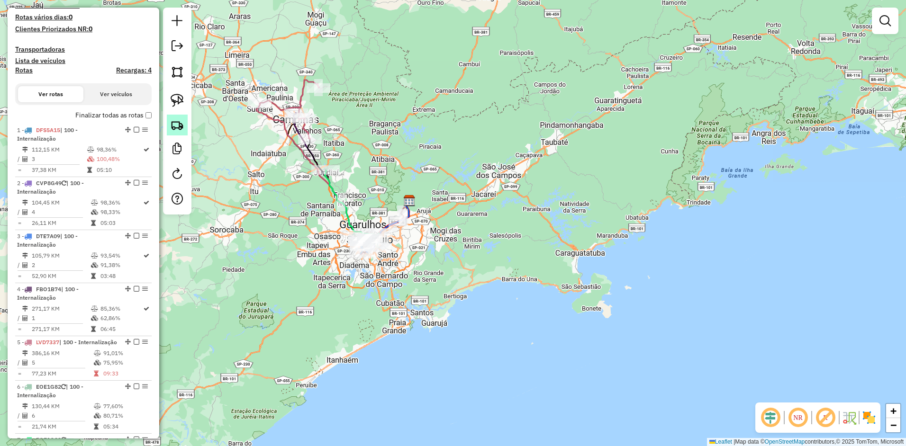
click at [173, 123] on div at bounding box center [177, 111] width 28 height 207
click at [179, 125] on img at bounding box center [177, 124] width 13 height 13
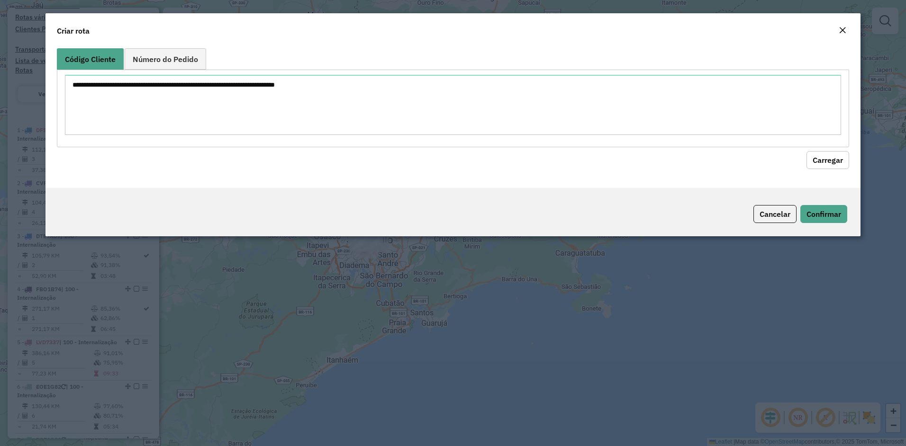
drag, startPoint x: 179, startPoint y: 46, endPoint x: 179, endPoint y: 82, distance: 35.1
click at [179, 49] on div "Código Cliente Número do Pedido Carregar" at bounding box center [453, 117] width 816 height 144
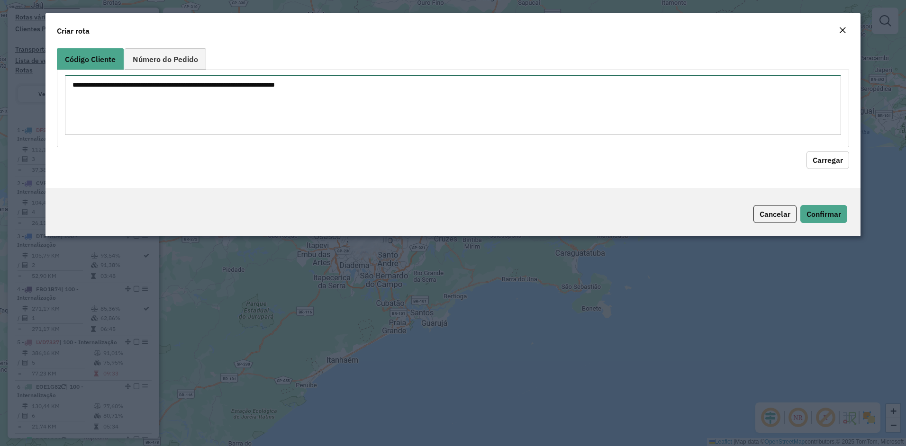
click at [183, 88] on textarea at bounding box center [453, 105] width 777 height 60
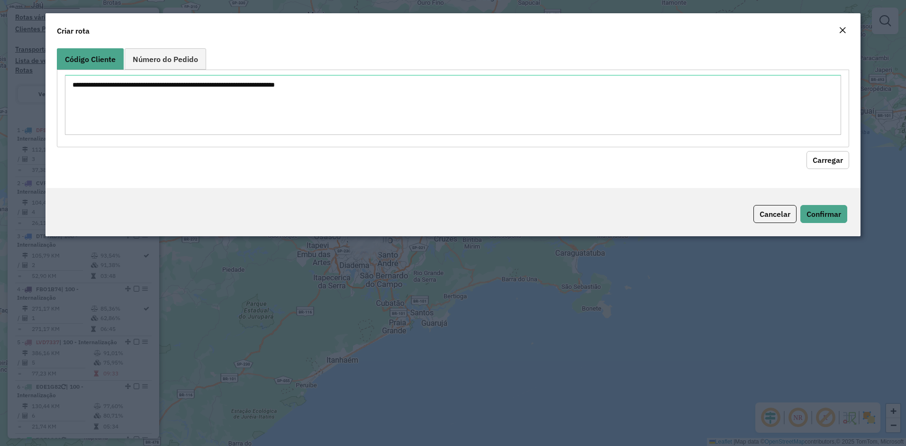
click at [175, 66] on link "Número do Pedido" at bounding box center [166, 58] width 82 height 21
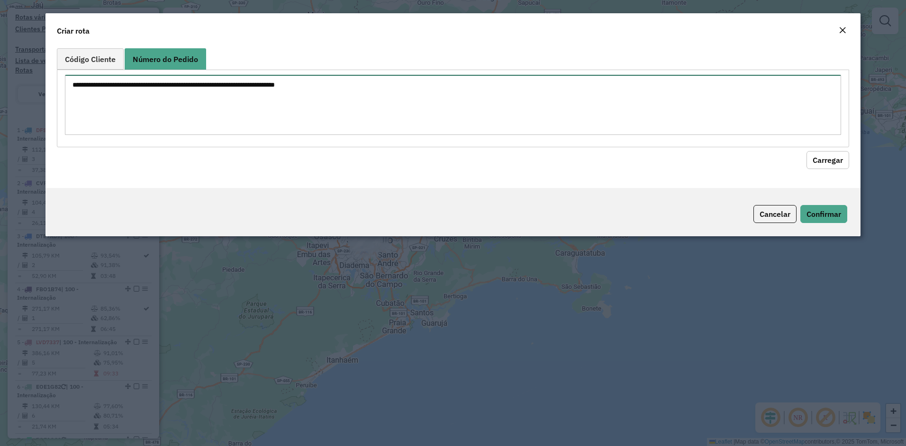
click at [186, 89] on textarea at bounding box center [453, 105] width 777 height 60
paste textarea "****** ****** ****** ******"
type textarea "****** ****** ****** ******"
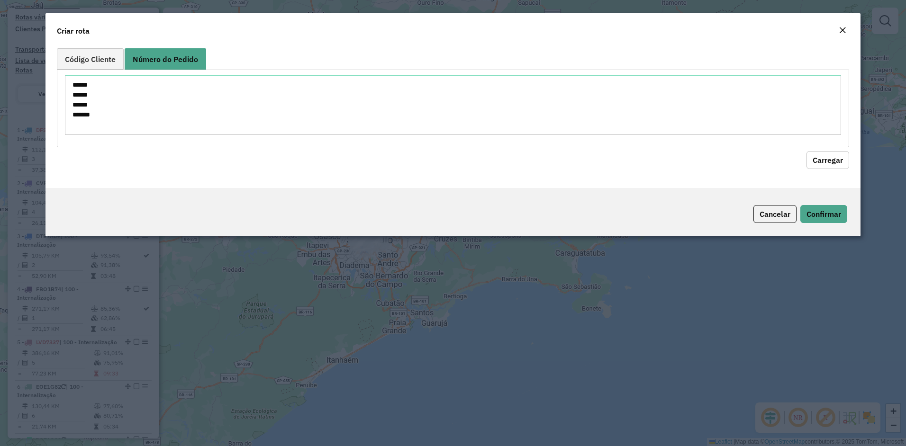
click at [822, 163] on button "Carregar" at bounding box center [828, 160] width 43 height 18
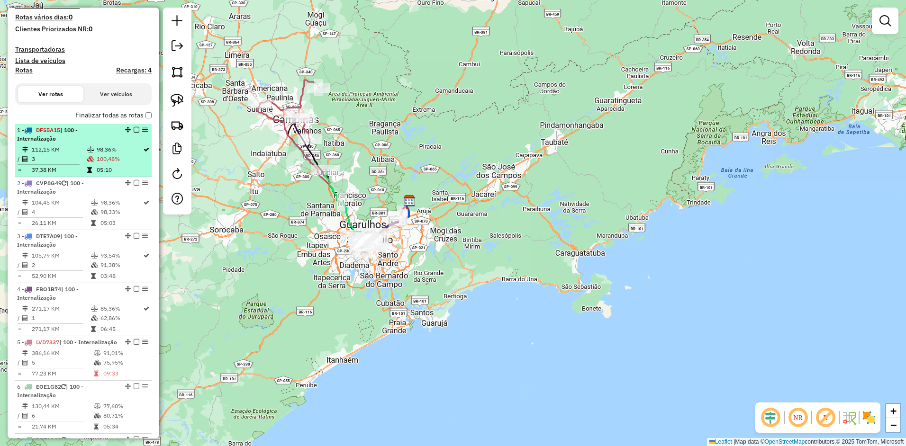
click at [136, 129] on em at bounding box center [137, 130] width 6 height 6
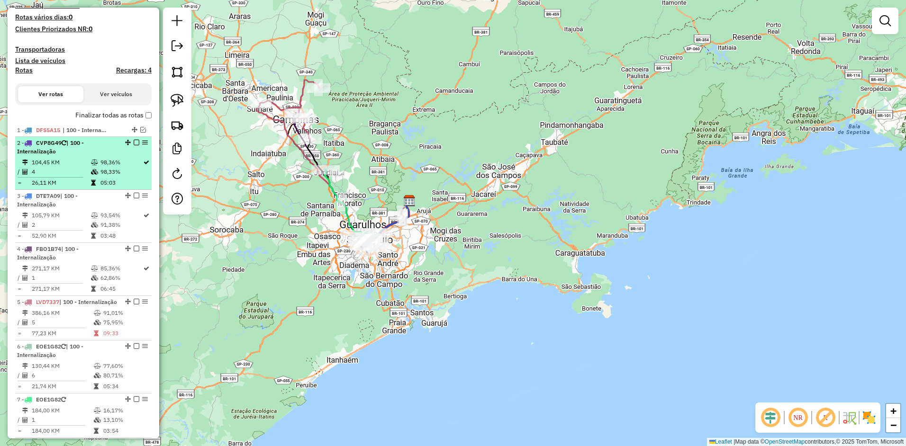
click at [130, 141] on div at bounding box center [133, 143] width 28 height 6
select select "**********"
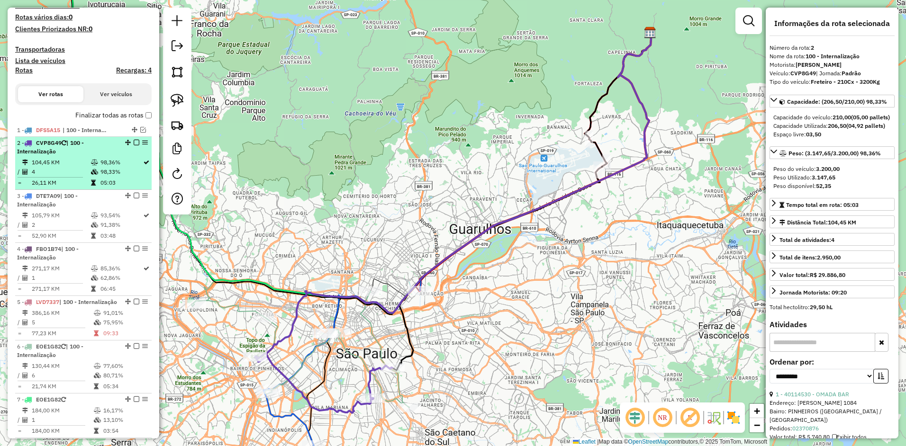
click at [134, 143] on em at bounding box center [137, 143] width 6 height 6
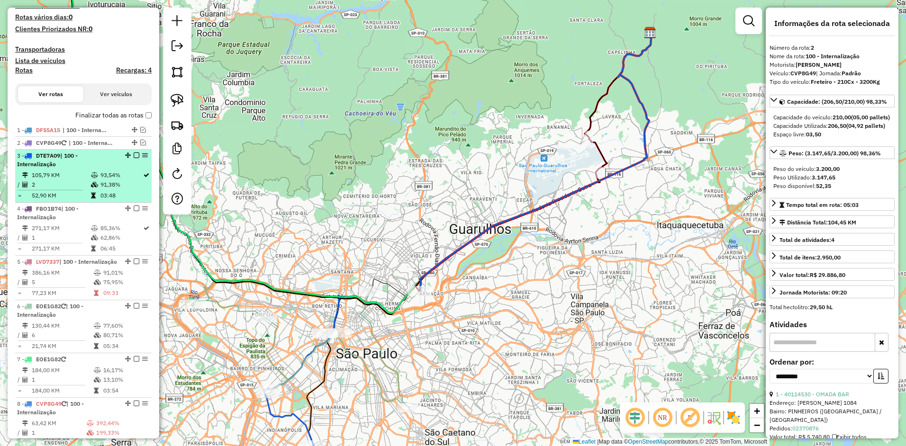
click at [134, 154] on em at bounding box center [137, 156] width 6 height 6
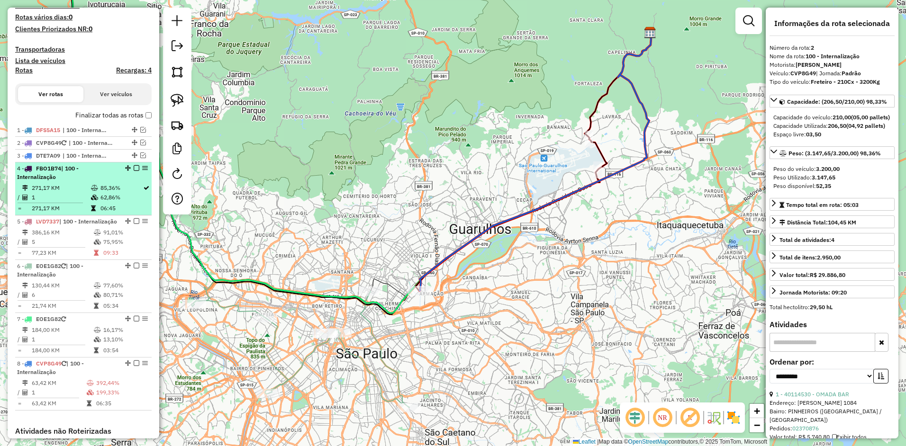
click at [134, 169] on em at bounding box center [137, 168] width 6 height 6
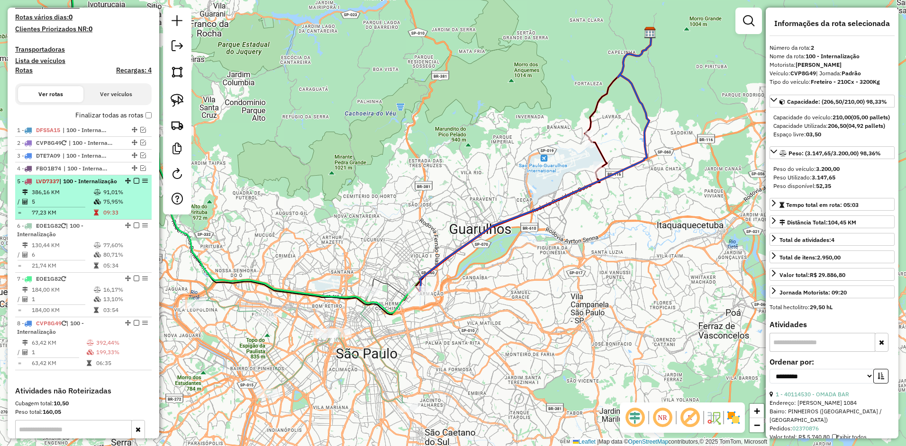
click at [134, 182] on em at bounding box center [137, 181] width 6 height 6
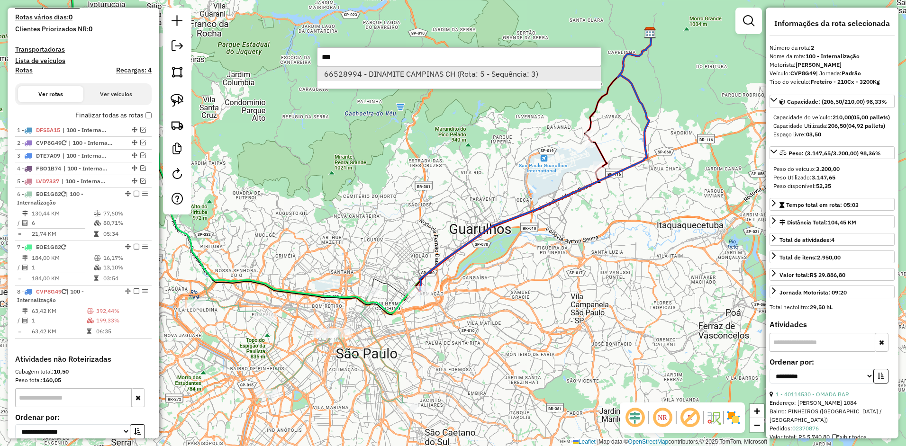
type input "***"
click at [371, 73] on li "66528994 - DINAMITE CAMPINAS CH (Rota: 5 - Sequência: 3)" at bounding box center [459, 74] width 283 height 14
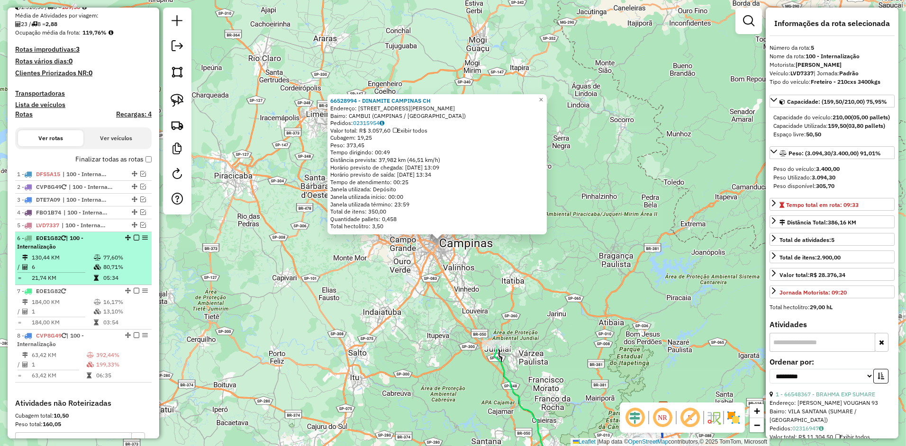
scroll to position [141, 0]
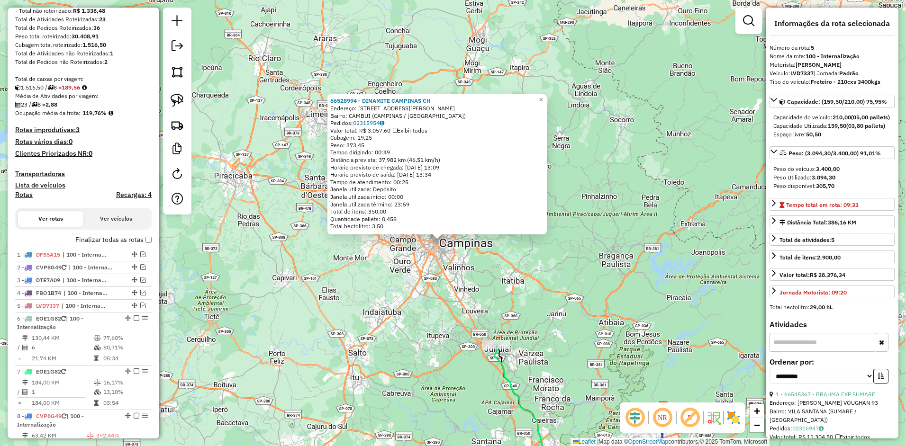
click at [95, 242] on label "Finalizar todas as rotas" at bounding box center [113, 240] width 76 height 10
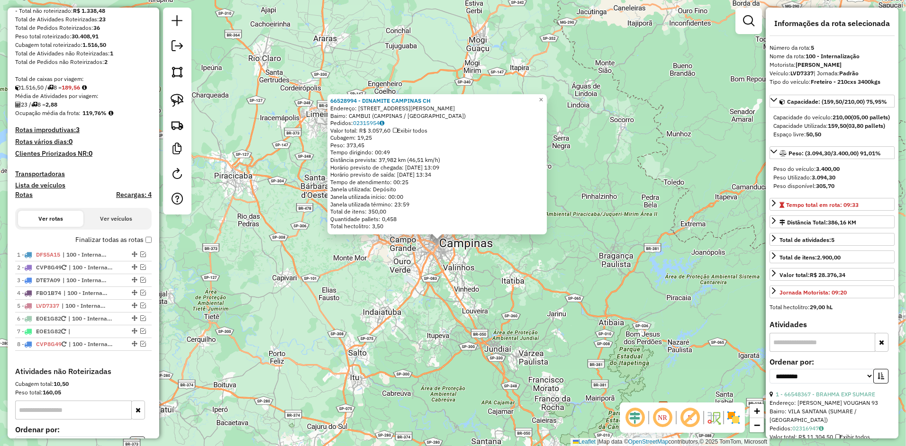
click at [139, 237] on label "Finalizar todas as rotas" at bounding box center [113, 240] width 76 height 10
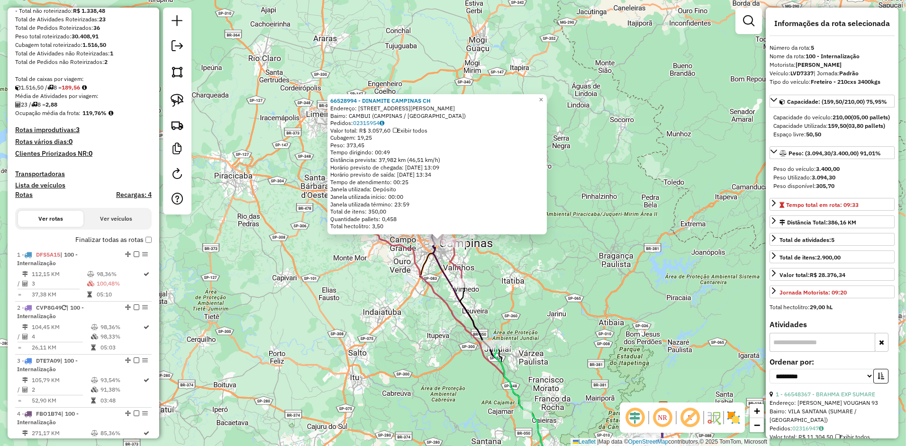
click at [369, 268] on div "66528994 - DINAMITE CAMPINAS CH Endereço: [STREET_ADDRESS][PERSON_NAME] Bairro:…" at bounding box center [453, 223] width 906 height 446
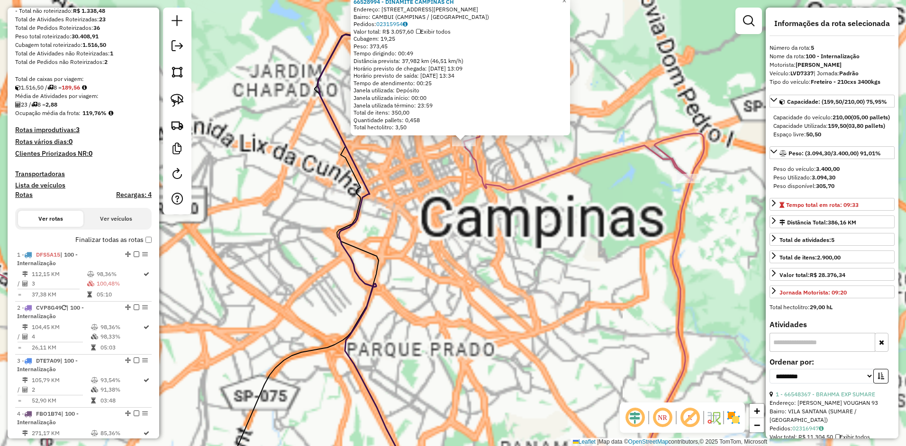
click at [420, 215] on div "66528994 - DINAMITE CAMPINAS CH Endereço: [STREET_ADDRESS][PERSON_NAME] Bairro:…" at bounding box center [453, 223] width 906 height 446
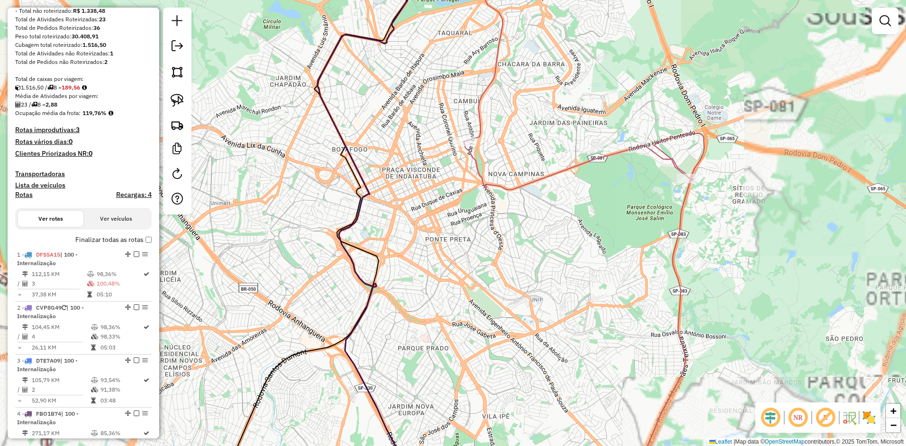
drag, startPoint x: 431, startPoint y: 181, endPoint x: 427, endPoint y: 205, distance: 23.9
click at [427, 205] on div "Janela de atendimento Grade de atendimento Capacidade Transportadoras Veículos …" at bounding box center [453, 223] width 906 height 446
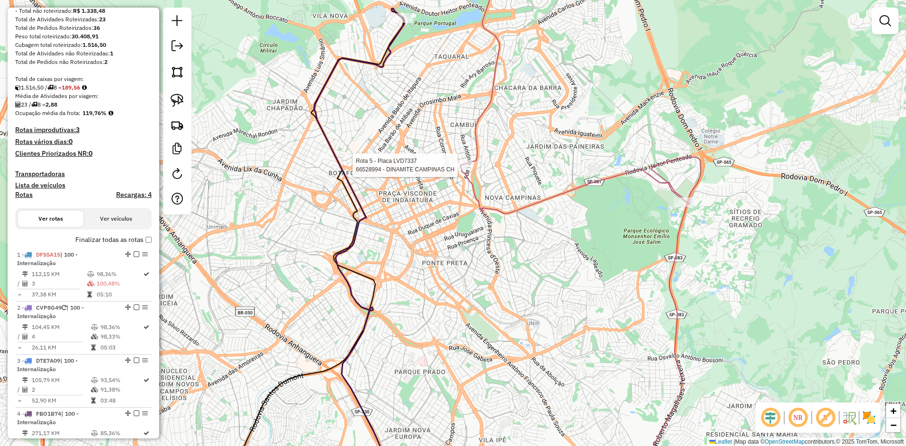
select select "**********"
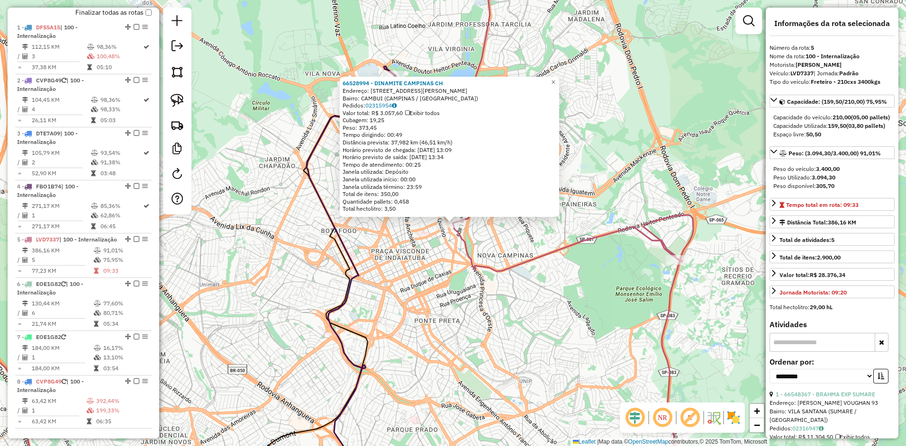
scroll to position [579, 0]
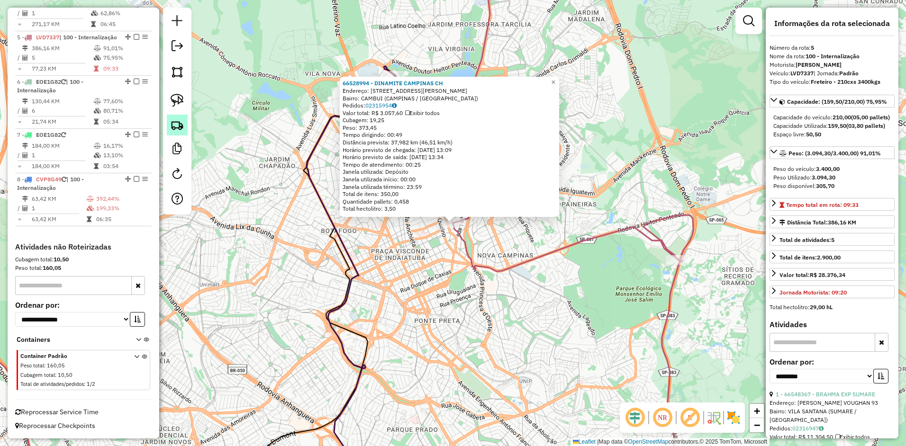
click at [179, 123] on img at bounding box center [177, 124] width 13 height 13
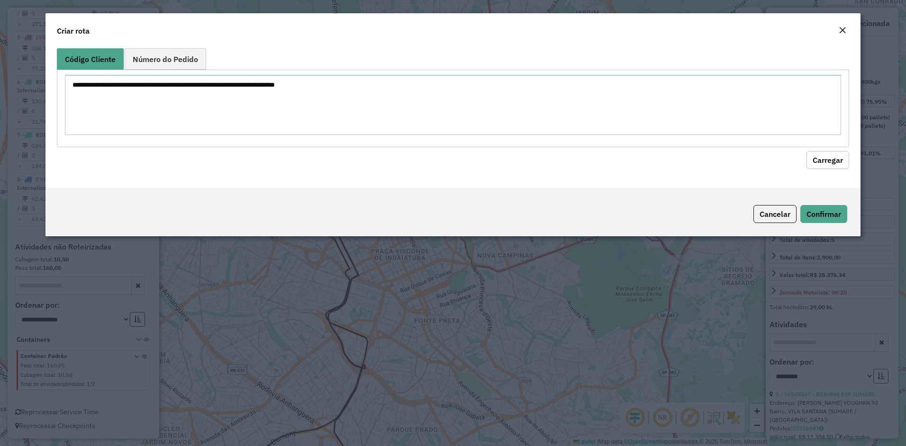
click at [190, 71] on div at bounding box center [453, 108] width 793 height 77
click at [181, 62] on span "Número do Pedido" at bounding box center [165, 59] width 65 height 8
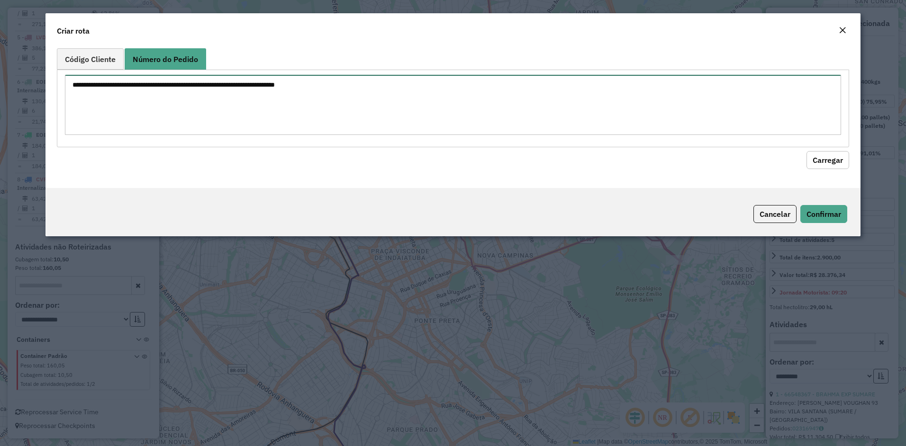
click at [181, 92] on textarea at bounding box center [453, 105] width 777 height 60
paste textarea "***"
type textarea "***"
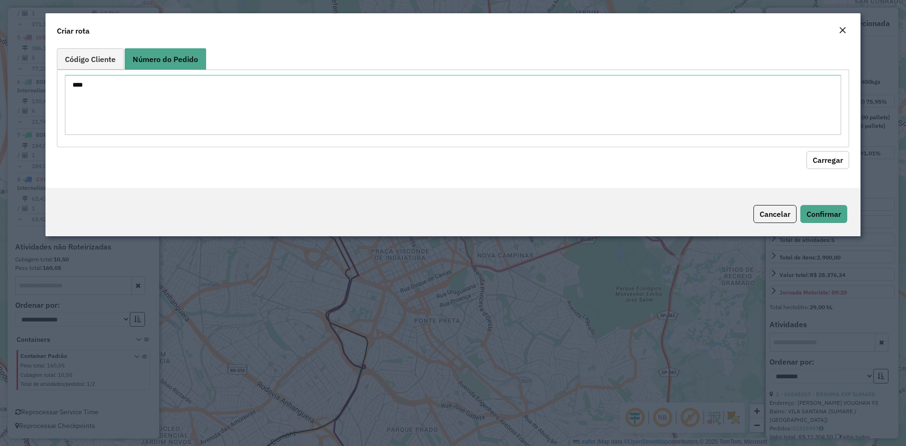
click at [821, 166] on button "Carregar" at bounding box center [828, 160] width 43 height 18
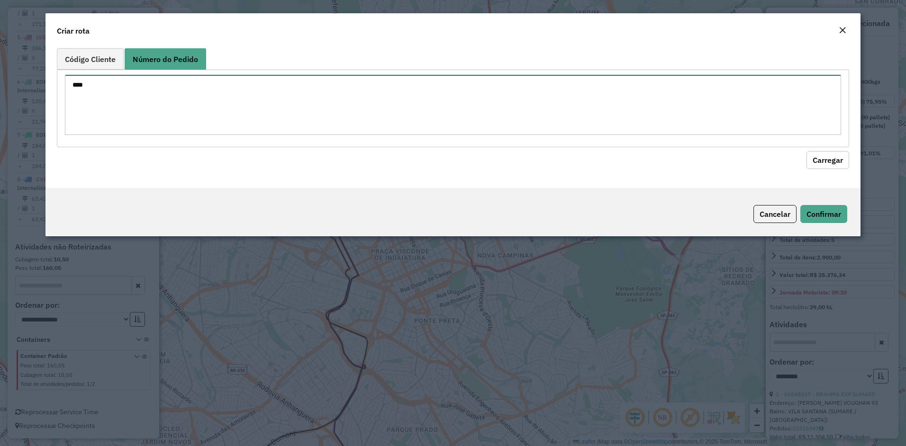
drag, startPoint x: 348, startPoint y: 93, endPoint x: -196, endPoint y: 89, distance: 544.1
click at [0, 89] on html "Aguarde... Pop-up bloqueado! Seu navegador bloqueou automáticamente a abertura …" at bounding box center [453, 223] width 906 height 446
paste textarea "***"
type textarea "******"
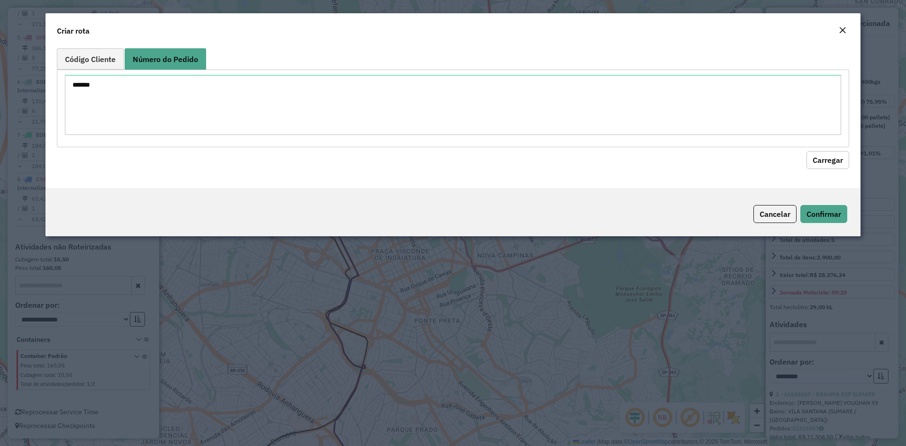
drag, startPoint x: 813, startPoint y: 161, endPoint x: 809, endPoint y: 163, distance: 4.9
click at [814, 160] on button "Carregar" at bounding box center [828, 160] width 43 height 18
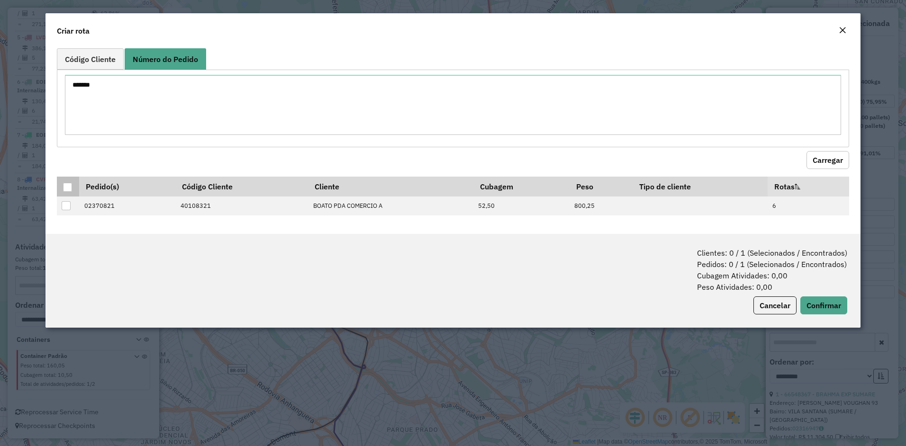
click at [76, 193] on th at bounding box center [68, 187] width 22 height 20
click at [72, 190] on div at bounding box center [67, 187] width 9 height 9
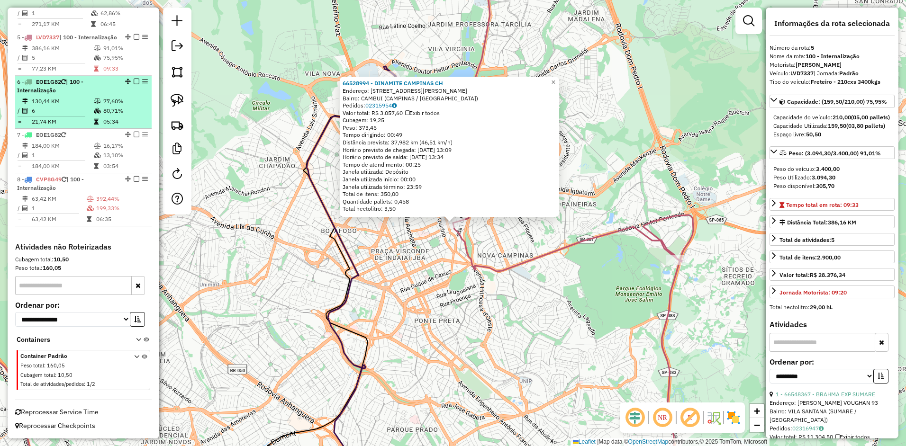
click at [73, 99] on td "130,44 KM" at bounding box center [62, 101] width 62 height 9
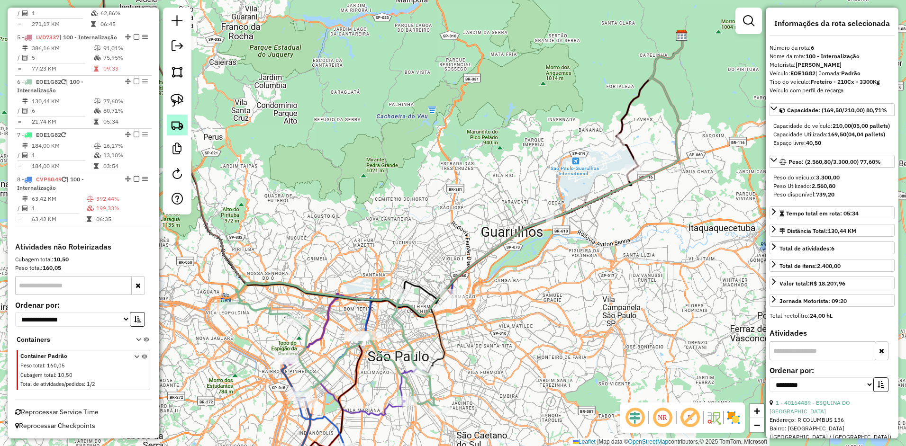
click at [179, 120] on img at bounding box center [177, 124] width 13 height 13
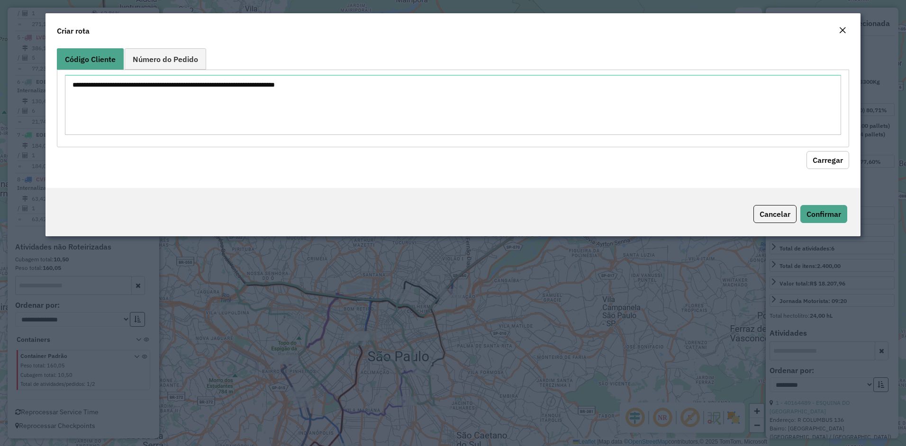
click at [191, 40] on div "Criar rota" at bounding box center [453, 28] width 816 height 31
click at [176, 56] on span "Número do Pedido" at bounding box center [165, 59] width 65 height 8
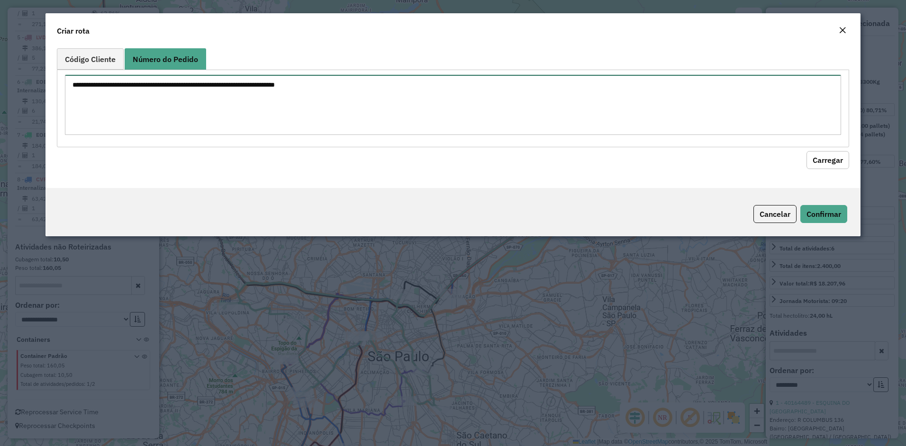
drag, startPoint x: 201, startPoint y: 101, endPoint x: 228, endPoint y: 116, distance: 30.3
click at [204, 105] on textarea at bounding box center [453, 105] width 777 height 60
paste textarea "******"
type textarea "******"
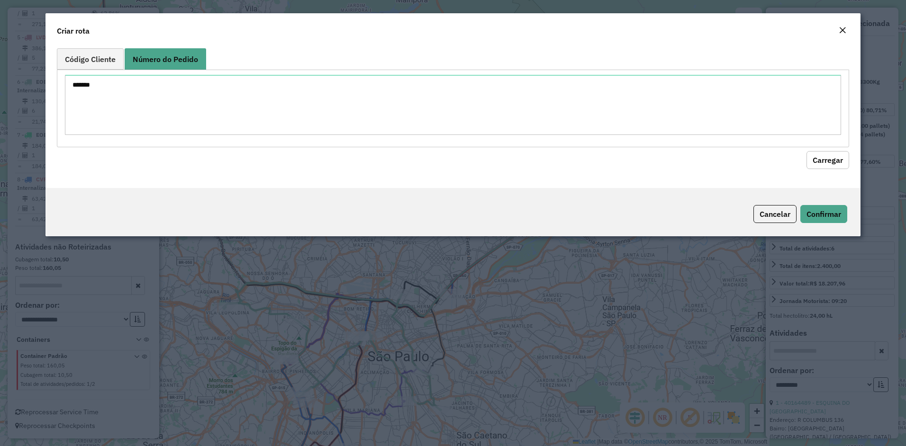
click at [827, 160] on button "Carregar" at bounding box center [828, 160] width 43 height 18
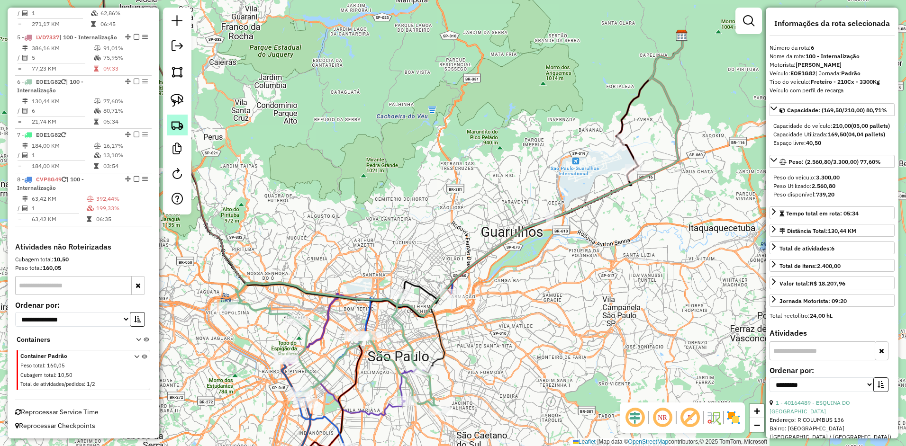
click at [176, 119] on img at bounding box center [177, 124] width 13 height 13
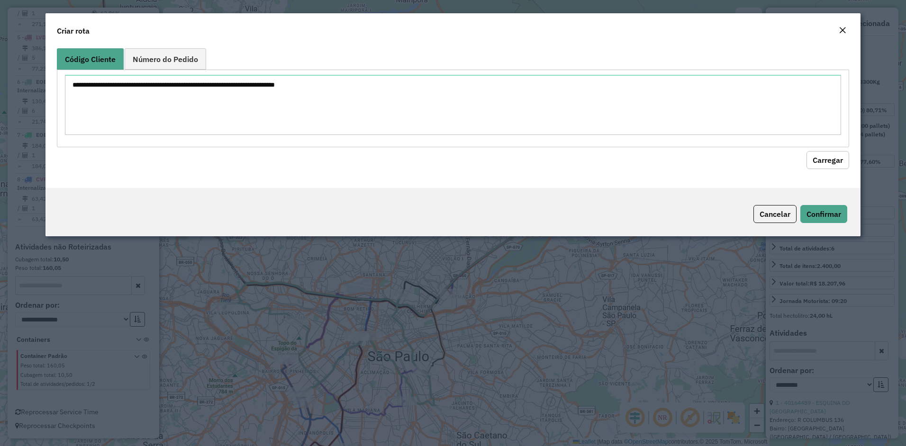
click at [188, 61] on span "Número do Pedido" at bounding box center [165, 59] width 65 height 8
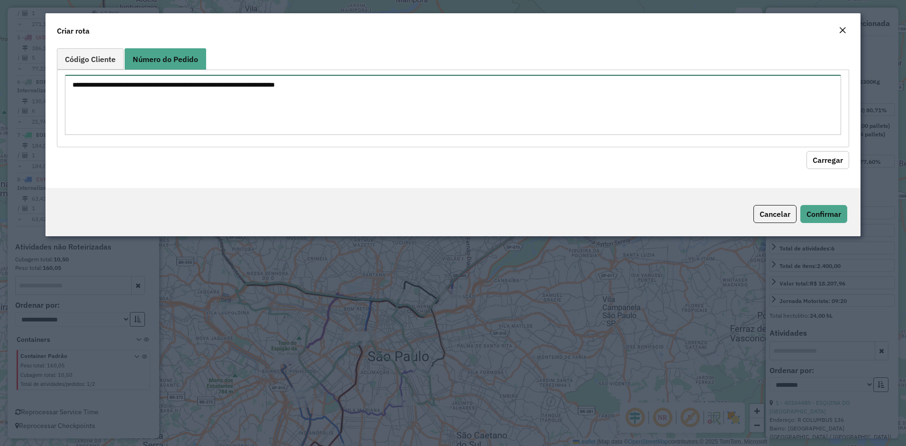
click at [185, 106] on textarea at bounding box center [453, 105] width 777 height 60
paste textarea "****** ******"
type textarea "****** ******"
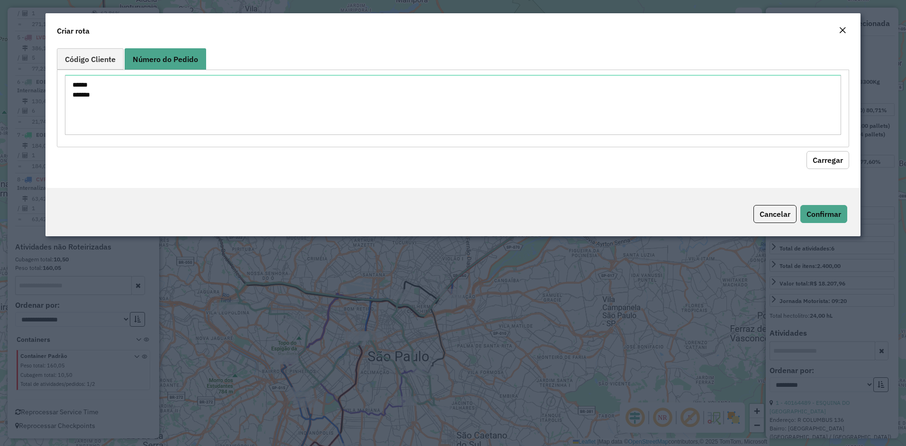
click at [837, 158] on button "Carregar" at bounding box center [828, 160] width 43 height 18
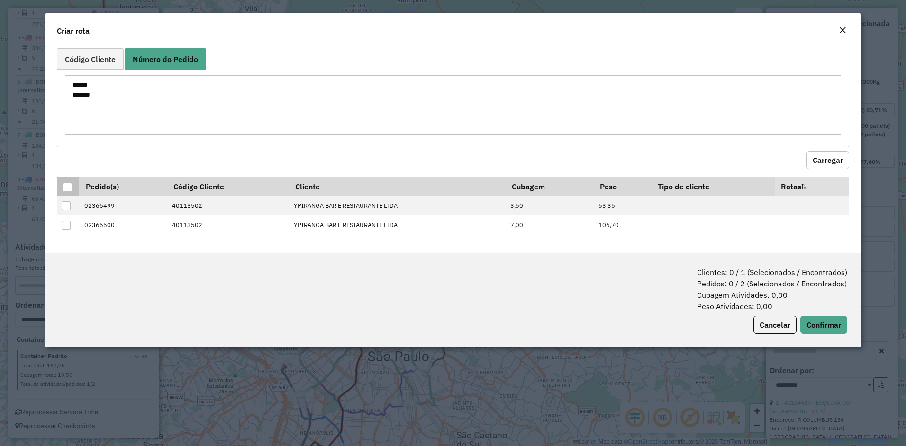
drag, startPoint x: 74, startPoint y: 188, endPoint x: 66, endPoint y: 187, distance: 8.5
click at [73, 188] on th at bounding box center [68, 187] width 22 height 20
click at [66, 187] on div at bounding box center [67, 187] width 9 height 9
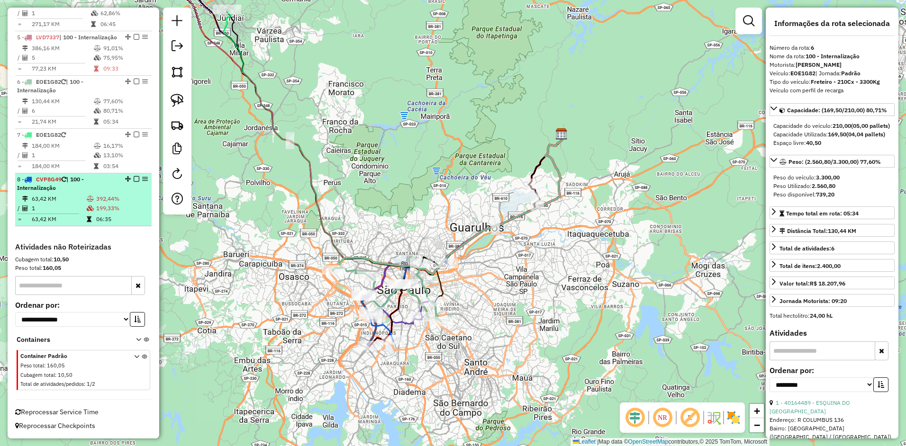
click at [65, 206] on td "1" at bounding box center [58, 208] width 55 height 9
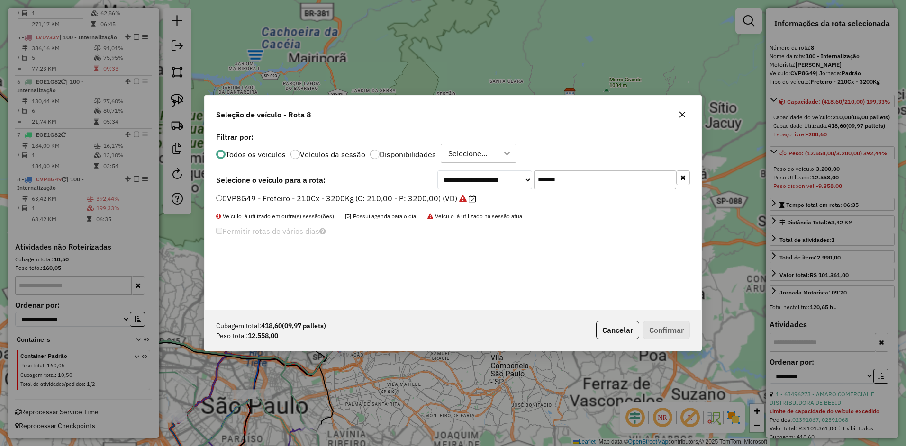
scroll to position [5, 3]
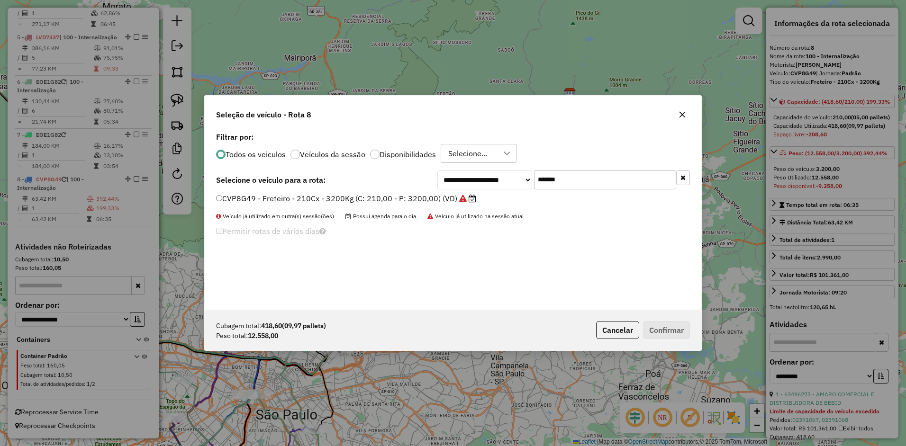
drag, startPoint x: 619, startPoint y: 178, endPoint x: 373, endPoint y: 191, distance: 246.3
click at [418, 187] on div "**********" at bounding box center [453, 180] width 474 height 19
paste input "text"
type input "*******"
click at [318, 201] on label "FOI1789 - Freteiro - 420Cx - 13360Kg (C: 420,00 - P: 13360,00) (VD)" at bounding box center [340, 198] width 248 height 11
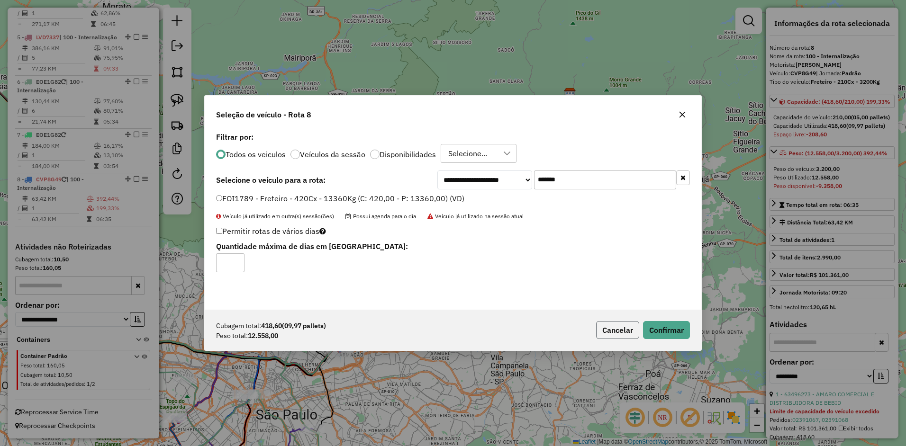
click at [622, 335] on button "Cancelar" at bounding box center [617, 330] width 43 height 18
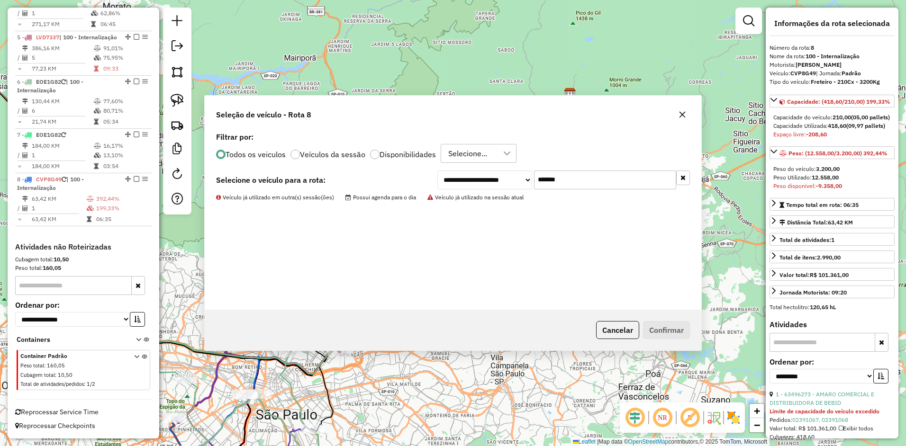
drag, startPoint x: 622, startPoint y: 334, endPoint x: 623, endPoint y: 319, distance: 15.2
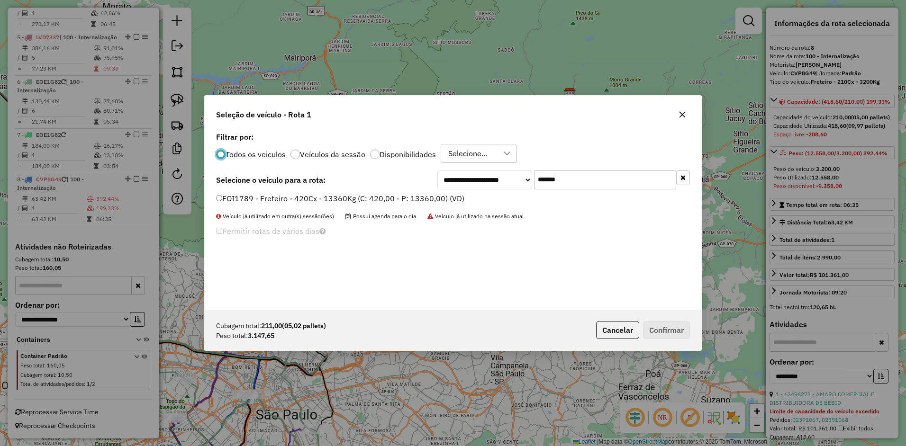
click at [391, 191] on div "**********" at bounding box center [453, 220] width 497 height 180
click at [397, 199] on label "FOI1789 - Freteiro - 420Cx - 13360Kg (C: 420,00 - P: 13360,00) (VD)" at bounding box center [340, 198] width 248 height 11
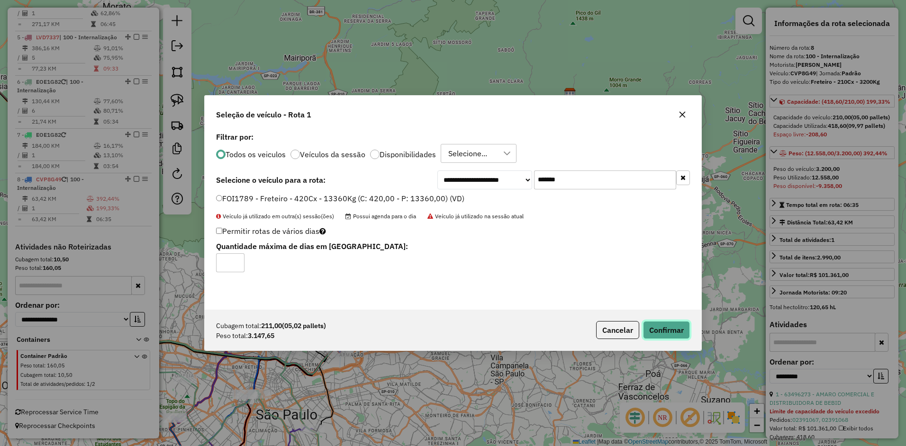
drag, startPoint x: 662, startPoint y: 330, endPoint x: 651, endPoint y: 331, distance: 10.9
click at [662, 330] on button "Confirmar" at bounding box center [666, 330] width 47 height 18
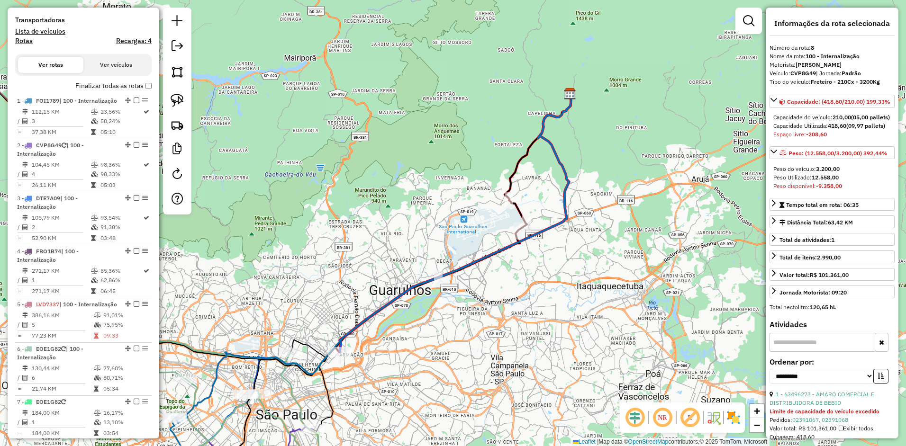
scroll to position [579, 0]
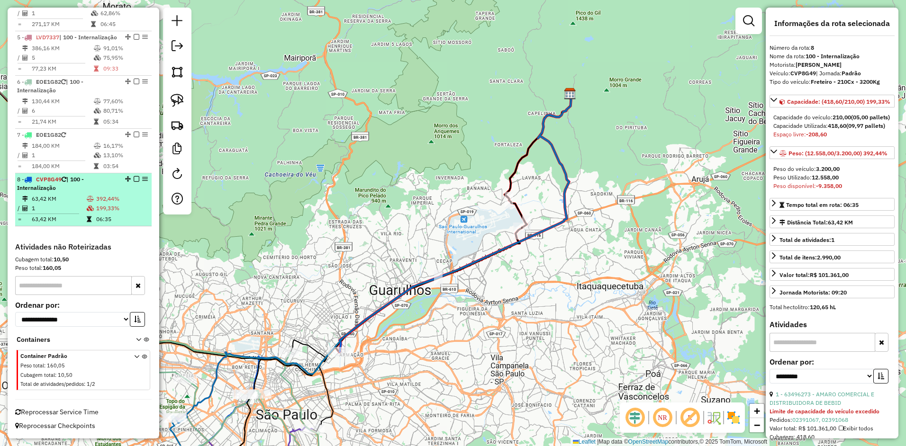
click at [75, 191] on div "8 - CVP8G49 | 100 - Internalização" at bounding box center [67, 183] width 100 height 17
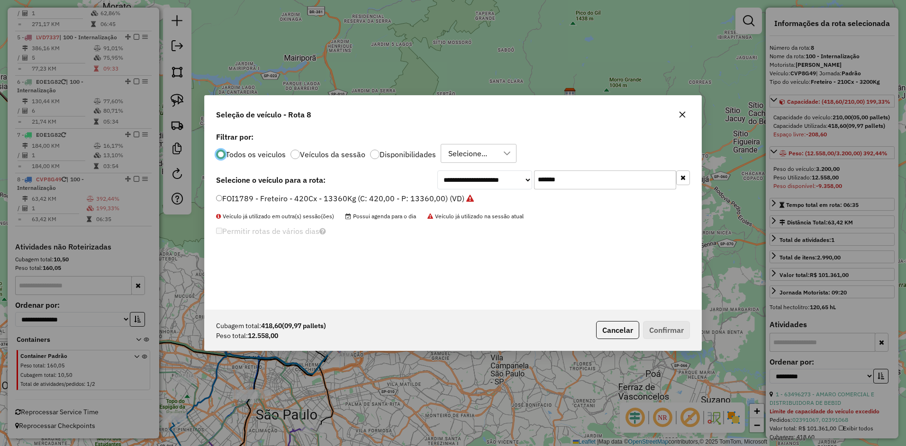
scroll to position [5, 3]
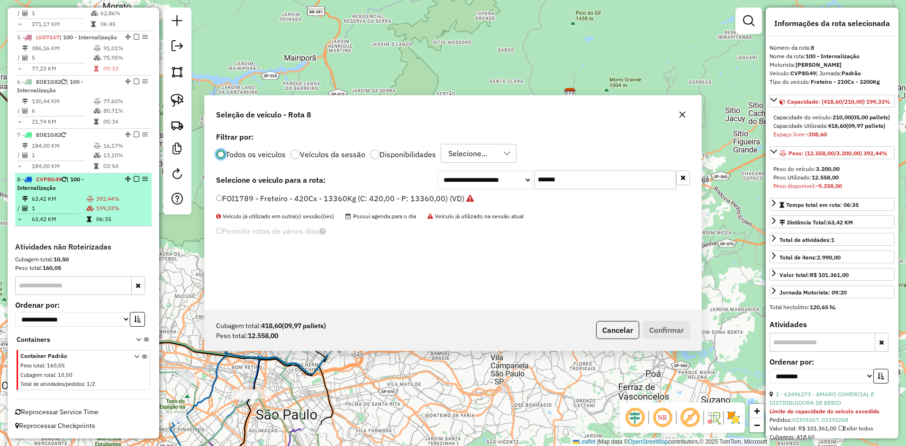
click at [100, 200] on td "392,44%" at bounding box center [122, 198] width 52 height 9
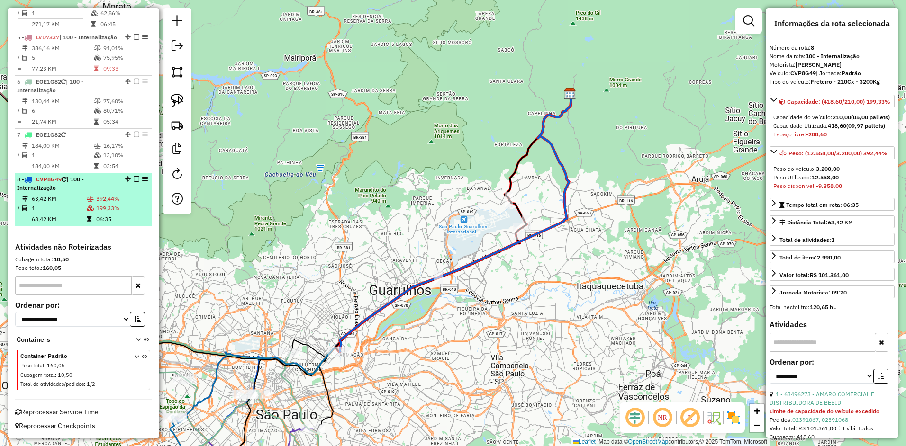
drag, startPoint x: 100, startPoint y: 200, endPoint x: 91, endPoint y: 203, distance: 10.0
click at [100, 200] on td "392,44%" at bounding box center [122, 198] width 52 height 9
click at [58, 179] on span "CVP8G49" at bounding box center [49, 179] width 26 height 7
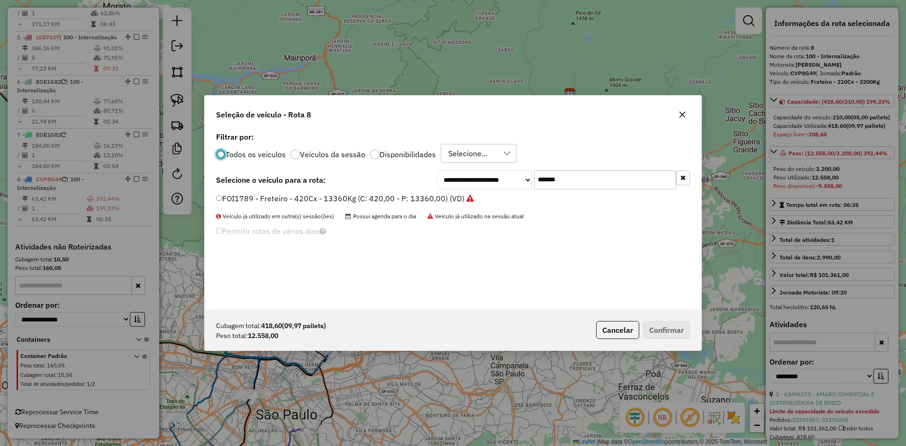
click at [426, 204] on label "FOI1789 - Freteiro - 420Cx - 13360Kg (C: 420,00 - P: 13360,00) (VD)" at bounding box center [345, 198] width 258 height 11
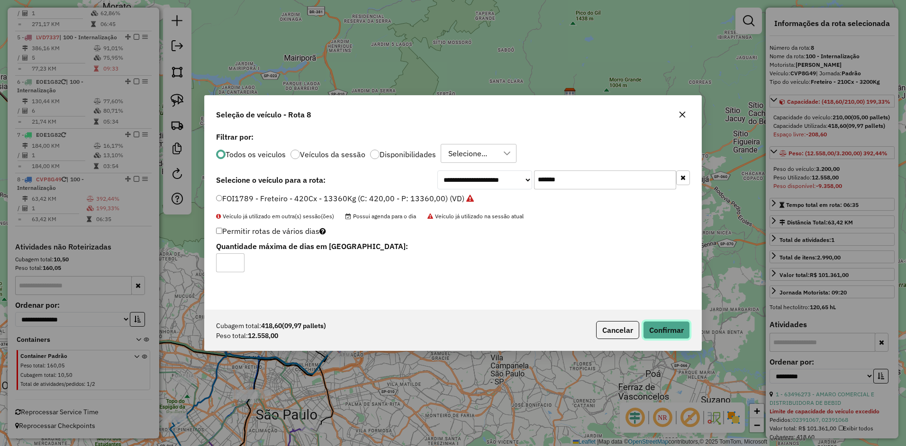
click at [656, 321] on div "Cubagem total: 418,60 (09,97 pallets) Peso total: 12.558,00 Cancelar Confirmar" at bounding box center [453, 330] width 497 height 41
click at [652, 324] on button "Confirmar" at bounding box center [666, 330] width 47 height 18
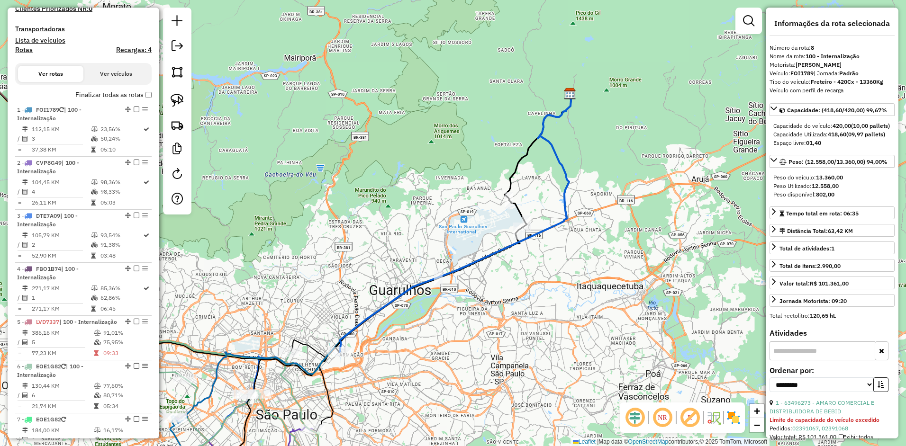
scroll to position [247, 0]
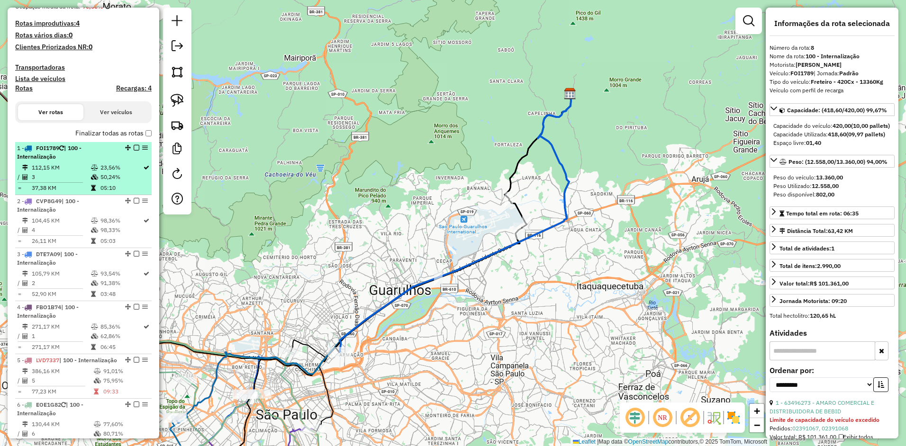
click at [61, 154] on div "1 - FOI1789 | 100 - Internalização" at bounding box center [67, 152] width 100 height 17
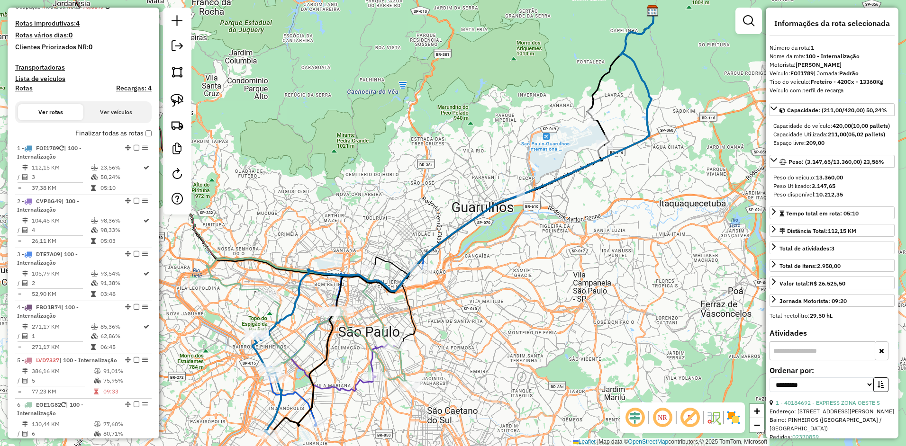
scroll to position [190, 0]
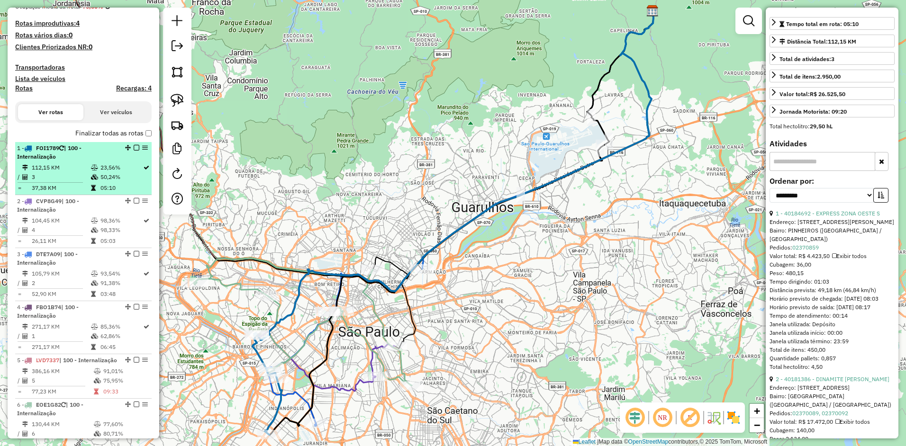
click at [65, 162] on li "1 - FOI1789 | 100 - Internalização 112,15 KM 23,56% / 3 50,24% = 37,38 KM 05:10" at bounding box center [83, 168] width 136 height 53
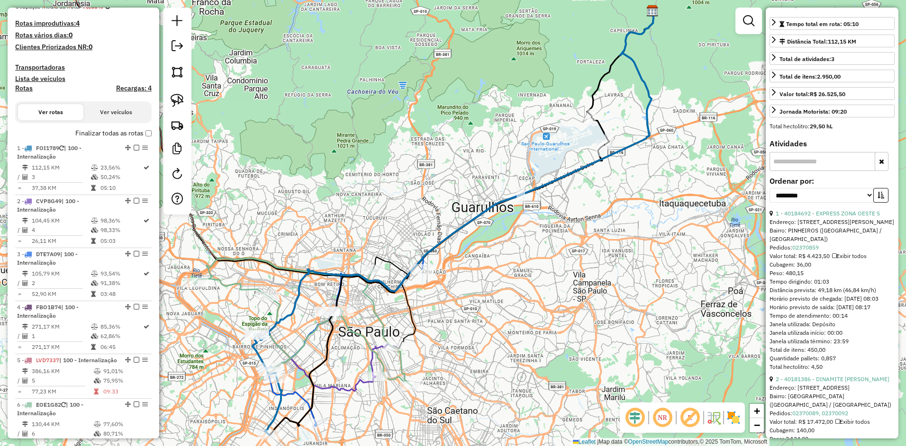
drag, startPoint x: 466, startPoint y: 216, endPoint x: 516, endPoint y: 204, distance: 51.6
click at [517, 200] on div "Janela de atendimento Grade de atendimento Capacidade Transportadoras Veículos …" at bounding box center [453, 223] width 906 height 446
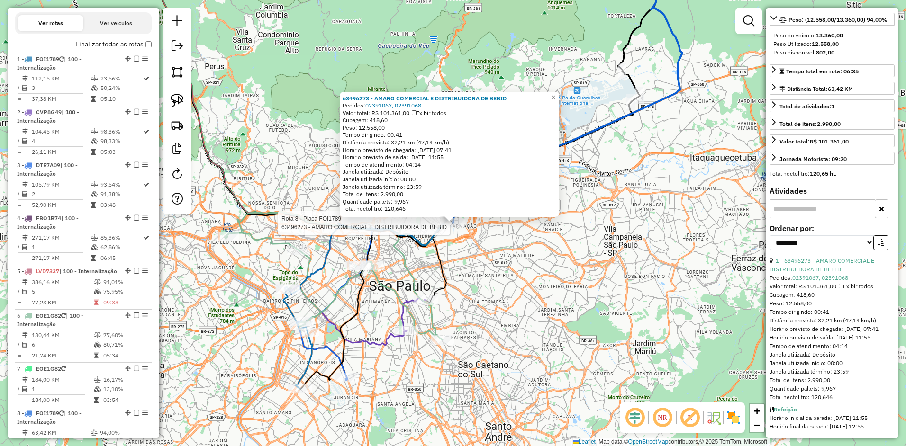
scroll to position [295, 0]
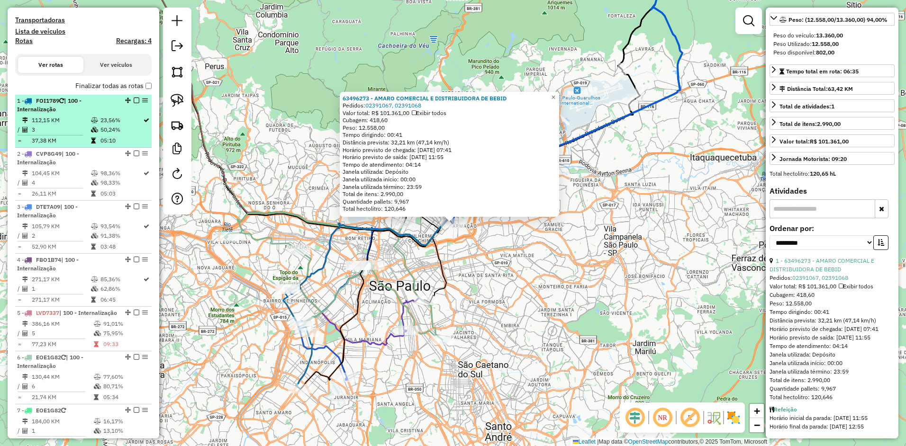
click at [68, 124] on td "112,15 KM" at bounding box center [60, 120] width 59 height 9
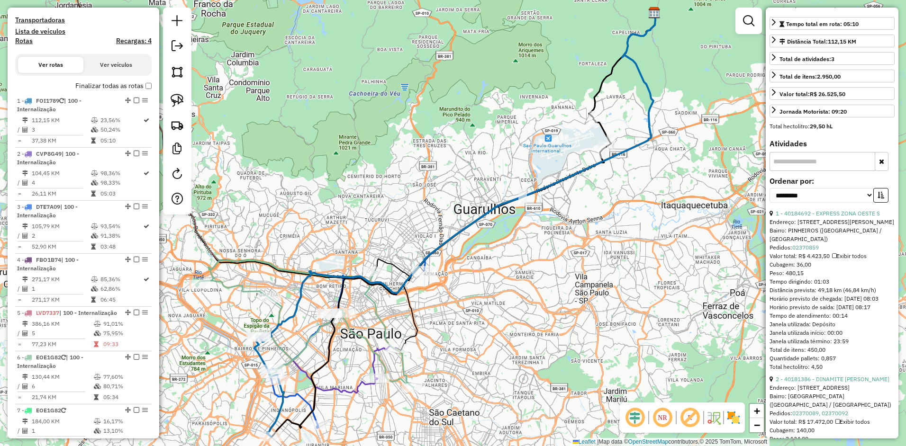
drag, startPoint x: 579, startPoint y: 249, endPoint x: 638, endPoint y: 46, distance: 211.3
click at [638, 41] on div "Janela de atendimento Grade de atendimento Capacidade Transportadoras Veículos …" at bounding box center [453, 223] width 906 height 446
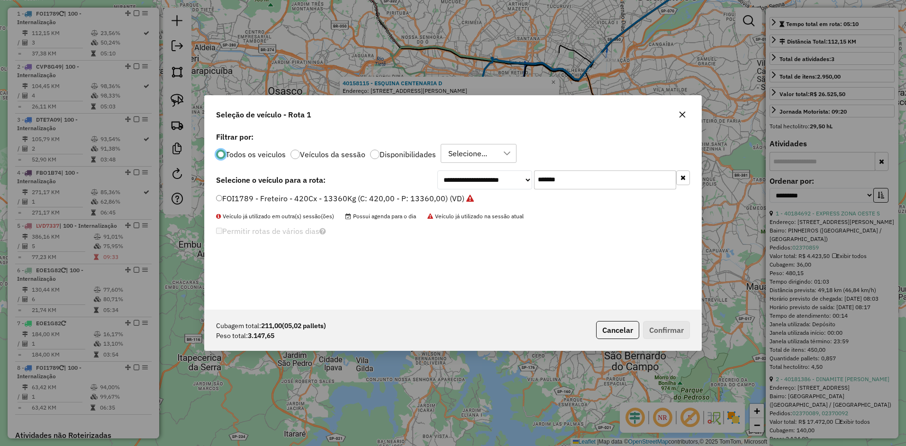
scroll to position [5, 3]
drag, startPoint x: 622, startPoint y: 173, endPoint x: 457, endPoint y: 177, distance: 165.0
click at [479, 177] on div "**********" at bounding box center [563, 180] width 253 height 19
paste input "text"
type input "*******"
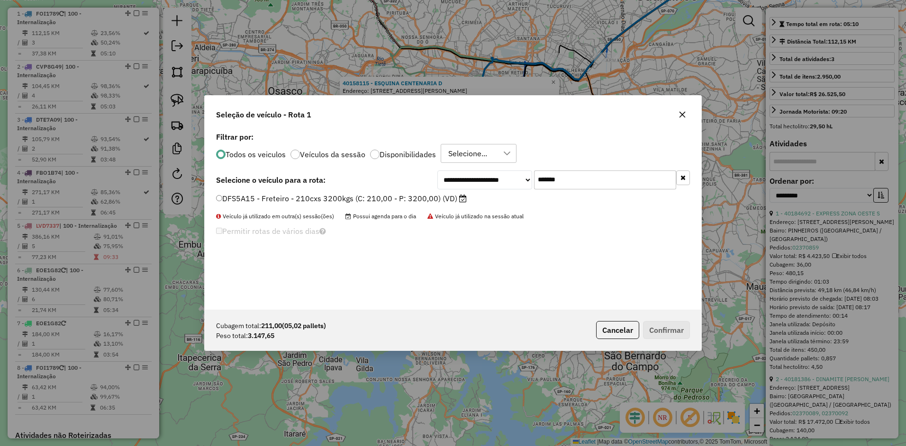
click at [365, 194] on label "DFS5A15 - Freteiro - 210cxs 3200kgs (C: 210,00 - P: 3200,00) (VD)" at bounding box center [341, 198] width 251 height 11
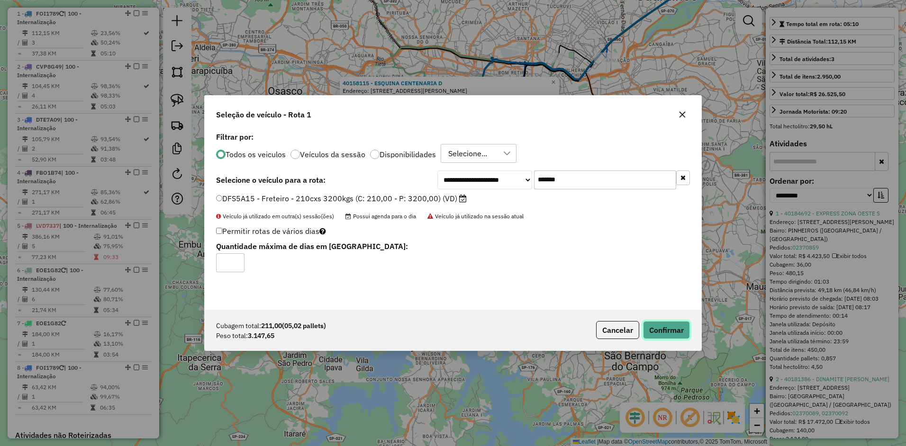
click at [676, 329] on button "Confirmar" at bounding box center [666, 330] width 47 height 18
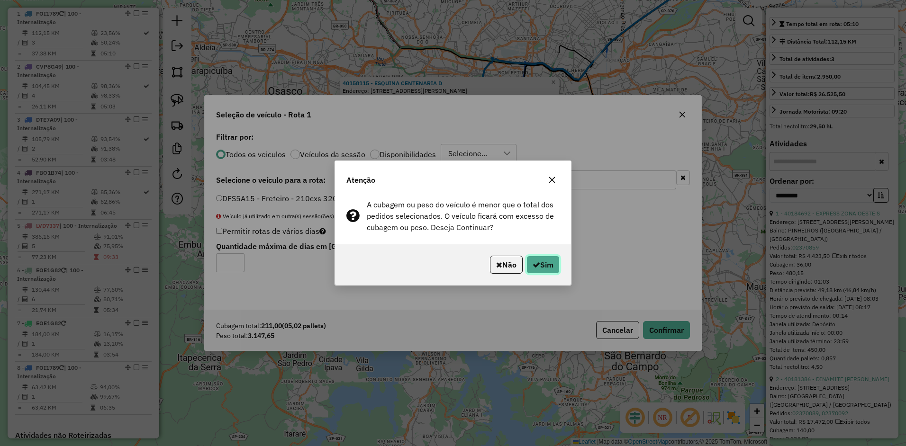
click at [547, 267] on button "Sim" at bounding box center [543, 265] width 33 height 18
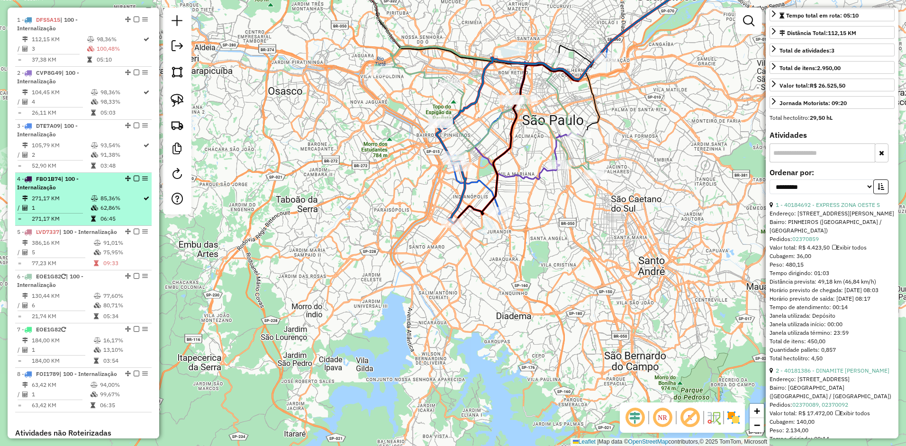
scroll to position [382, 0]
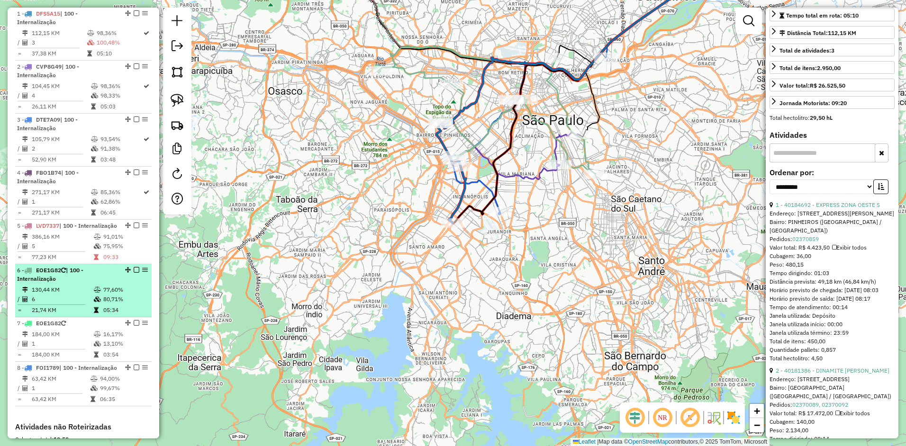
click at [69, 295] on td "130,44 KM" at bounding box center [62, 289] width 62 height 9
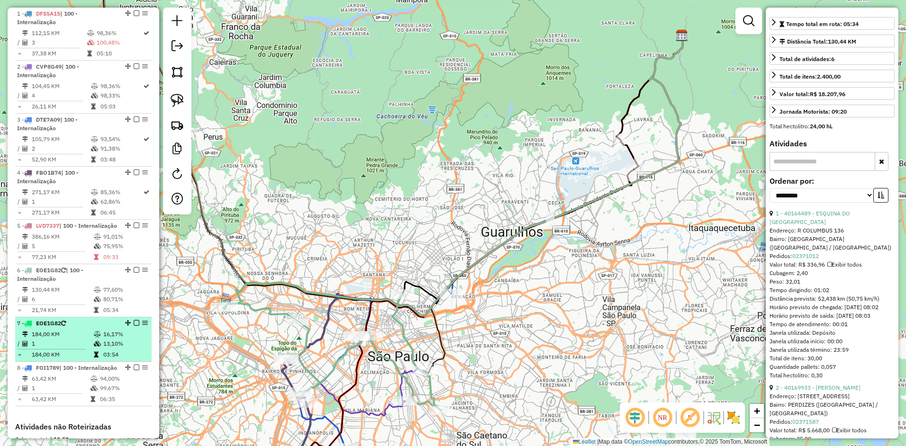
click at [83, 339] on td "184,00 KM" at bounding box center [62, 334] width 62 height 9
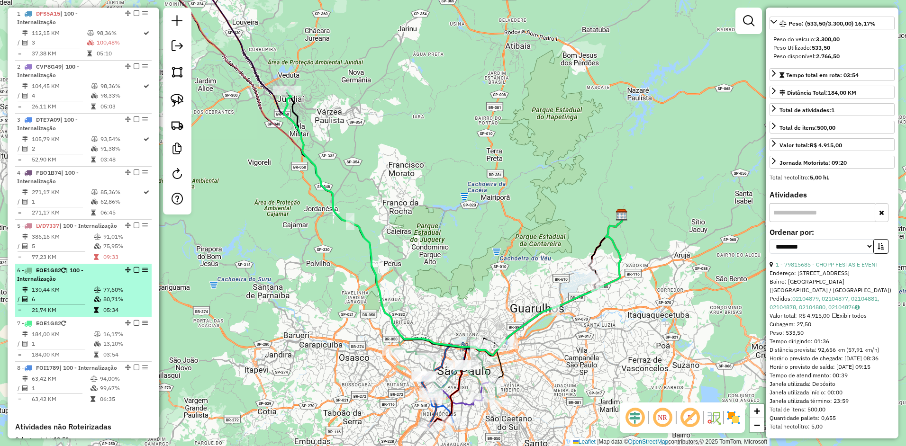
click at [89, 315] on td "21,74 KM" at bounding box center [62, 310] width 62 height 9
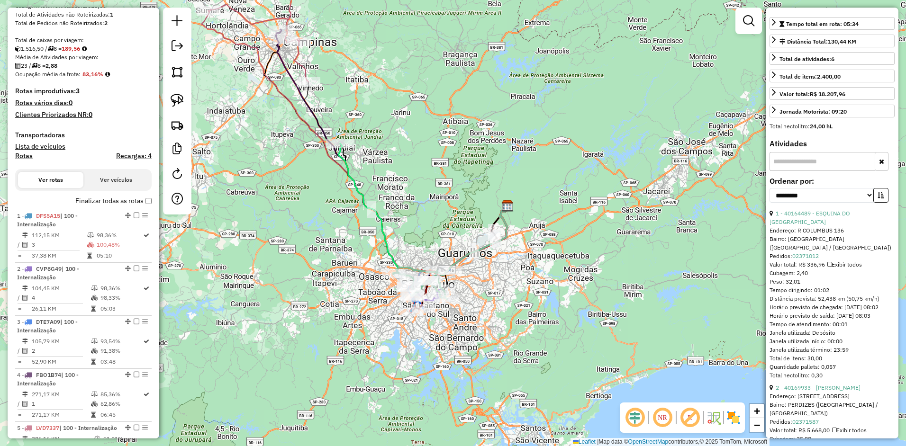
scroll to position [98, 0]
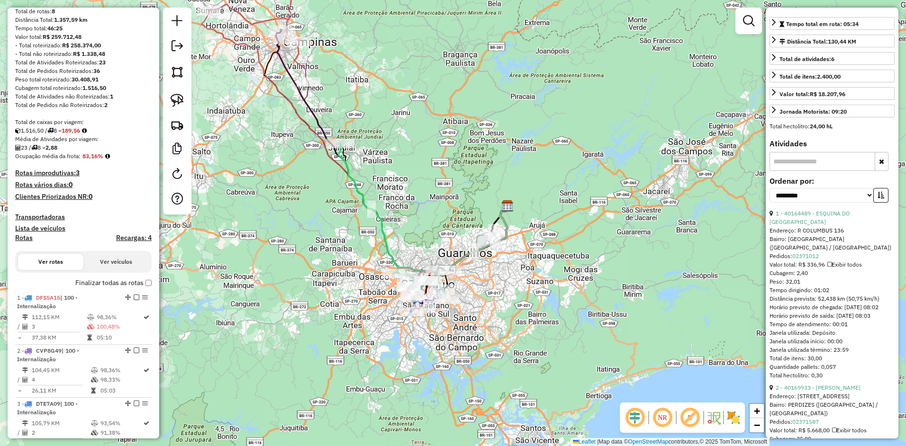
click at [107, 283] on label "Finalizar todas as rotas" at bounding box center [113, 283] width 76 height 10
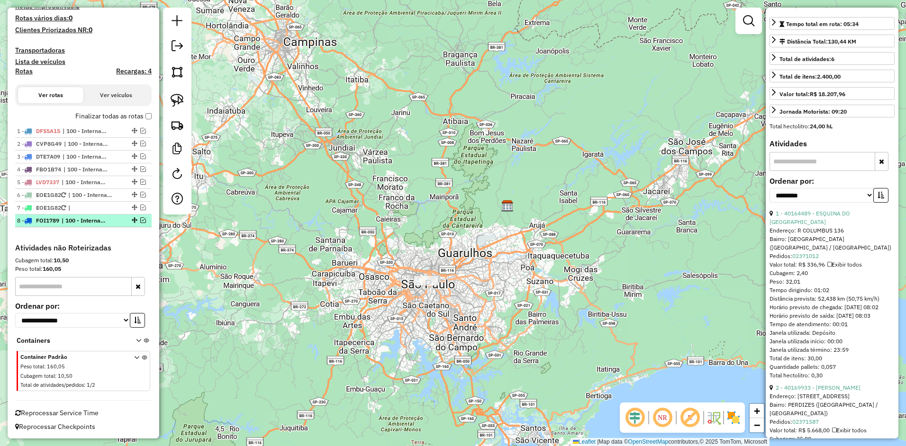
scroll to position [265, 0]
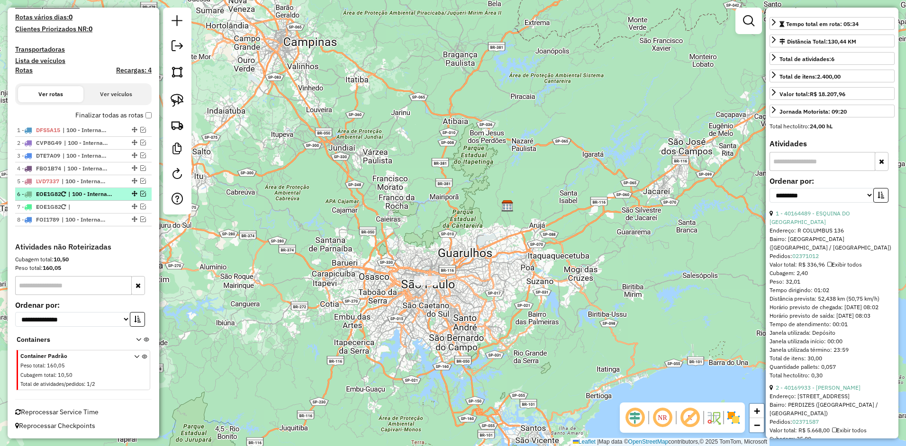
click at [140, 194] on em at bounding box center [143, 194] width 6 height 6
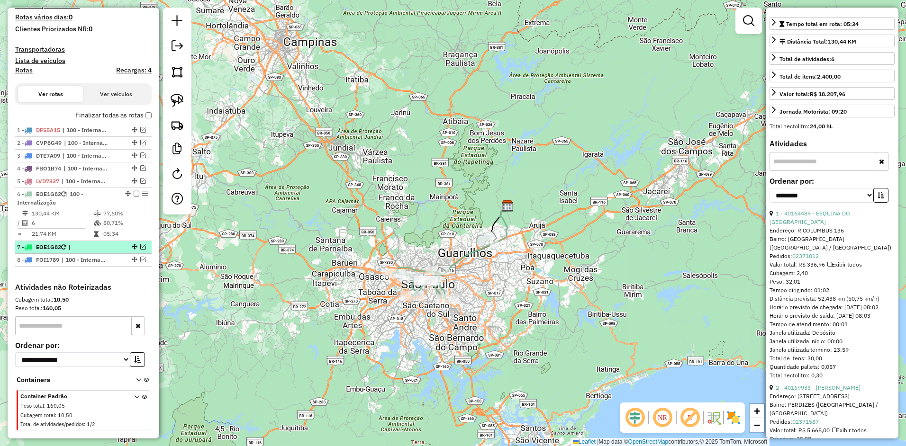
click at [140, 249] on em at bounding box center [143, 247] width 6 height 6
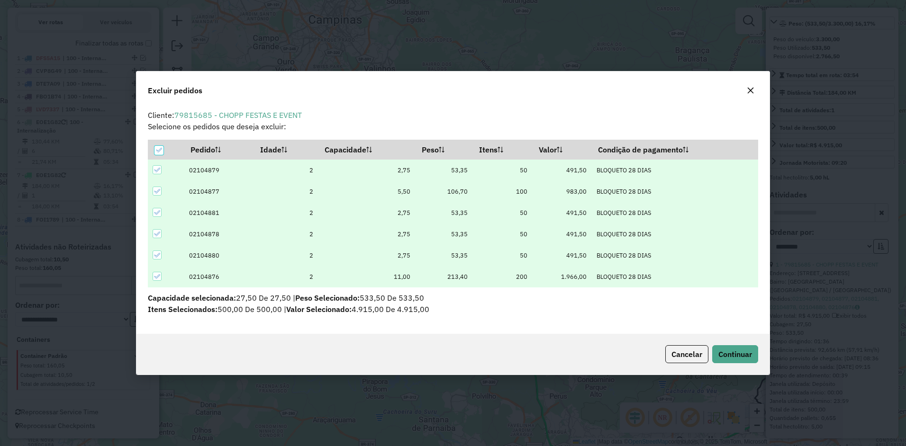
scroll to position [5, 3]
click at [736, 358] on span "Continuar" at bounding box center [735, 354] width 34 height 9
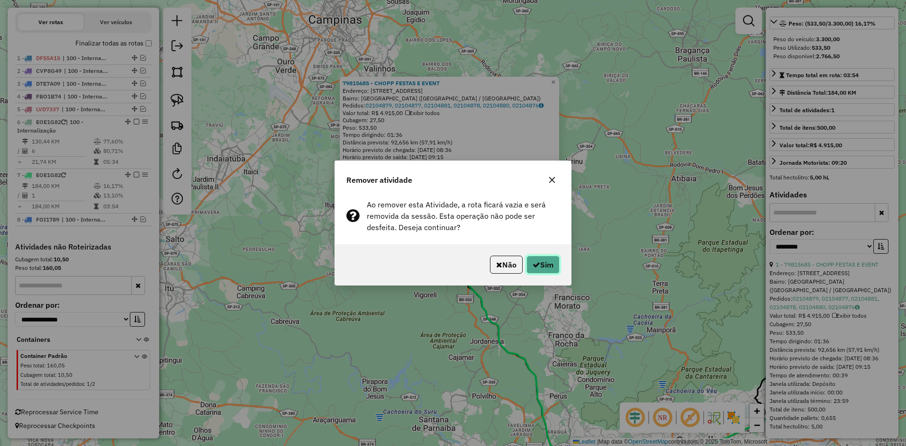
drag, startPoint x: 538, startPoint y: 259, endPoint x: 527, endPoint y: 271, distance: 16.1
click at [538, 258] on button "Sim" at bounding box center [543, 265] width 33 height 18
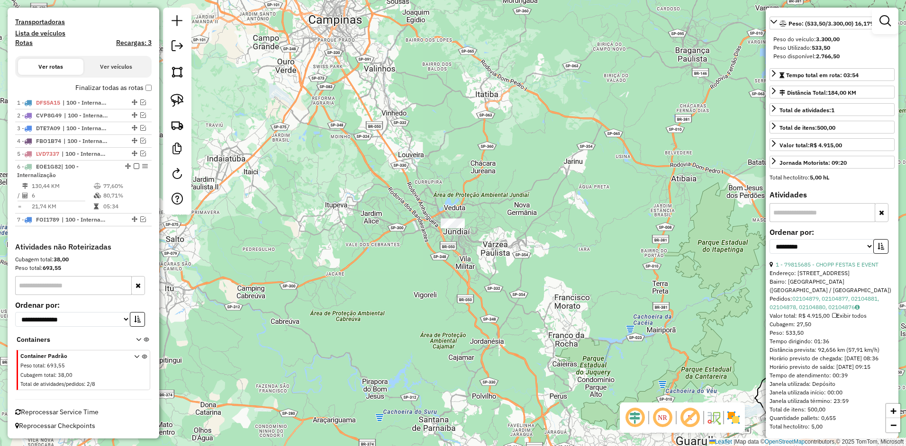
scroll to position [293, 0]
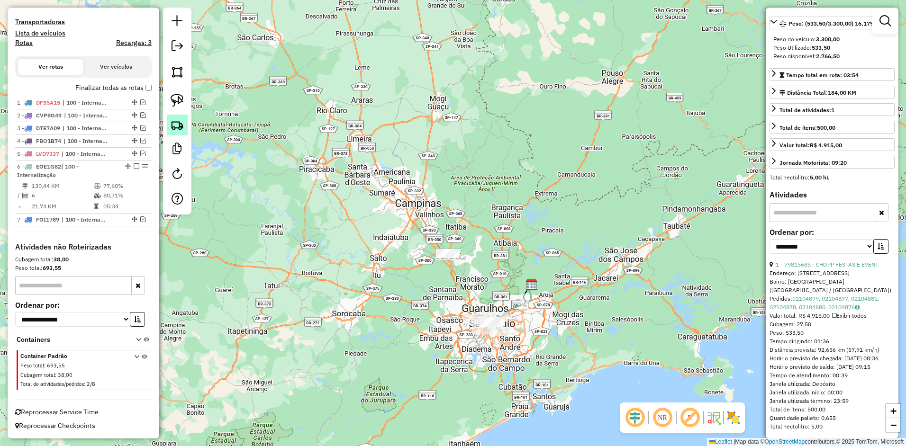
click at [187, 123] on link at bounding box center [177, 125] width 21 height 21
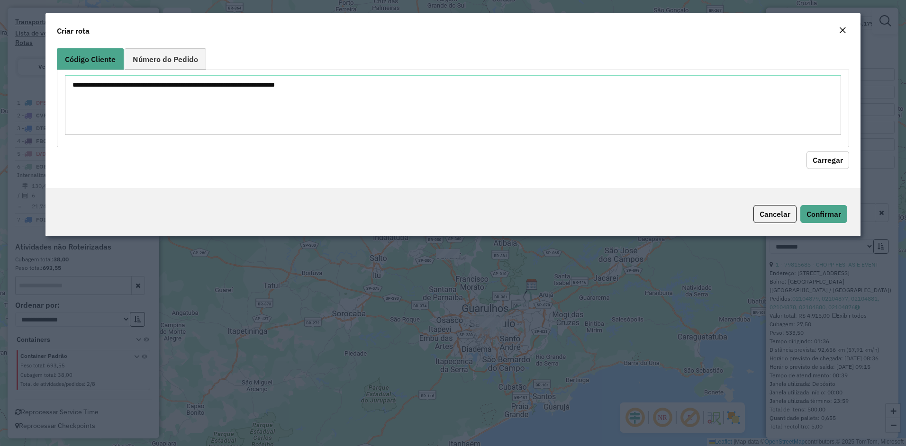
click at [178, 61] on span "Número do Pedido" at bounding box center [165, 59] width 65 height 8
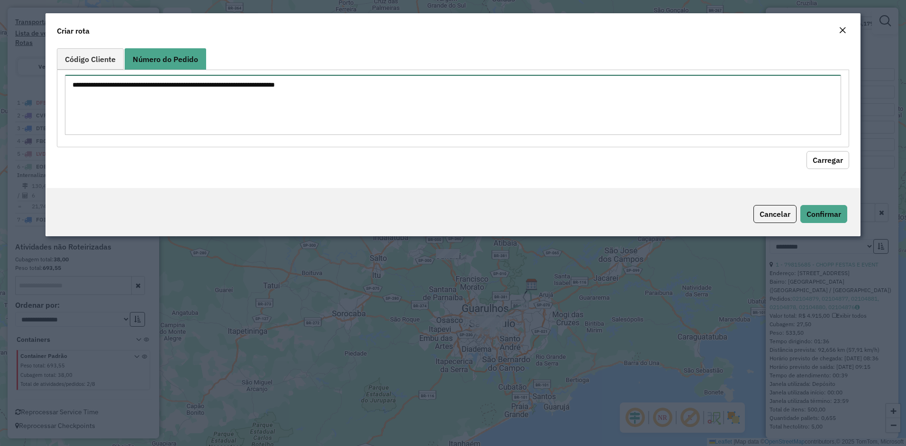
drag, startPoint x: 177, startPoint y: 100, endPoint x: 204, endPoint y: 114, distance: 30.1
click at [177, 101] on textarea at bounding box center [453, 105] width 777 height 60
paste textarea "***"
type textarea "***"
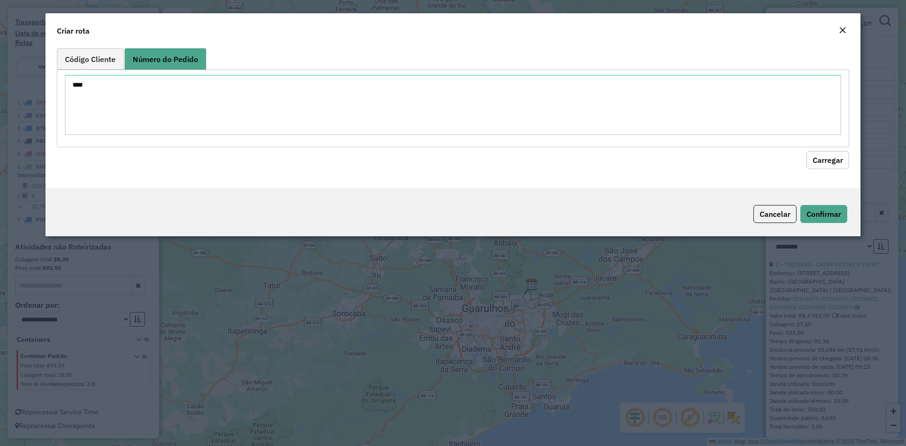
click at [825, 158] on button "Carregar" at bounding box center [828, 160] width 43 height 18
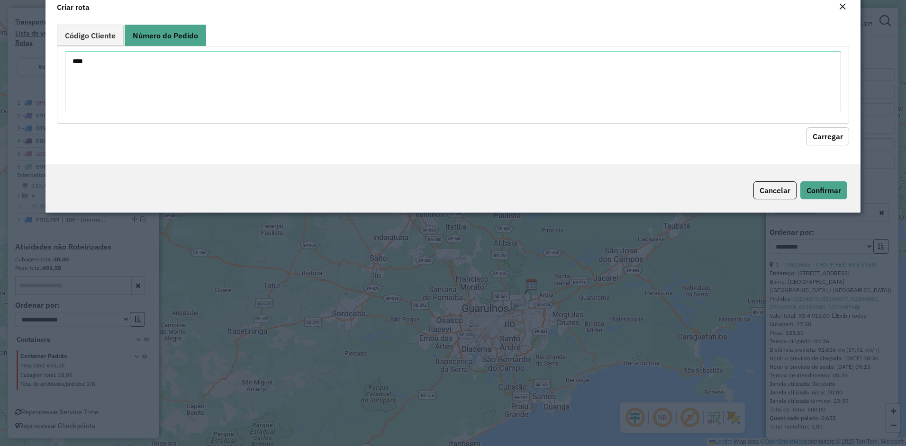
click at [322, 343] on modal-container "Criar rota Código Cliente Número do Pedido *** Carregar Cancelar Confirmar" at bounding box center [453, 223] width 906 height 446
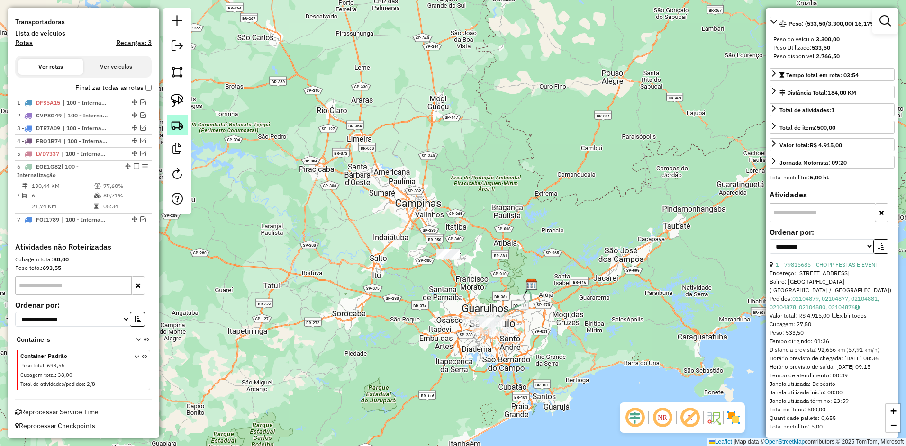
click at [179, 116] on link at bounding box center [177, 125] width 21 height 21
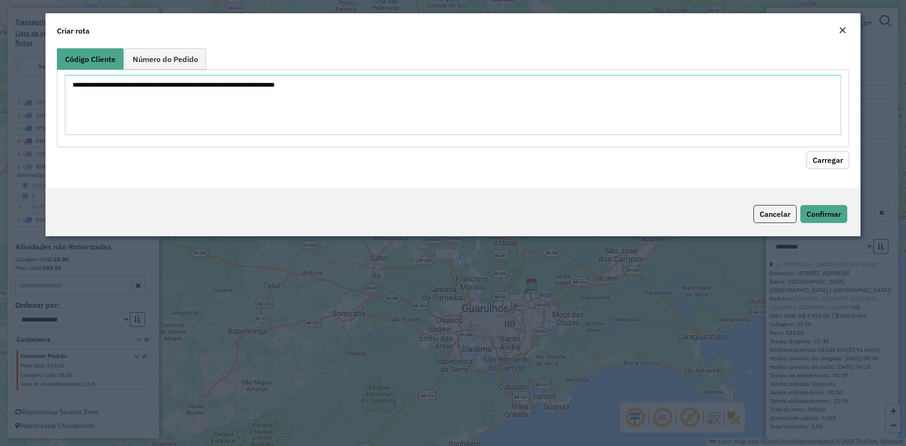
drag, startPoint x: 167, startPoint y: 44, endPoint x: 170, endPoint y: 77, distance: 33.3
click at [166, 43] on form "Criar rota Código Cliente Número do Pedido Carregar Cancelar Confirmar" at bounding box center [453, 124] width 816 height 223
click at [173, 59] on span "Número do Pedido" at bounding box center [165, 59] width 65 height 8
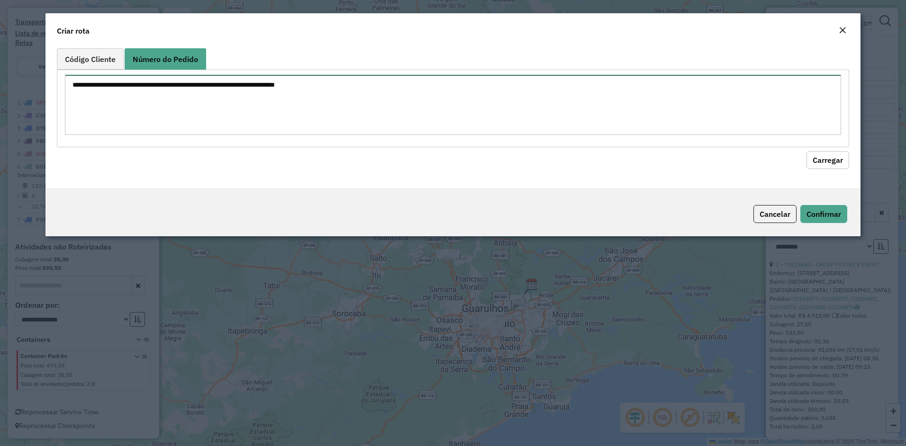
click at [169, 100] on textarea at bounding box center [453, 105] width 777 height 60
paste textarea "****** ****** ****** ****** ****** ******"
type textarea "****** ****** ****** ****** ****** ******"
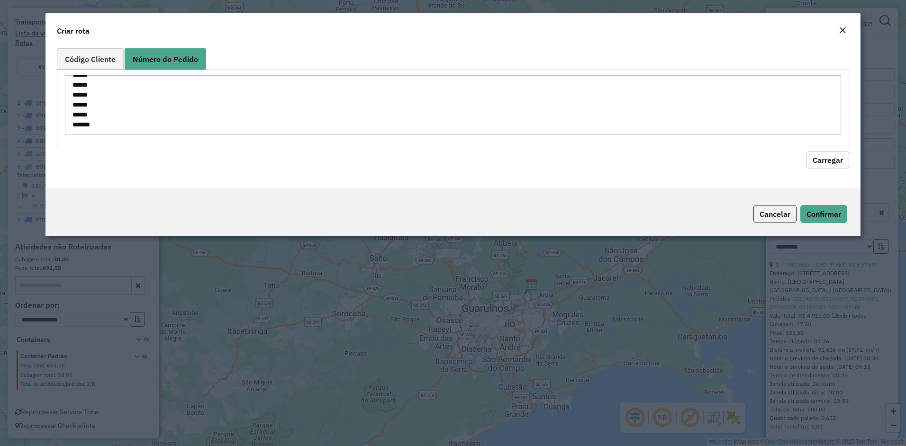
click at [826, 162] on button "Carregar" at bounding box center [828, 160] width 43 height 18
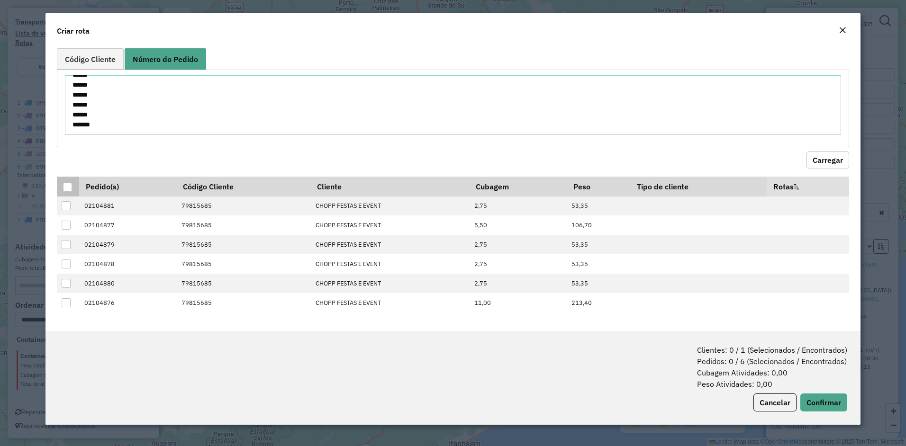
click at [68, 183] on div at bounding box center [67, 187] width 9 height 9
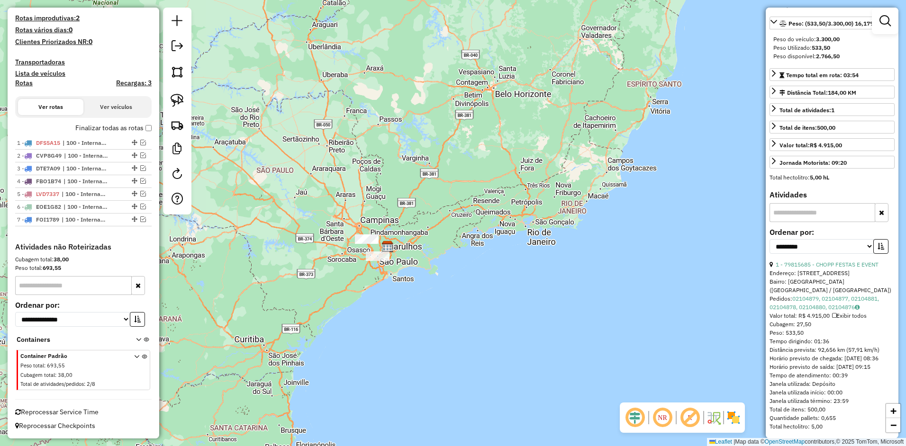
scroll to position [253, 0]
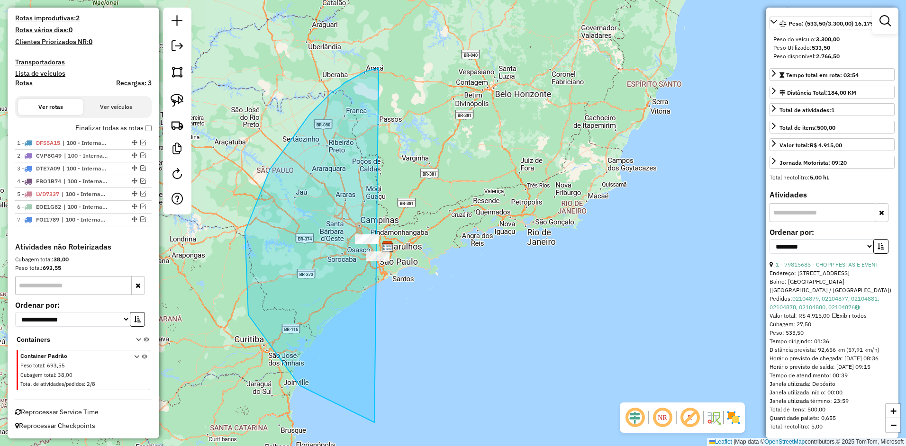
drag, startPoint x: 374, startPoint y: 423, endPoint x: 703, endPoint y: 144, distance: 430.7
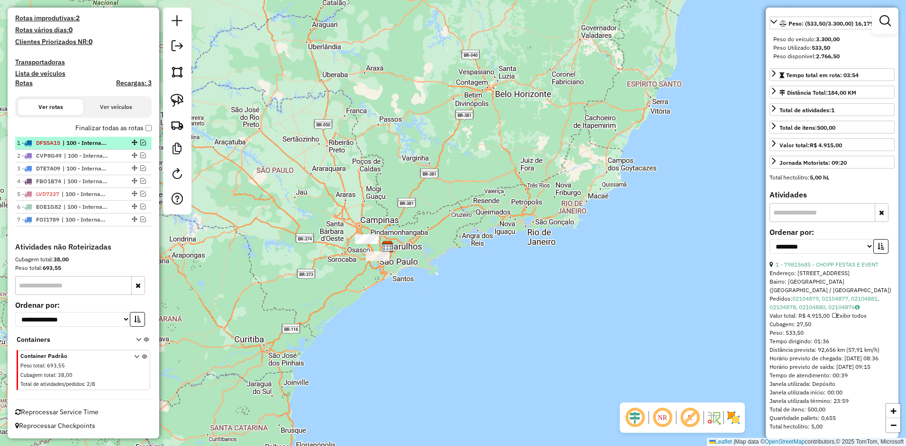
click at [121, 147] on div "1 - DFS5A15 | 100 - Internalização" at bounding box center [83, 143] width 133 height 9
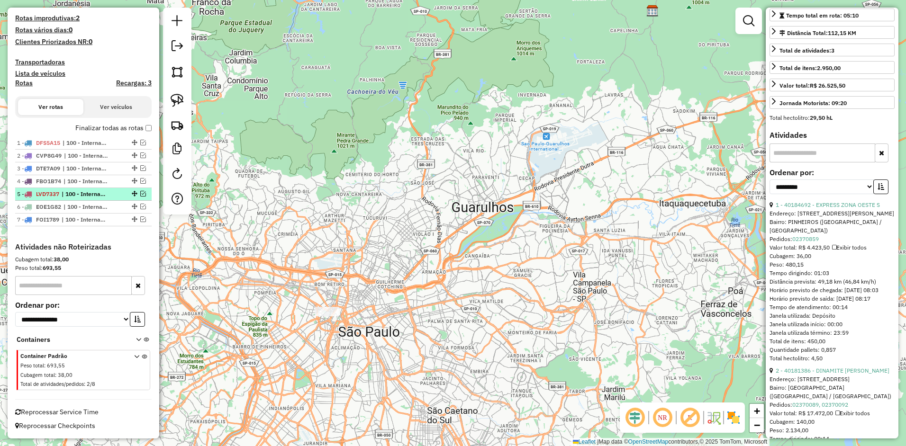
click at [104, 200] on li "5 - LVD7337 | 100 - Internalização" at bounding box center [83, 194] width 136 height 13
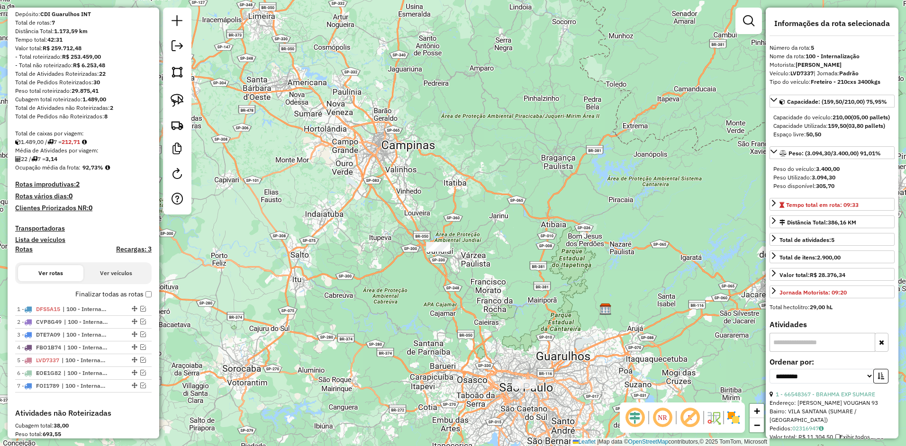
scroll to position [0, 0]
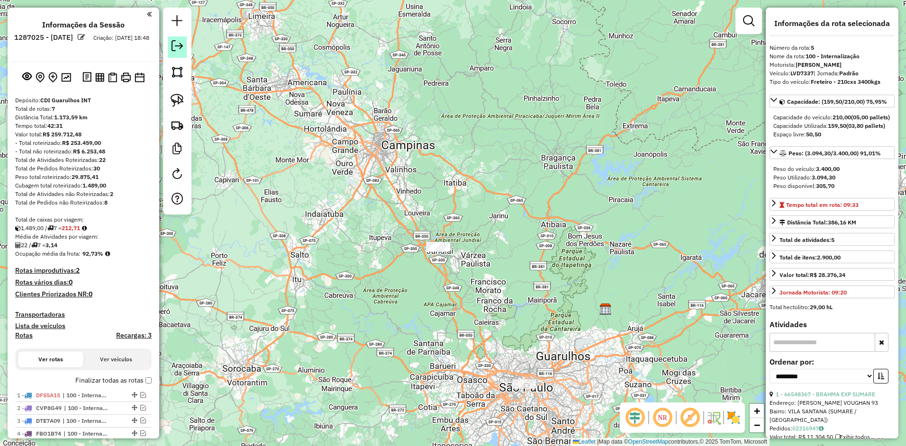
click at [182, 48] on em at bounding box center [177, 45] width 11 height 11
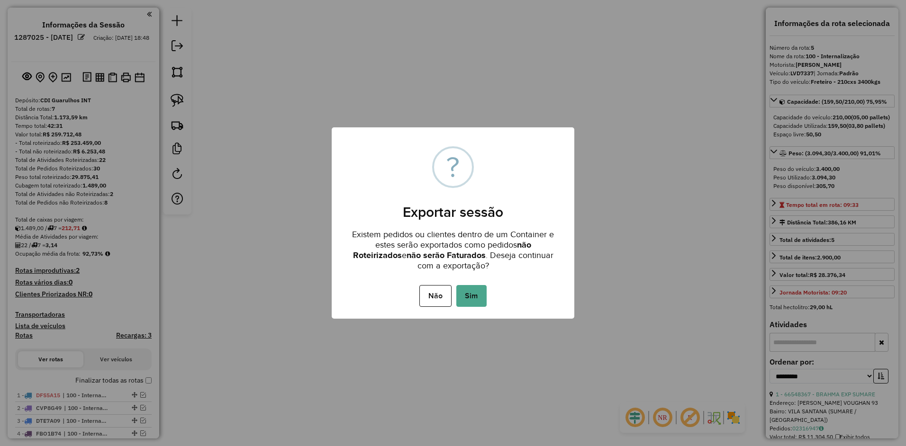
click at [487, 301] on div "Não No Sim" at bounding box center [453, 296] width 243 height 27
click at [480, 299] on button "Sim" at bounding box center [471, 296] width 30 height 22
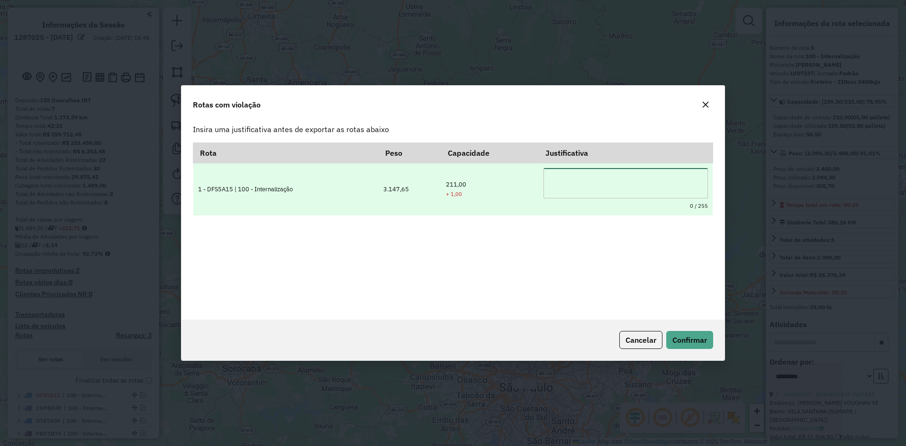
click at [612, 170] on textarea at bounding box center [626, 183] width 164 height 30
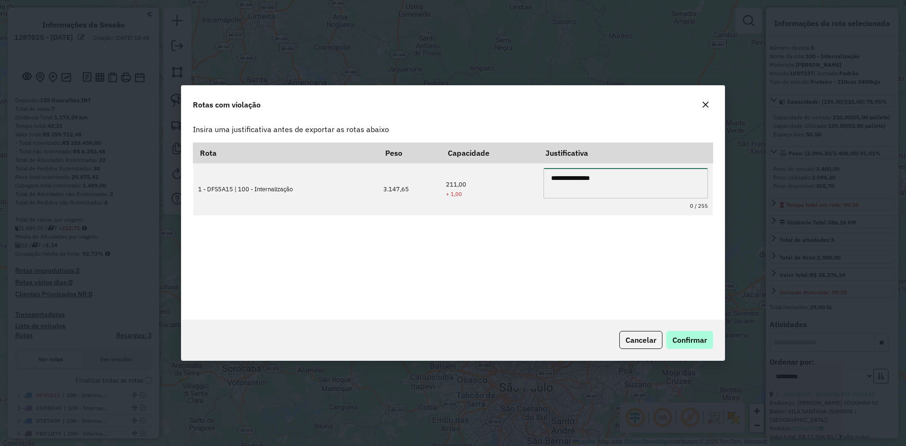
type textarea "**********"
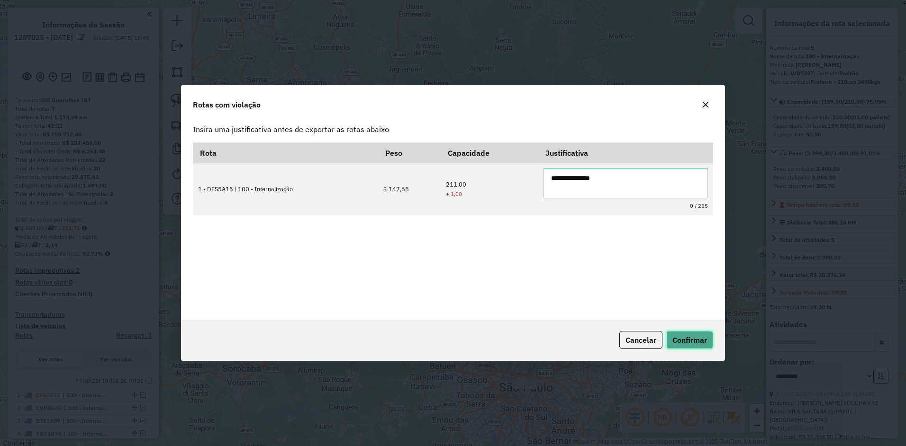
click at [686, 343] on span "Confirmar" at bounding box center [690, 340] width 35 height 9
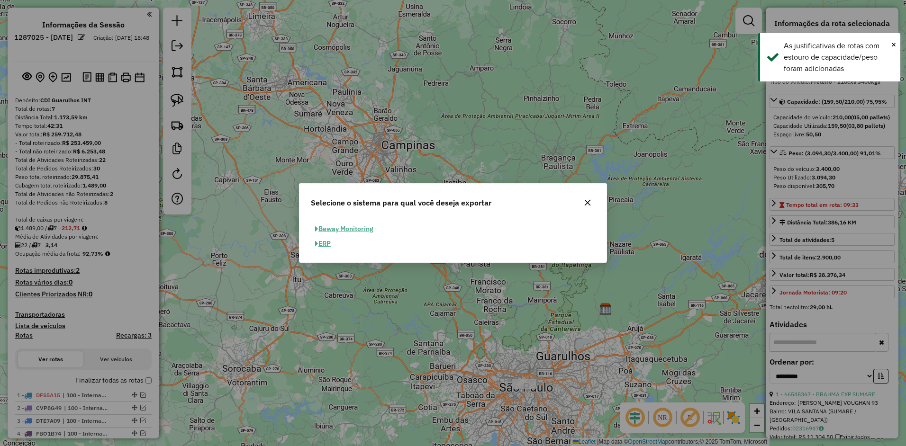
click at [327, 244] on button "ERP" at bounding box center [323, 243] width 24 height 15
select select "**"
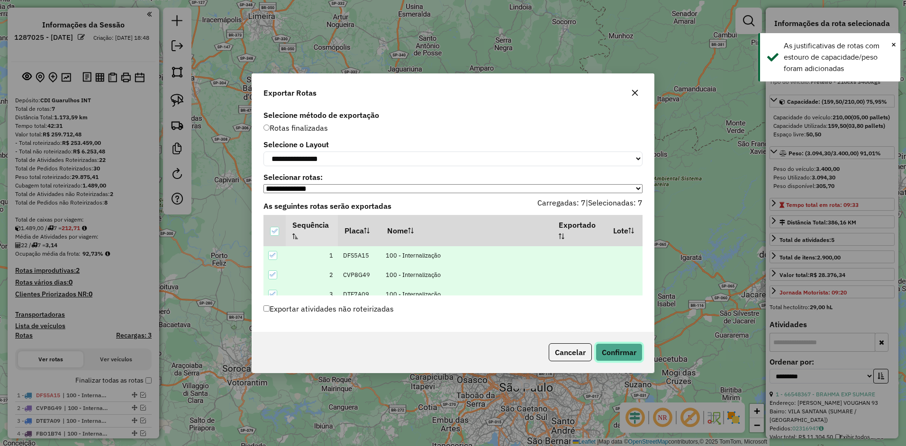
click at [604, 348] on button "Confirmar" at bounding box center [619, 353] width 47 height 18
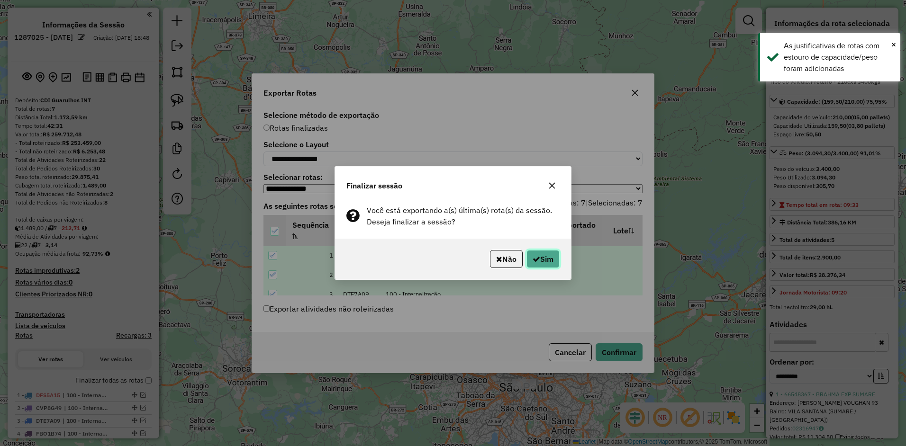
click at [545, 256] on button "Sim" at bounding box center [543, 259] width 33 height 18
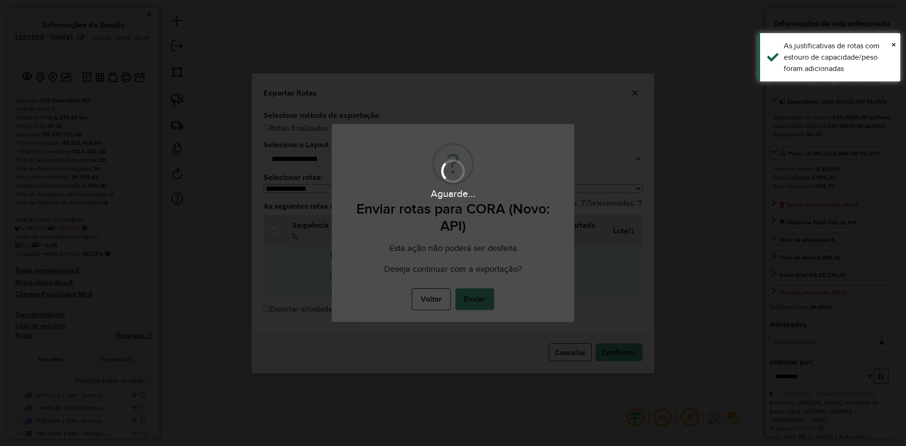
click at [477, 297] on button "Enviar" at bounding box center [474, 300] width 39 height 22
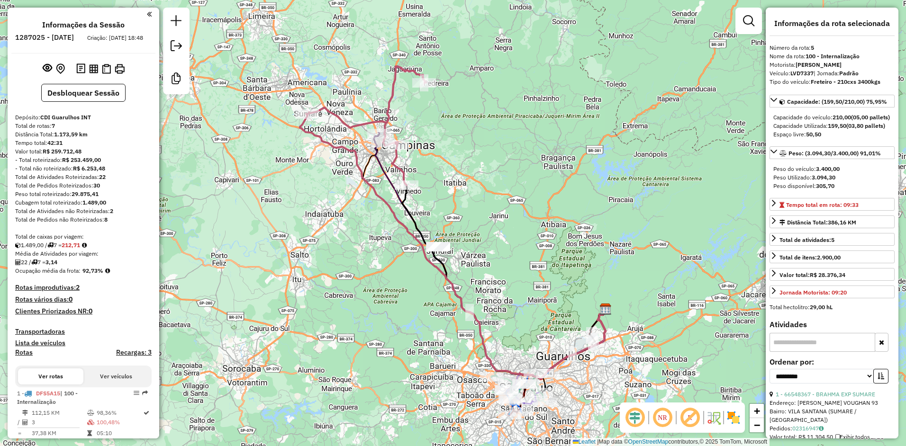
scroll to position [494, 0]
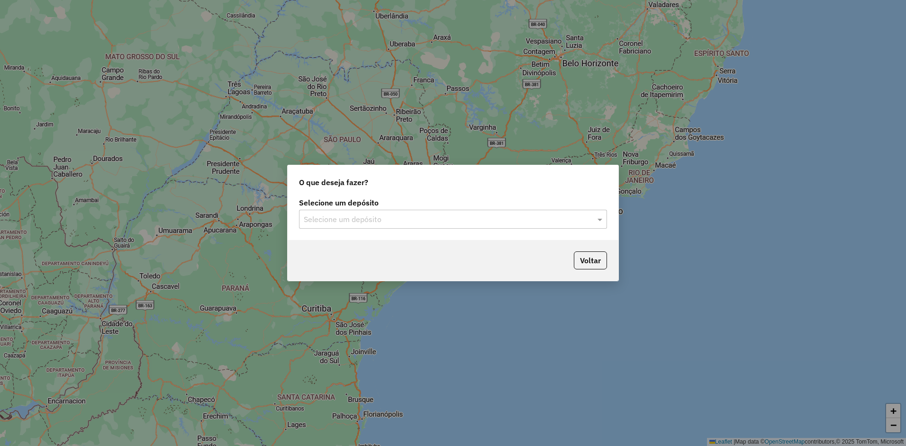
click at [368, 218] on input "text" at bounding box center [444, 219] width 280 height 11
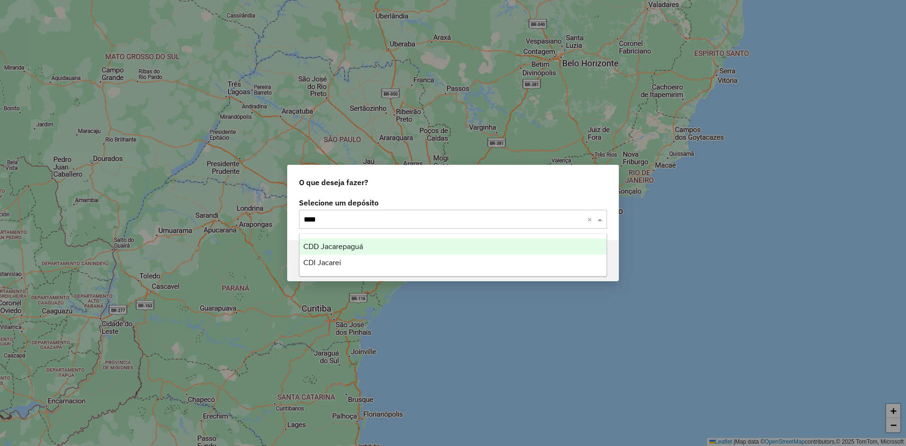
type input "*****"
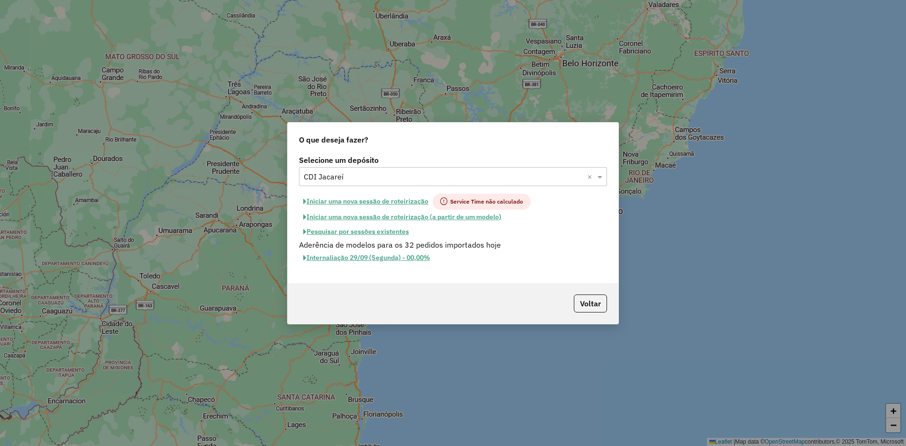
click at [363, 200] on button "Iniciar uma nova sessão de roteirização" at bounding box center [366, 202] width 134 height 16
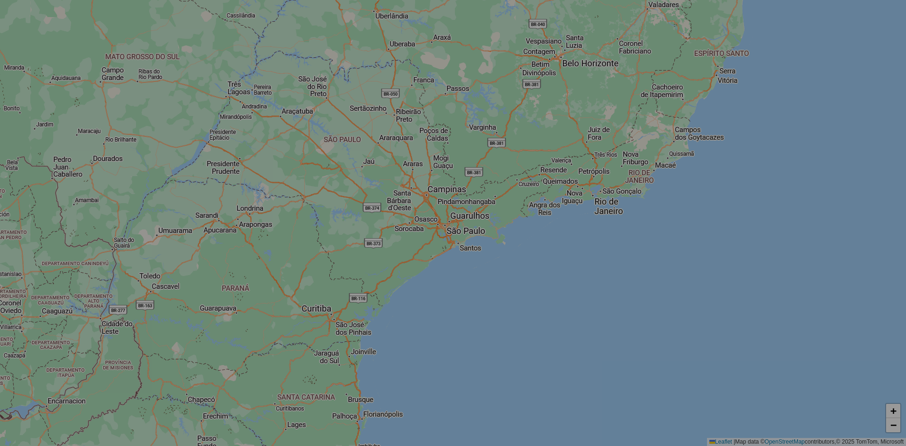
select select "*"
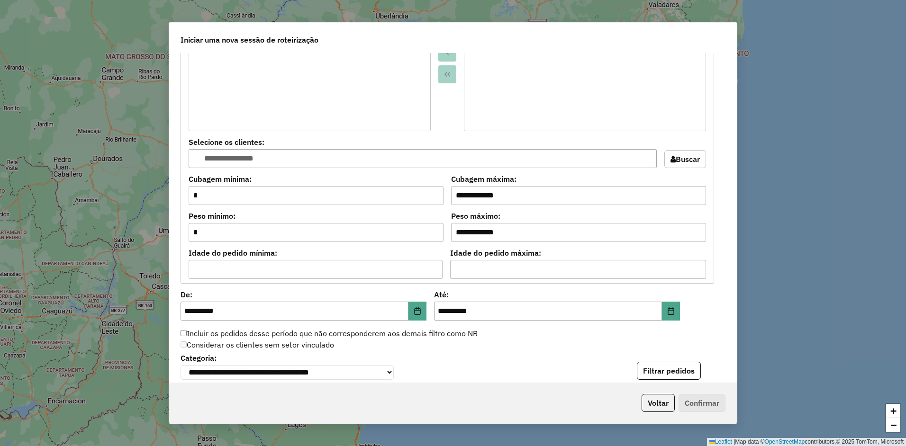
scroll to position [711, 0]
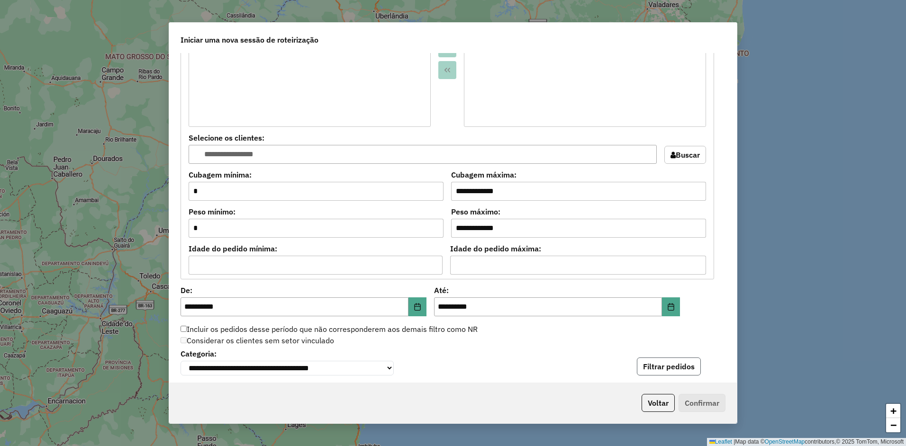
click at [663, 372] on button "Filtrar pedidos" at bounding box center [669, 367] width 64 height 18
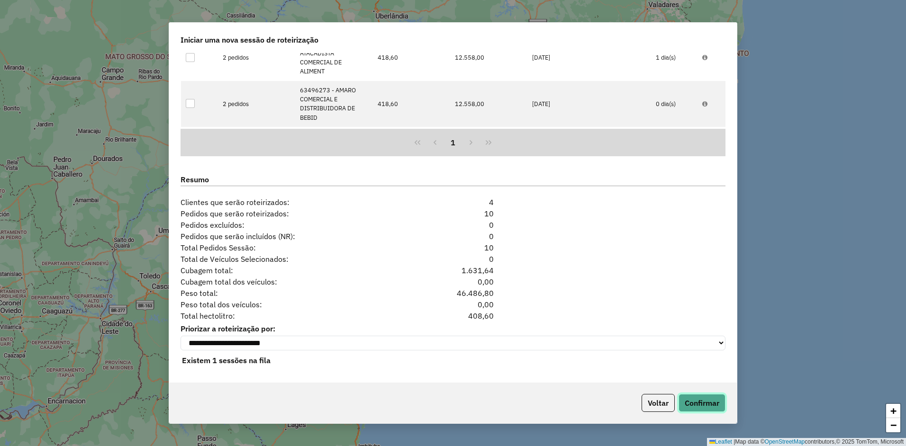
click at [704, 405] on button "Confirmar" at bounding box center [702, 403] width 47 height 18
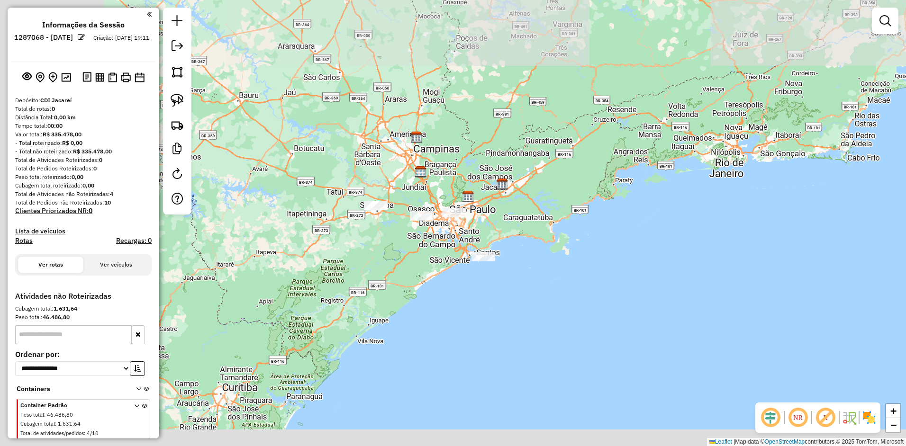
drag, startPoint x: 488, startPoint y: 262, endPoint x: 515, endPoint y: 249, distance: 30.1
click at [547, 251] on div "Janela de atendimento Grade de atendimento Capacidade Transportadoras Veículos …" at bounding box center [453, 223] width 906 height 446
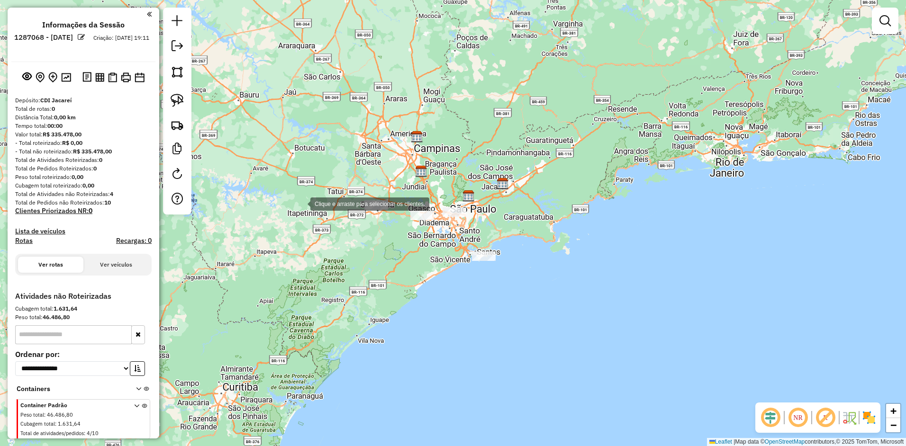
click at [318, 161] on div "Clique e arraste para selecionar os clientes. Janela de atendimento Grade de at…" at bounding box center [453, 223] width 906 height 446
click at [169, 127] on link at bounding box center [177, 125] width 21 height 21
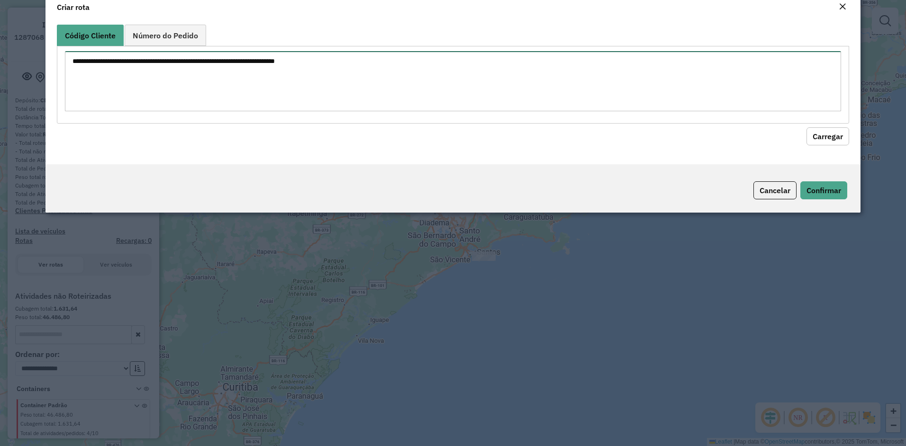
click at [235, 99] on textarea at bounding box center [453, 81] width 777 height 60
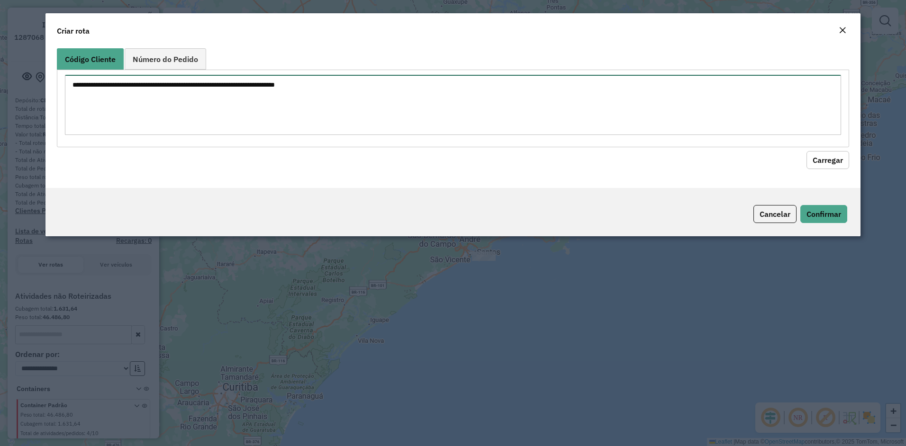
paste textarea "***** *****"
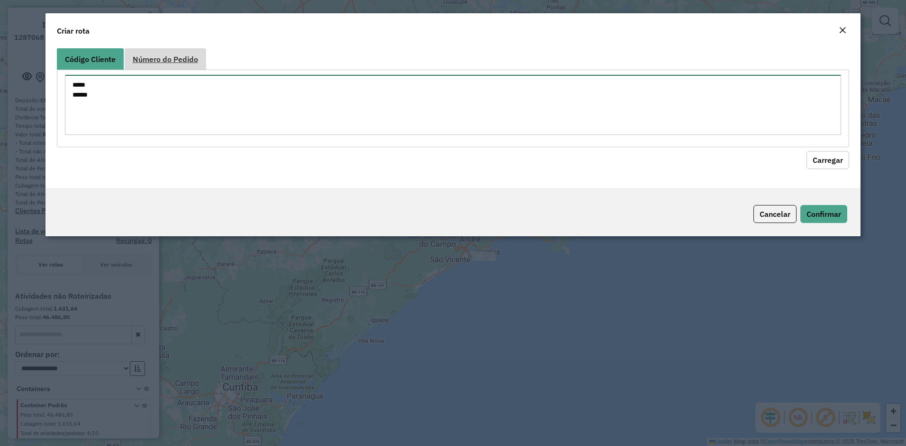
type textarea "***** *****"
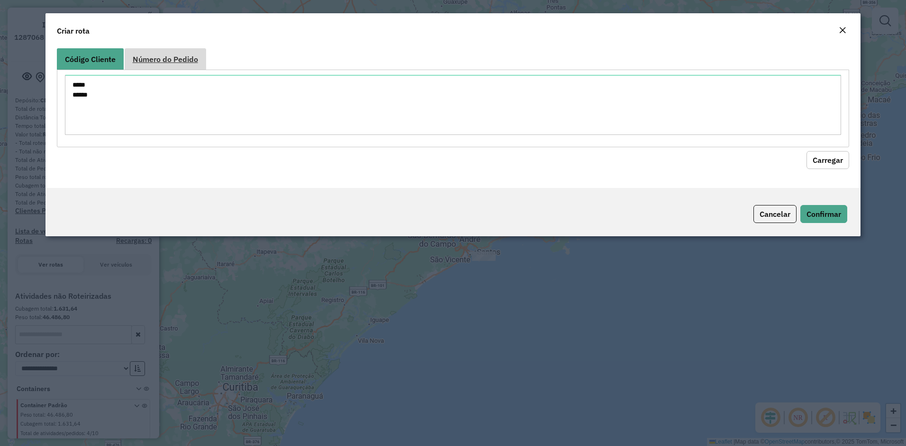
click at [167, 51] on link "Número do Pedido" at bounding box center [166, 58] width 82 height 21
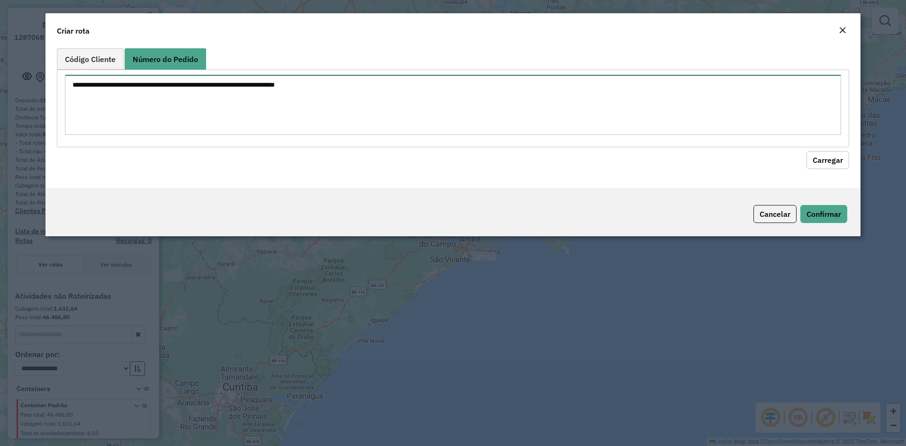
click at [182, 93] on textarea at bounding box center [453, 105] width 777 height 60
paste textarea "***** *****"
type textarea "***** *****"
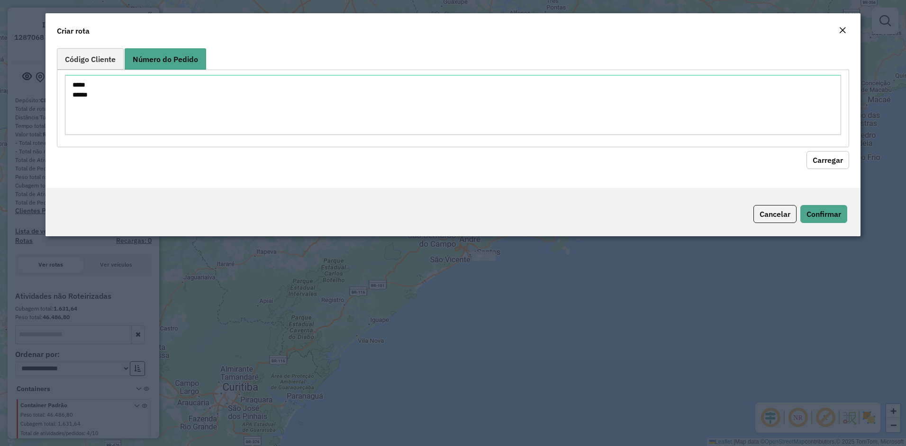
click at [826, 155] on button "Carregar" at bounding box center [828, 160] width 43 height 18
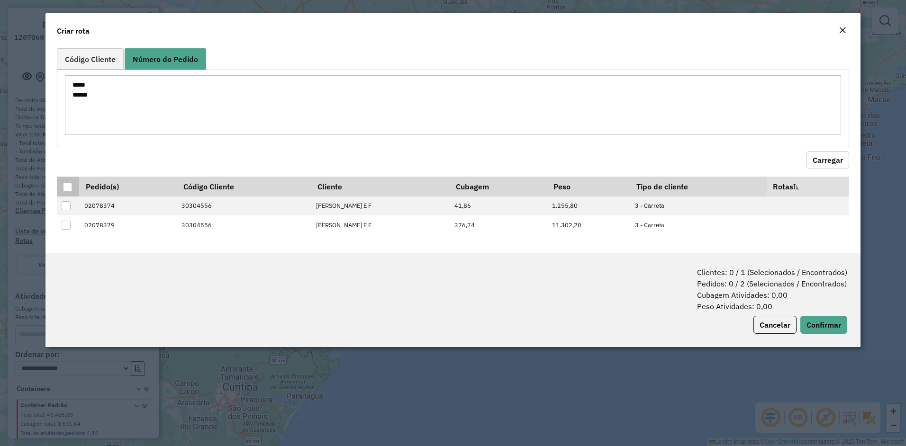
click at [69, 190] on div at bounding box center [67, 187] width 9 height 9
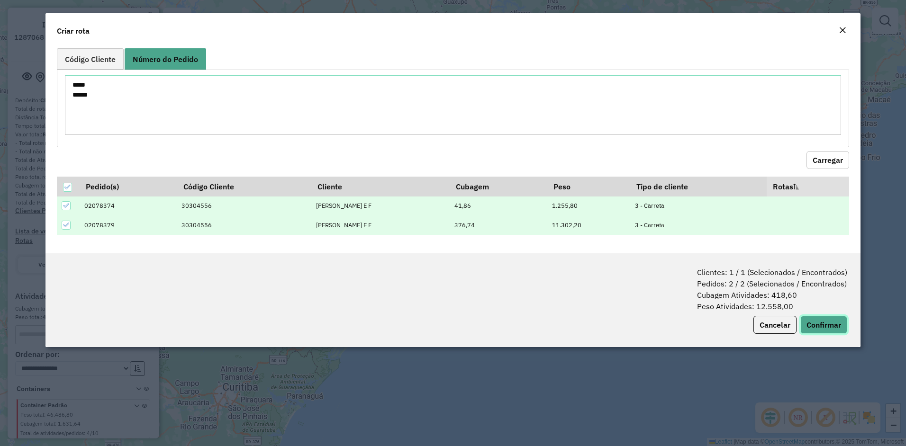
click at [818, 325] on button "Confirmar" at bounding box center [823, 325] width 47 height 18
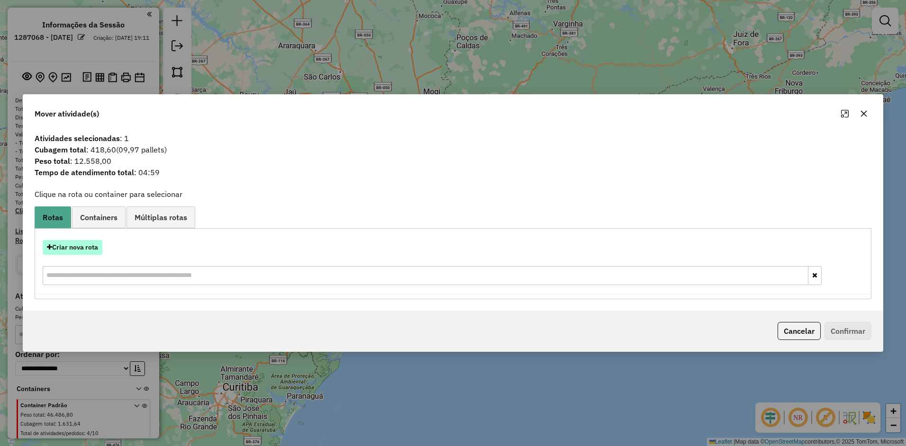
click at [69, 246] on button "Criar nova rota" at bounding box center [73, 247] width 60 height 15
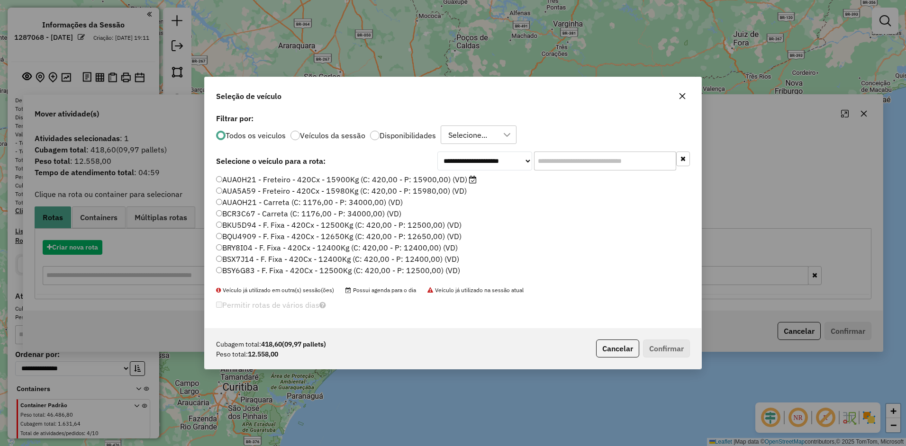
scroll to position [5, 3]
click at [600, 159] on input "text" at bounding box center [605, 161] width 142 height 19
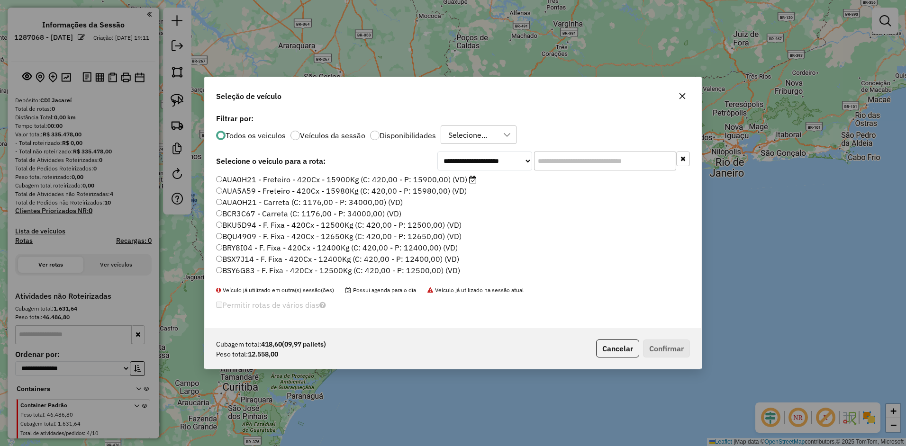
paste input "*******"
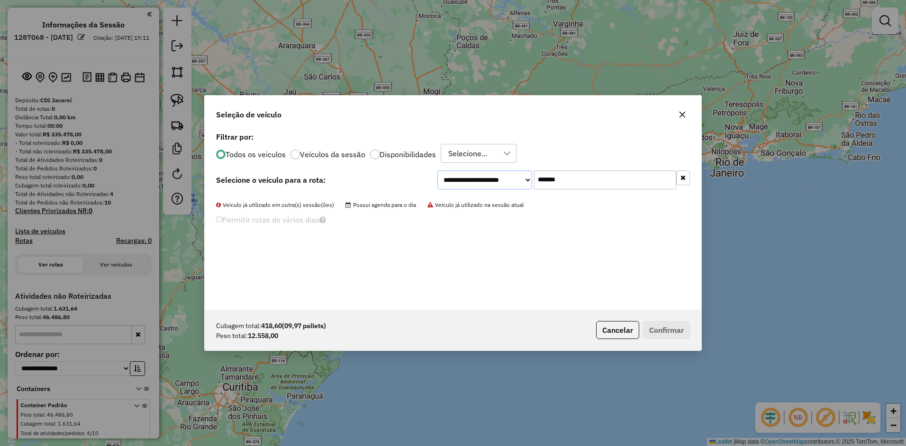
click at [503, 177] on select "**********" at bounding box center [484, 180] width 95 height 19
drag, startPoint x: 491, startPoint y: 180, endPoint x: 436, endPoint y: 181, distance: 55.5
click at [491, 180] on select "**********" at bounding box center [484, 180] width 95 height 19
click at [343, 182] on div "**********" at bounding box center [453, 180] width 474 height 19
drag, startPoint x: 580, startPoint y: 182, endPoint x: 379, endPoint y: 187, distance: 201.5
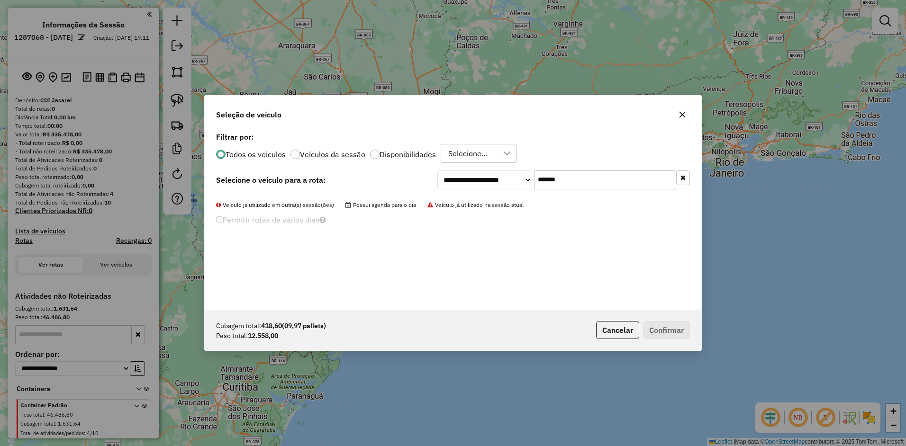
click at [488, 182] on div "**********" at bounding box center [563, 180] width 253 height 19
paste input "********"
click at [344, 205] on div "Veículo já utilizado em outra(s) sessão(ões) Possui agenda para o dia Veículo j…" at bounding box center [453, 205] width 474 height 9
drag, startPoint x: 604, startPoint y: 177, endPoint x: 570, endPoint y: 180, distance: 34.2
click at [570, 180] on input "**********" at bounding box center [605, 180] width 142 height 19
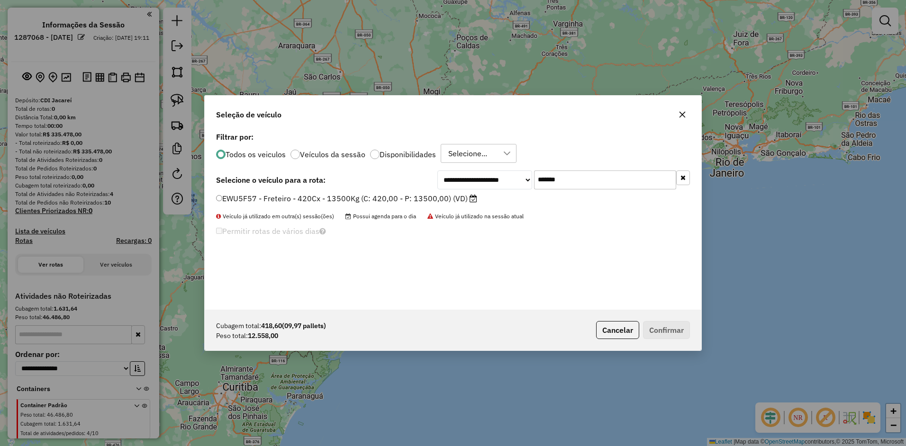
type input "*******"
click at [419, 204] on div "EWU5F57 - Freteiro - 420Cx - 13500Kg (C: 420,00 - P: 13500,00) (VD)" at bounding box center [452, 202] width 485 height 19
click at [427, 196] on label "EWU5F57 - Freteiro - 420Cx - 13500Kg (C: 420,00 - P: 13500,00) (VD)" at bounding box center [346, 198] width 261 height 11
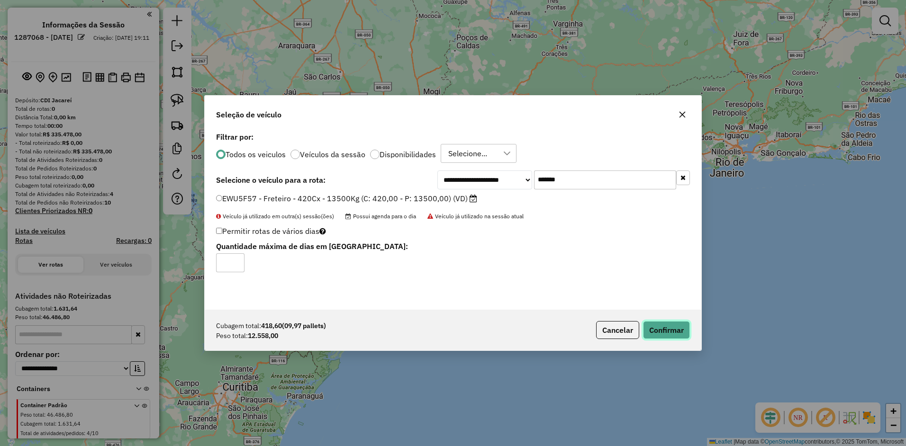
click at [663, 329] on button "Confirmar" at bounding box center [666, 330] width 47 height 18
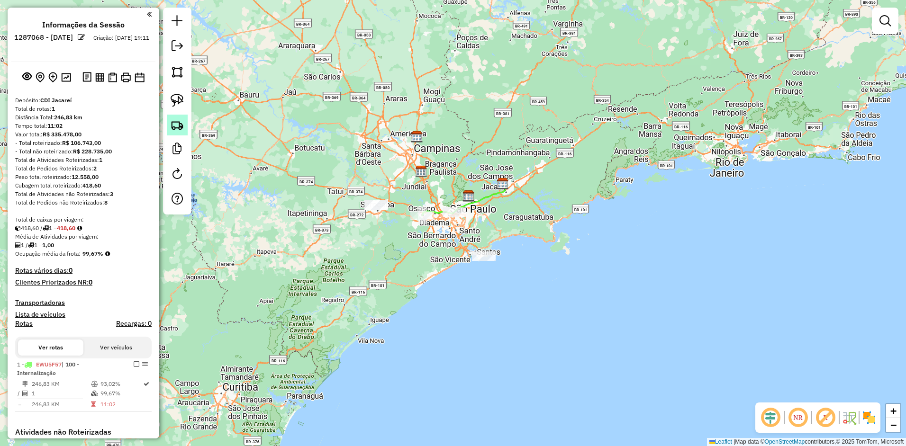
click at [180, 129] on img at bounding box center [177, 124] width 13 height 13
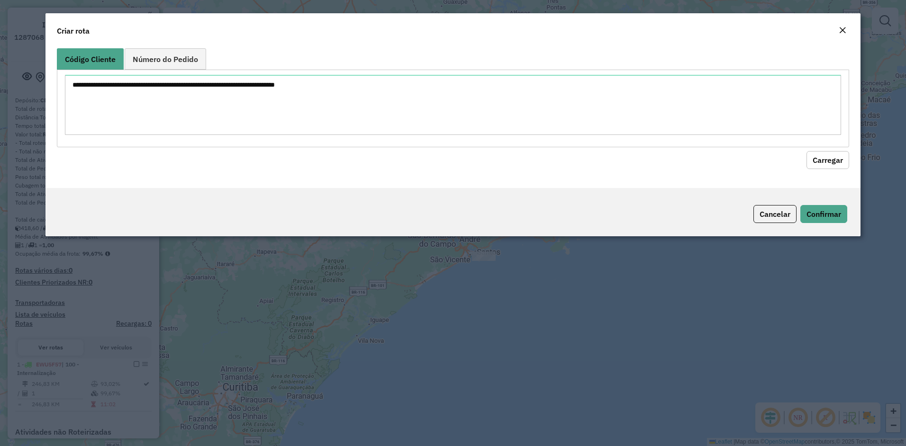
click at [176, 38] on div "Criar rota" at bounding box center [453, 28] width 816 height 31
click at [177, 60] on span "Número do Pedido" at bounding box center [165, 59] width 65 height 8
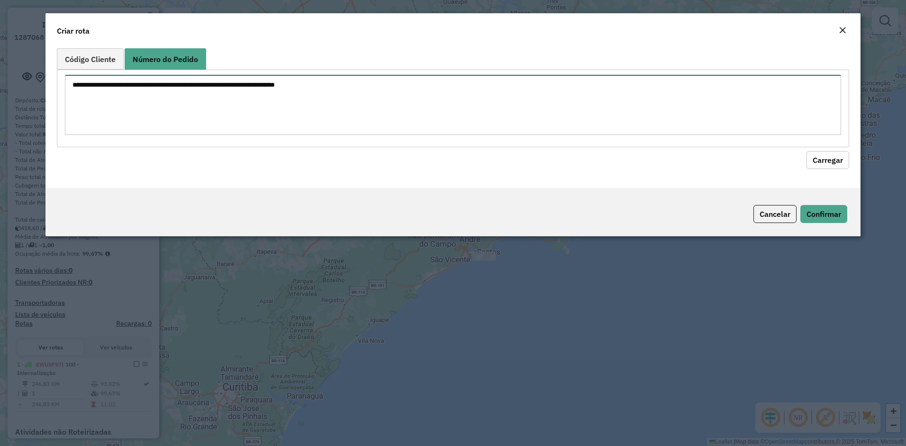
drag, startPoint x: 189, startPoint y: 102, endPoint x: 252, endPoint y: 132, distance: 70.0
click at [191, 103] on textarea at bounding box center [453, 105] width 777 height 60
paste textarea "****** ******"
type textarea "****** ******"
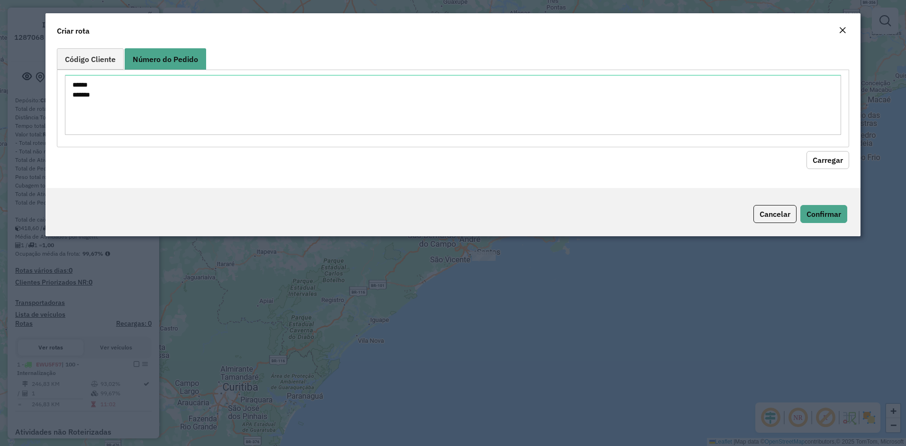
click at [833, 154] on button "Carregar" at bounding box center [828, 160] width 43 height 18
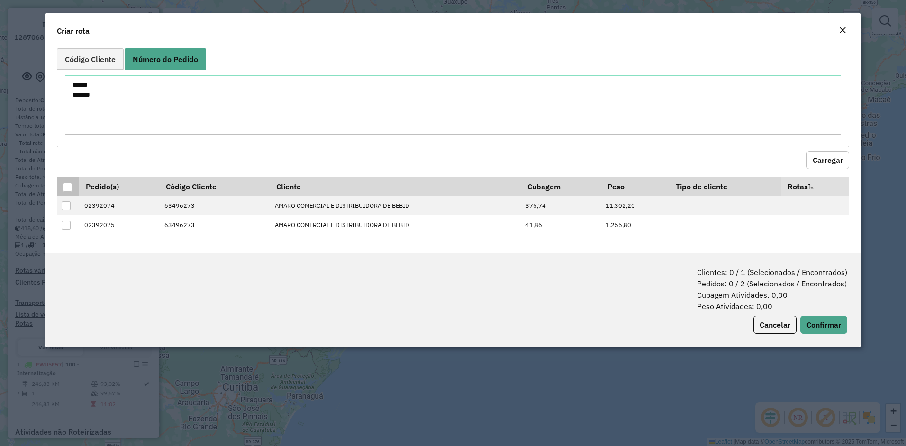
click at [65, 188] on div at bounding box center [67, 187] width 9 height 9
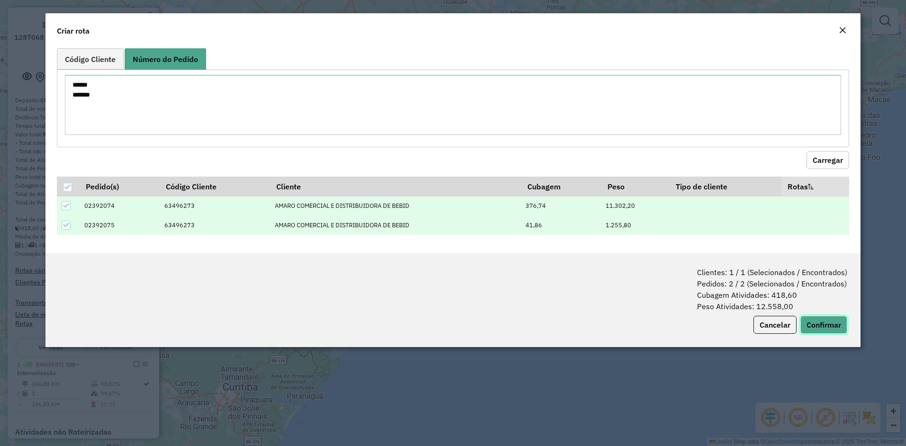
click at [808, 332] on button "Confirmar" at bounding box center [823, 325] width 47 height 18
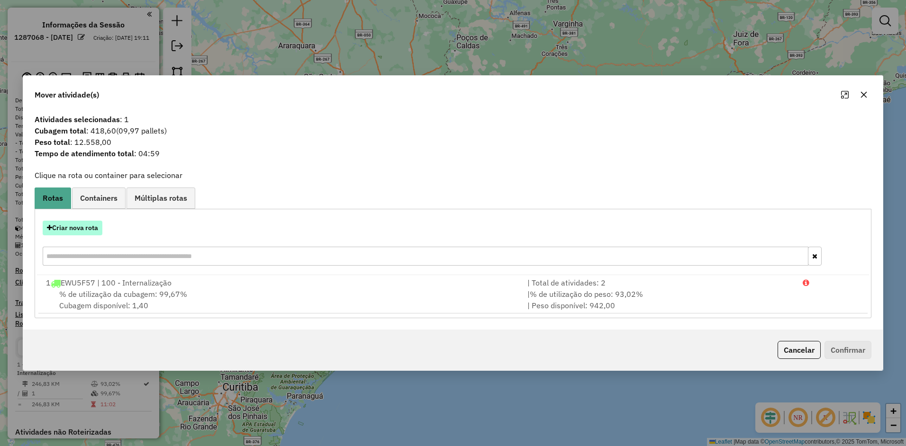
click at [86, 226] on button "Criar nova rota" at bounding box center [73, 228] width 60 height 15
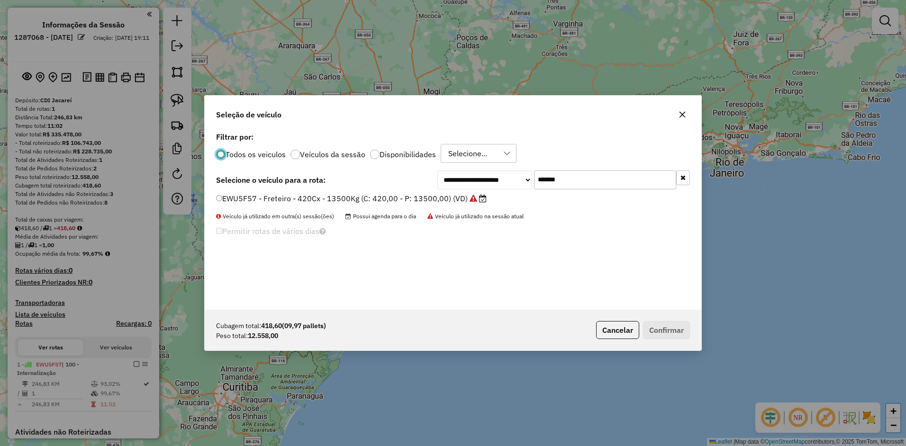
drag, startPoint x: 566, startPoint y: 179, endPoint x: 372, endPoint y: 191, distance: 194.2
click at [480, 183] on div "**********" at bounding box center [563, 180] width 253 height 19
paste input "text"
type input "*******"
drag, startPoint x: 358, startPoint y: 200, endPoint x: 377, endPoint y: 205, distance: 19.1
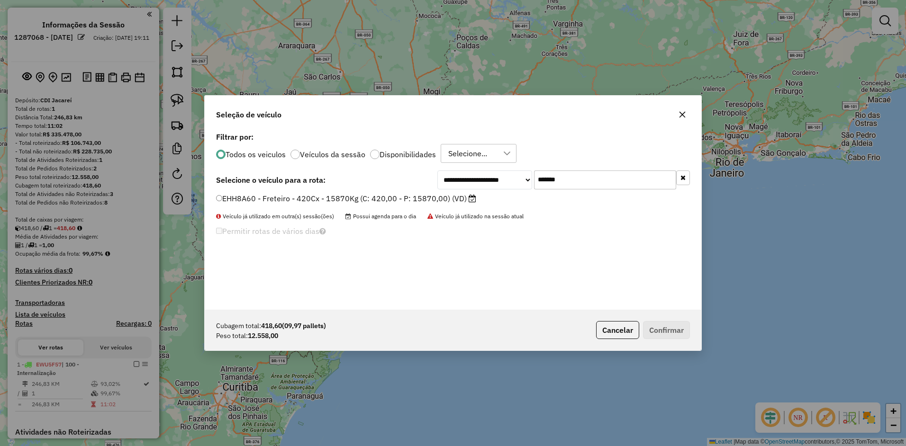
click at [358, 200] on label "EHH8A60 - Freteiro - 420Cx - 15870Kg (C: 420,00 - P: 15870,00) (VD)" at bounding box center [346, 198] width 260 height 11
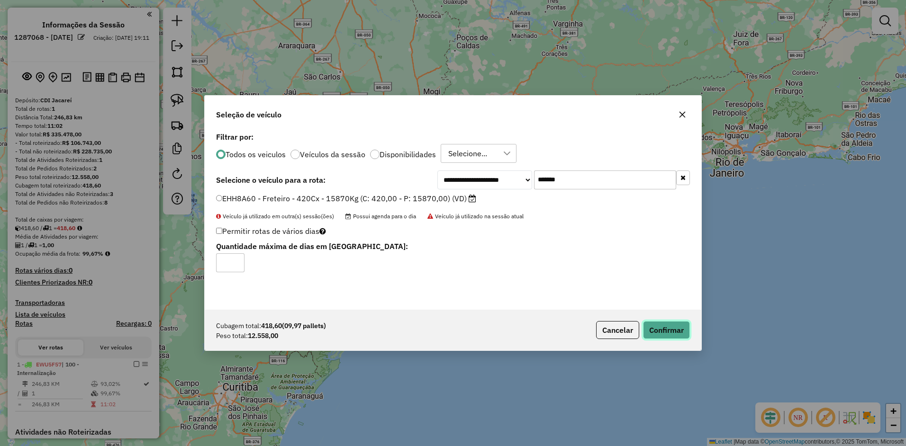
click at [657, 326] on button "Confirmar" at bounding box center [666, 330] width 47 height 18
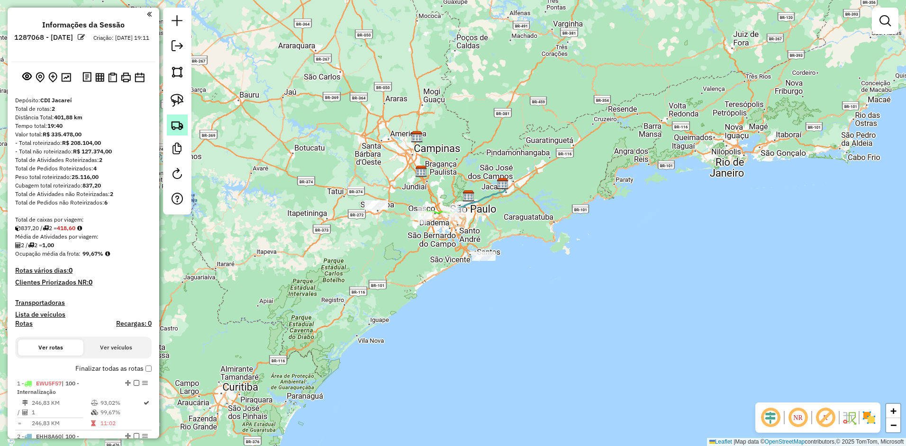
click at [170, 120] on link at bounding box center [177, 125] width 21 height 21
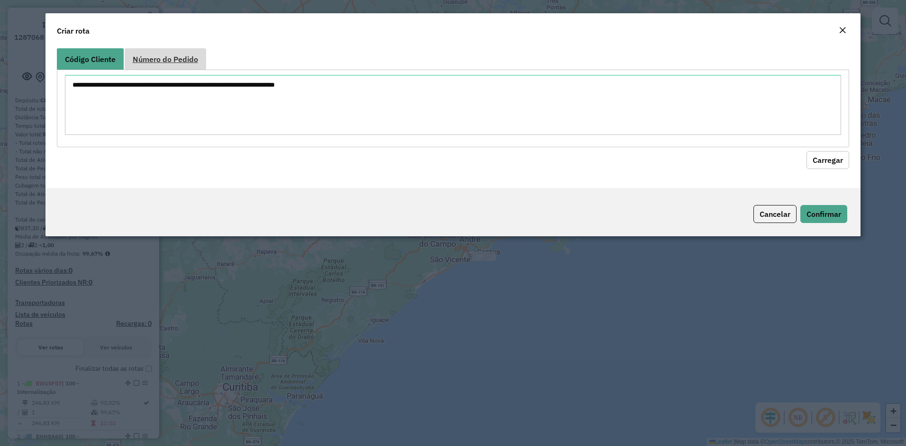
click at [173, 52] on link "Número do Pedido" at bounding box center [166, 58] width 82 height 21
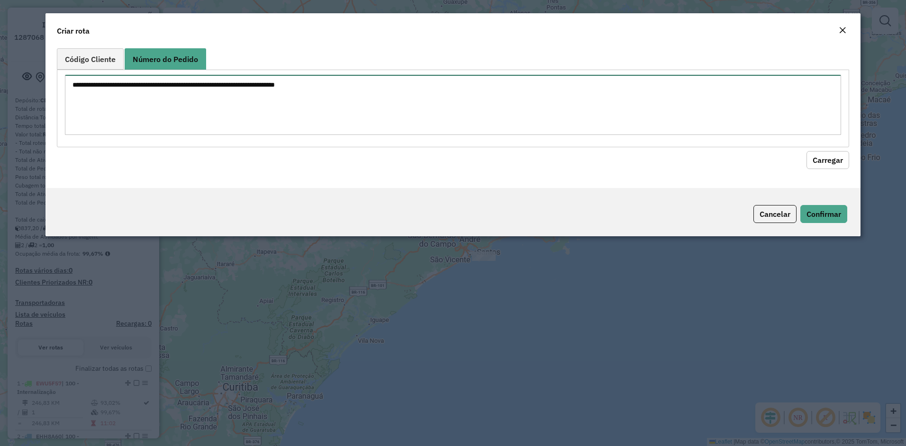
click at [163, 91] on textarea at bounding box center [453, 105] width 777 height 60
paste textarea "****** ******"
type textarea "****** ******"
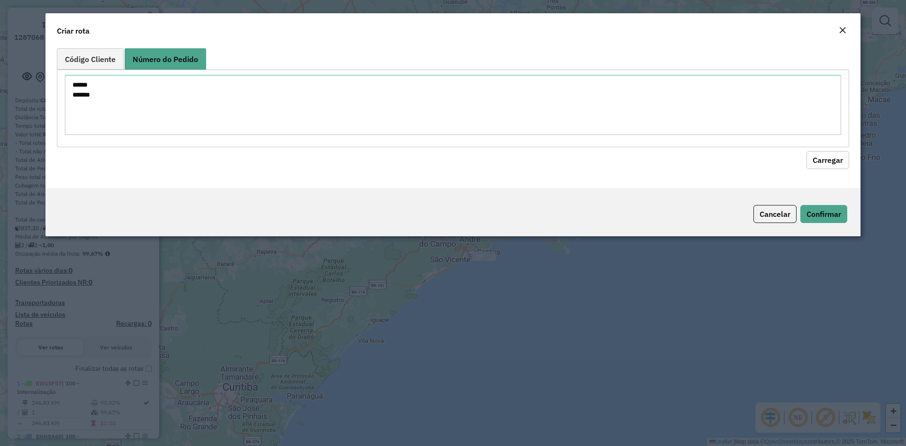
drag, startPoint x: 831, startPoint y: 158, endPoint x: 785, endPoint y: 172, distance: 48.4
click at [831, 157] on button "Carregar" at bounding box center [828, 160] width 43 height 18
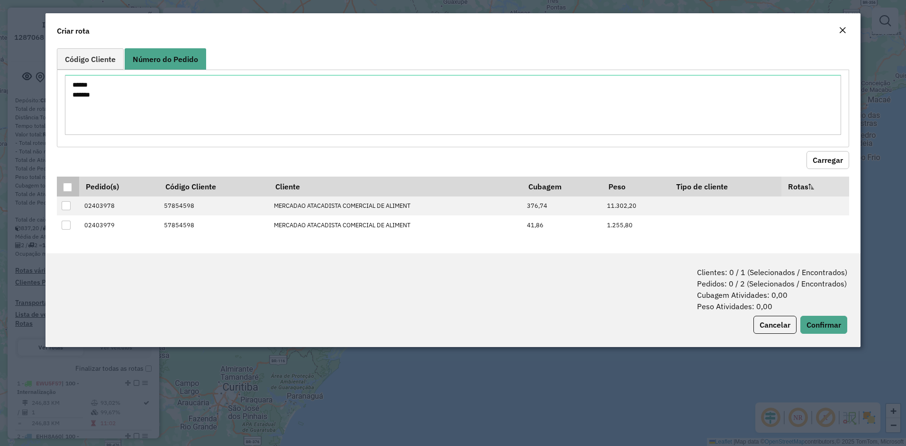
click at [64, 185] on div at bounding box center [67, 187] width 9 height 9
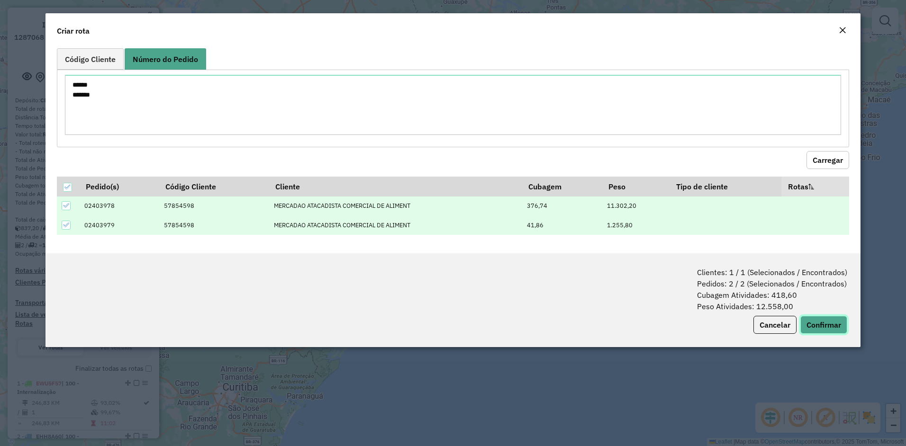
click at [822, 327] on button "Confirmar" at bounding box center [823, 325] width 47 height 18
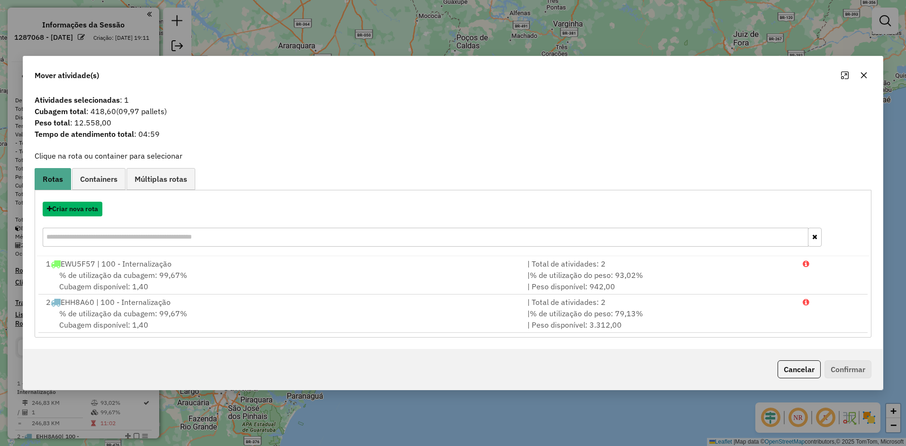
click at [82, 206] on button "Criar nova rota" at bounding box center [73, 209] width 60 height 15
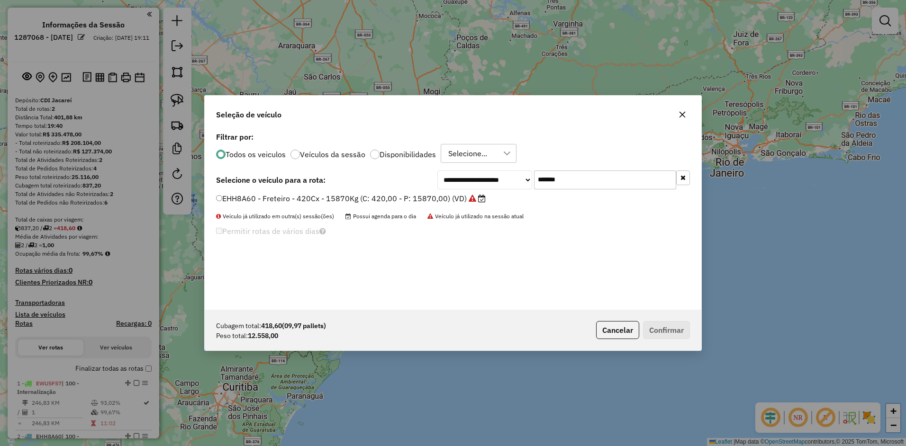
drag, startPoint x: 579, startPoint y: 182, endPoint x: 418, endPoint y: 195, distance: 161.1
click at [467, 187] on div "**********" at bounding box center [563, 180] width 253 height 19
paste input "text"
type input "*******"
click at [385, 200] on label "DBC9B45 - Freteiro - 420Cx - 24000Kg (C: 420,00 - P: 24000,00) (VD)" at bounding box center [346, 198] width 260 height 11
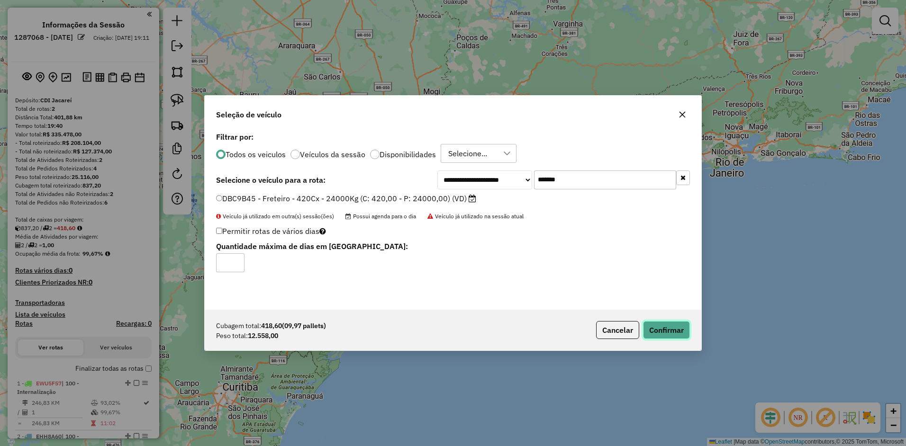
click at [677, 330] on button "Confirmar" at bounding box center [666, 330] width 47 height 18
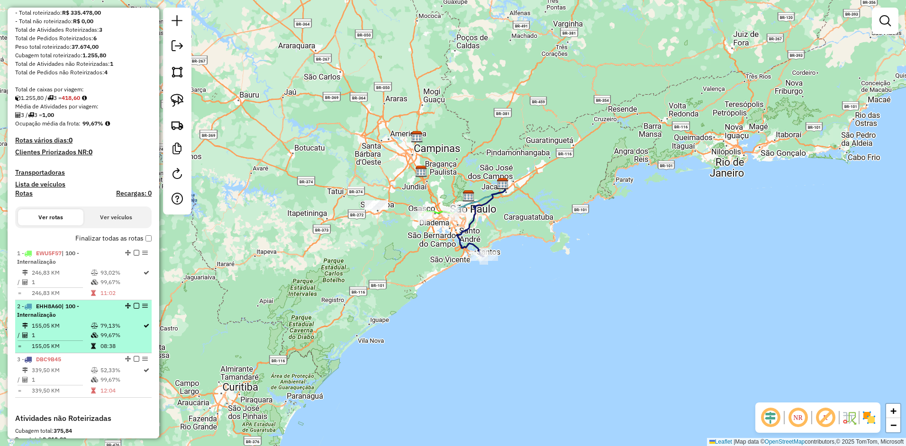
scroll to position [142, 0]
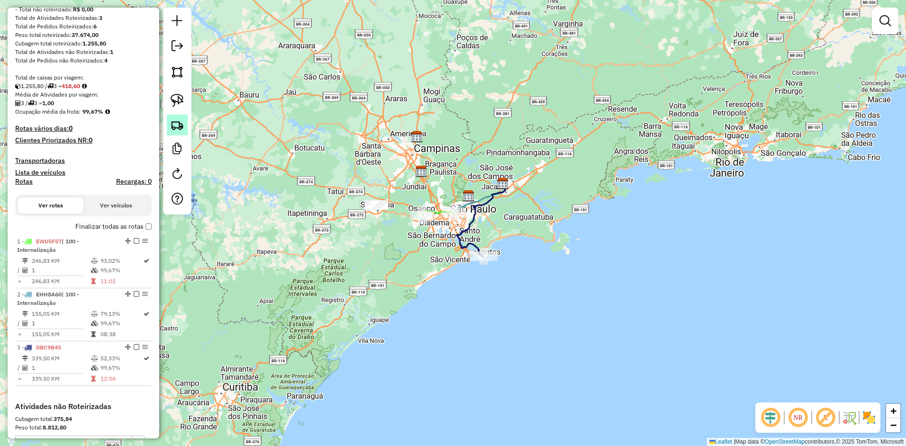
click at [173, 126] on img at bounding box center [177, 124] width 13 height 13
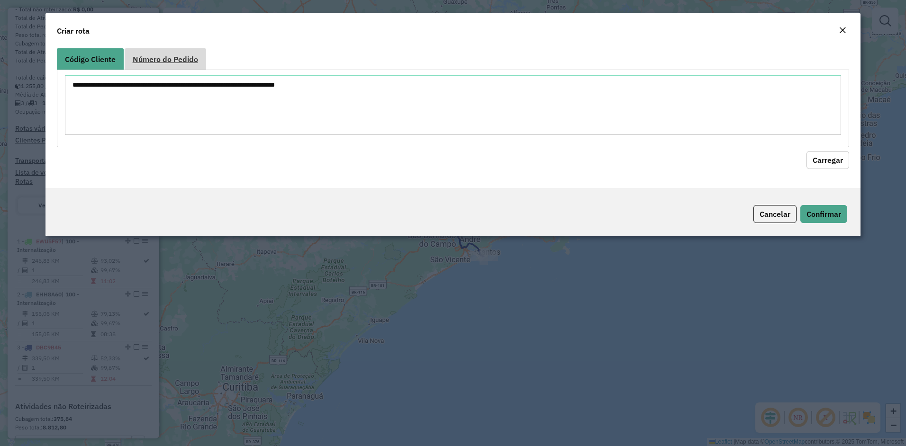
click at [158, 59] on span "Número do Pedido" at bounding box center [165, 59] width 65 height 8
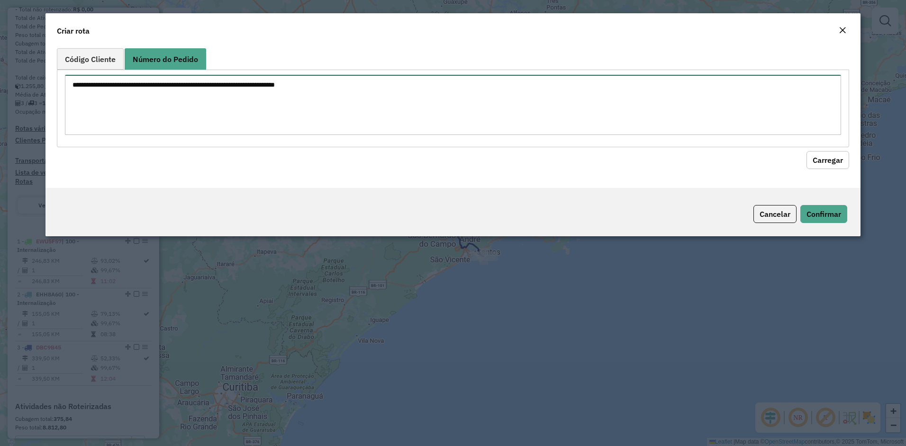
click at [166, 99] on textarea at bounding box center [453, 105] width 777 height 60
paste textarea "****** ****** ****** ******"
type textarea "****** ****** ****** ******"
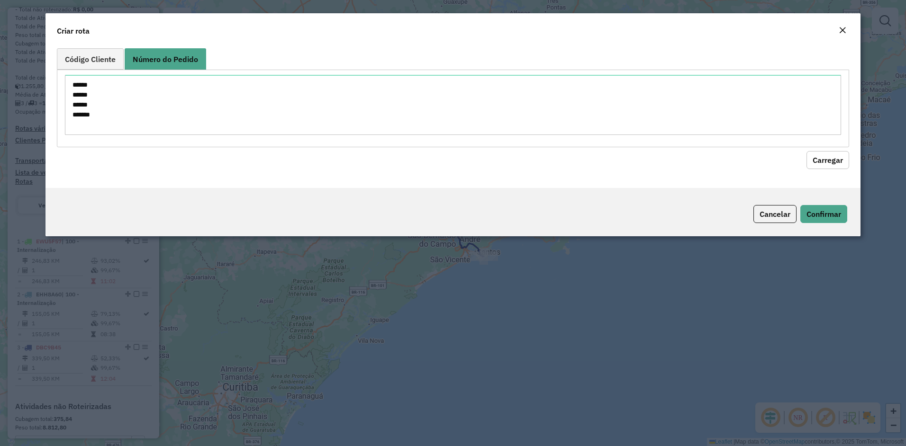
click at [826, 159] on button "Carregar" at bounding box center [828, 160] width 43 height 18
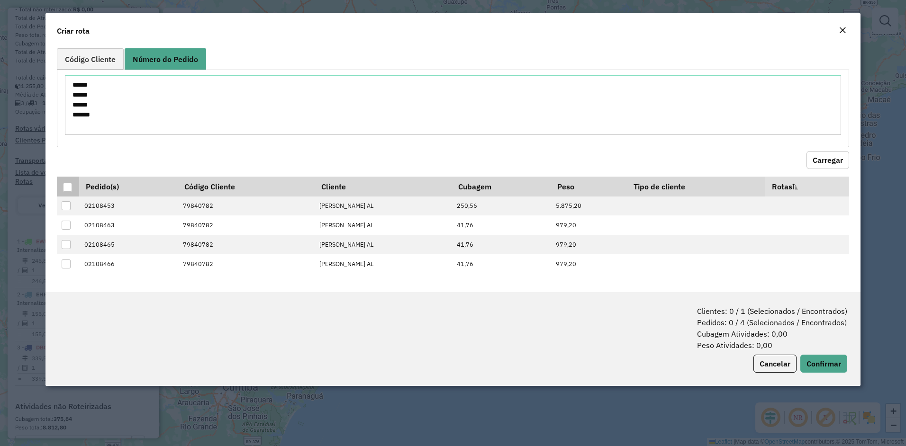
click at [63, 188] on th at bounding box center [68, 187] width 22 height 20
click at [58, 186] on th at bounding box center [68, 187] width 22 height 20
click at [64, 185] on div at bounding box center [67, 187] width 9 height 9
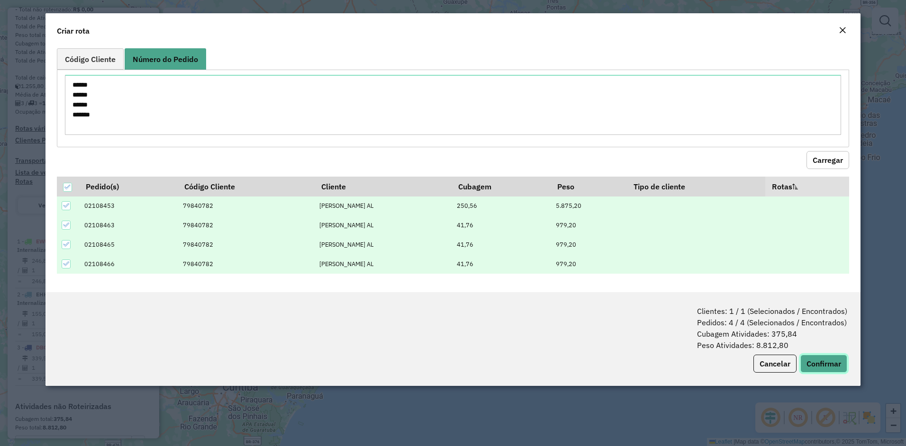
click at [820, 360] on button "Confirmar" at bounding box center [823, 364] width 47 height 18
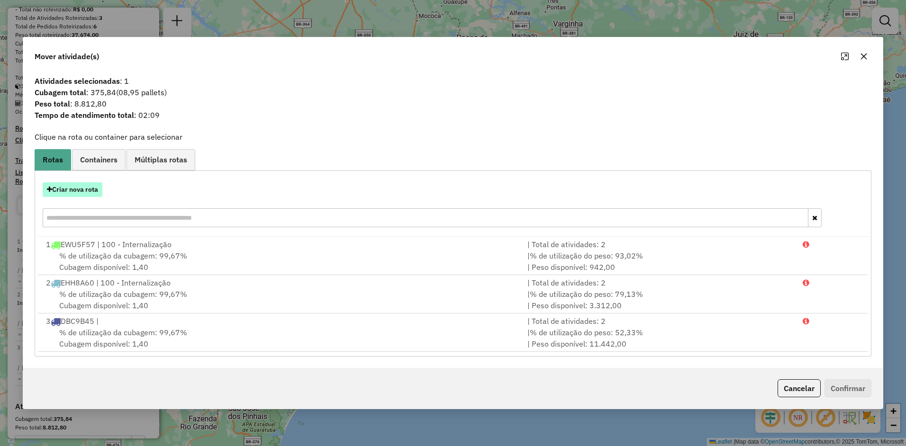
click at [91, 188] on button "Criar nova rota" at bounding box center [73, 189] width 60 height 15
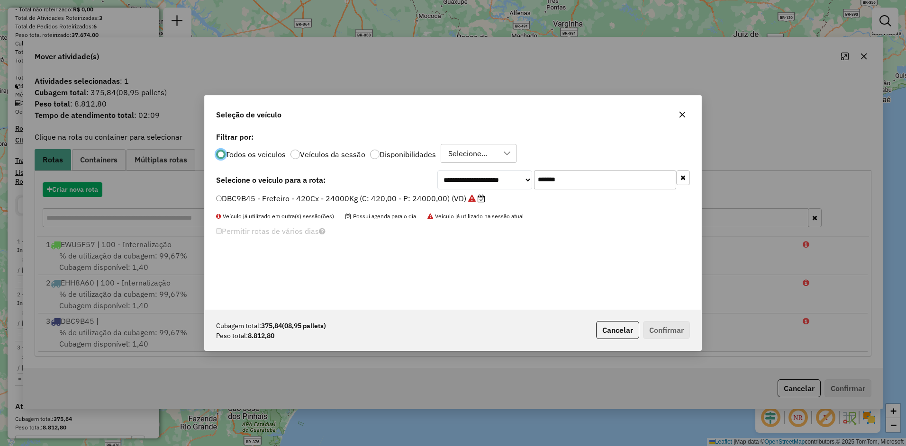
scroll to position [5, 3]
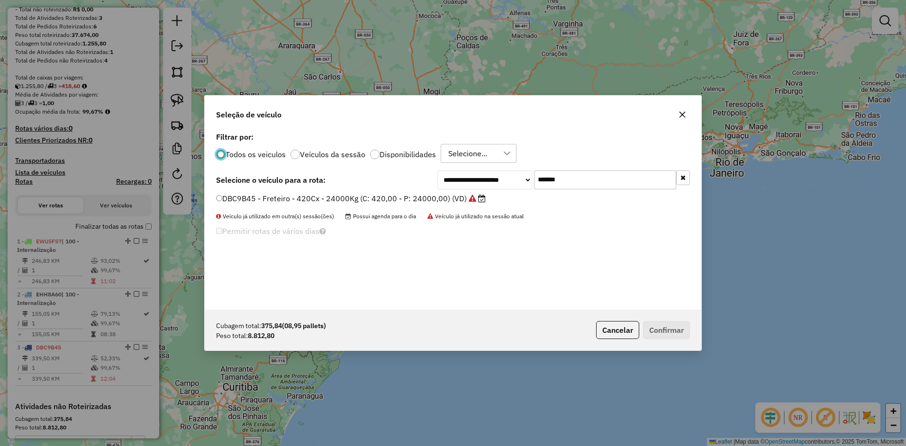
drag, startPoint x: 589, startPoint y: 182, endPoint x: 339, endPoint y: 199, distance: 250.3
click at [373, 195] on div "**********" at bounding box center [453, 220] width 497 height 180
paste input "text"
type input "*******"
click at [362, 204] on li "DMA5I06 - Freteiro - 420Cx - 13500Kg (C: 420,00 - P: 13500,00) (VD)" at bounding box center [453, 198] width 474 height 11
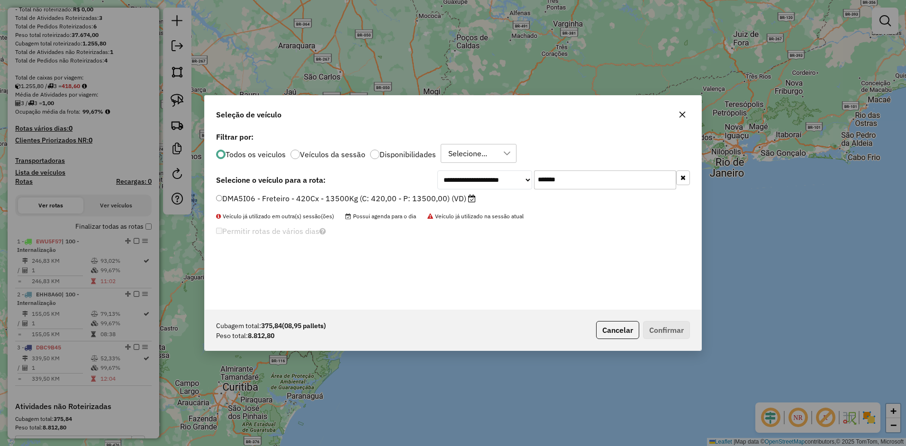
click at [401, 201] on label "DMA5I06 - Freteiro - 420Cx - 13500Kg (C: 420,00 - P: 13500,00) (VD)" at bounding box center [346, 198] width 260 height 11
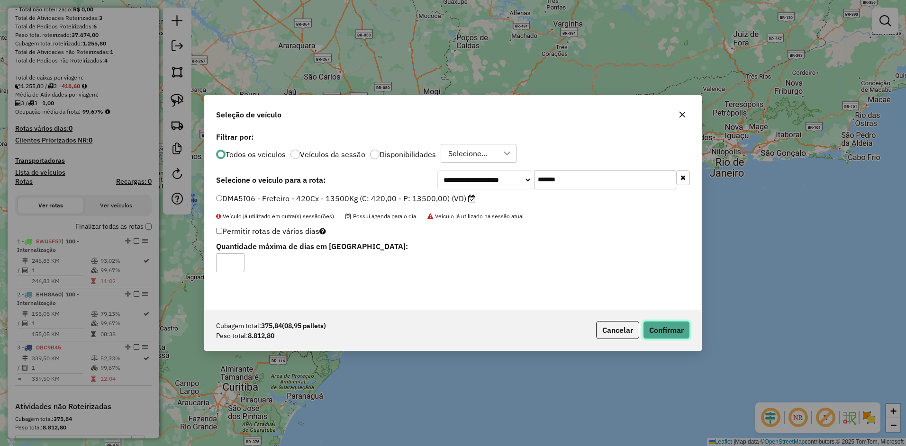
click at [653, 323] on button "Confirmar" at bounding box center [666, 330] width 47 height 18
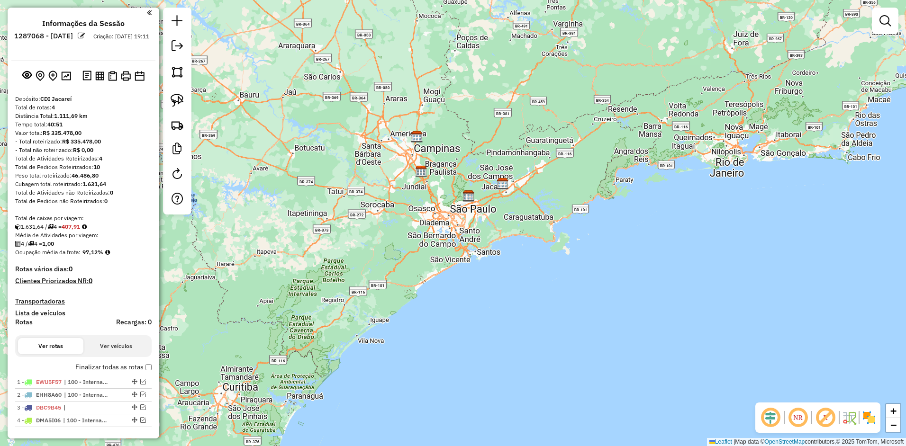
scroll to position [0, 0]
click at [177, 43] on em at bounding box center [177, 45] width 11 height 11
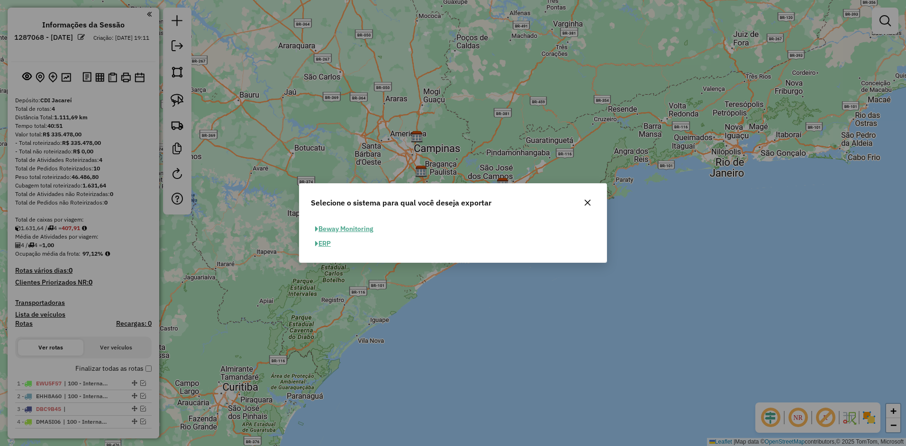
click at [333, 244] on button "ERP" at bounding box center [323, 243] width 24 height 15
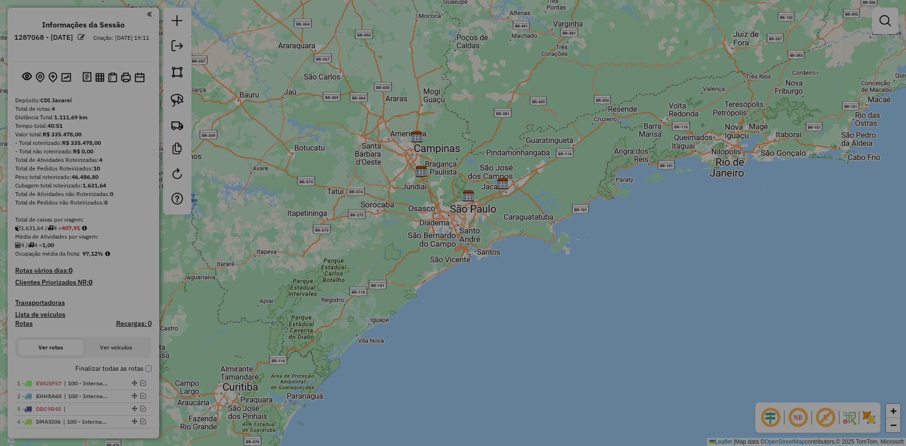
select select "**"
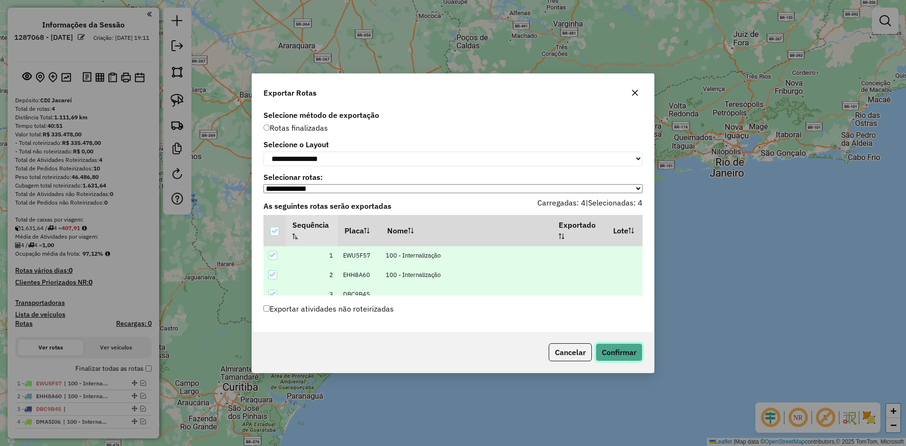
click at [640, 352] on button "Confirmar" at bounding box center [619, 353] width 47 height 18
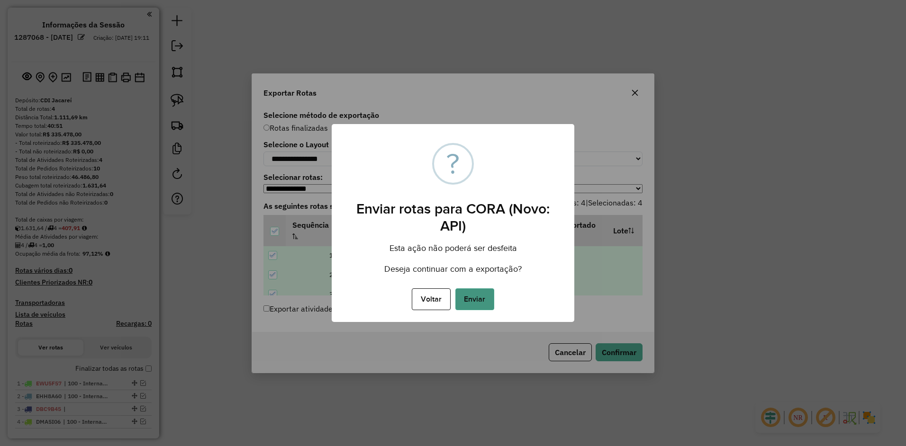
click at [493, 295] on button "Enviar" at bounding box center [474, 300] width 39 height 22
